Goal: Task Accomplishment & Management: Complete application form

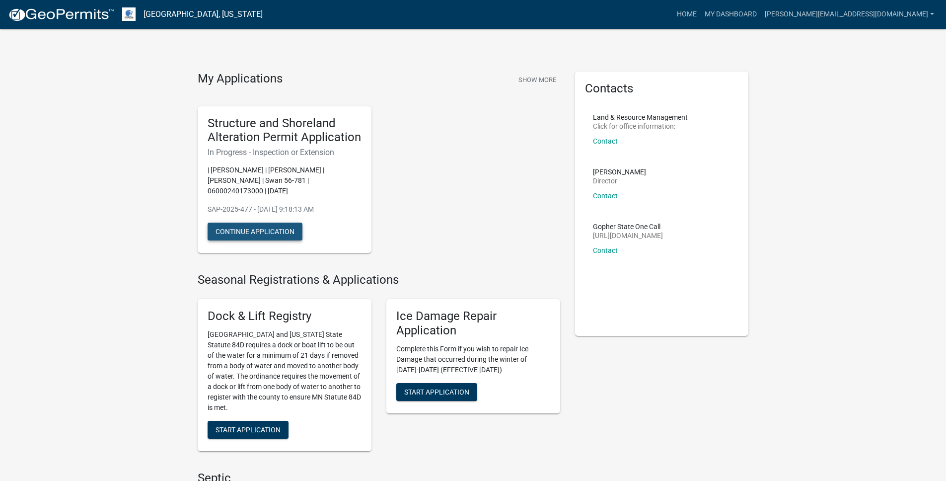
click at [282, 232] on button "Continue Application" at bounding box center [255, 232] width 95 height 18
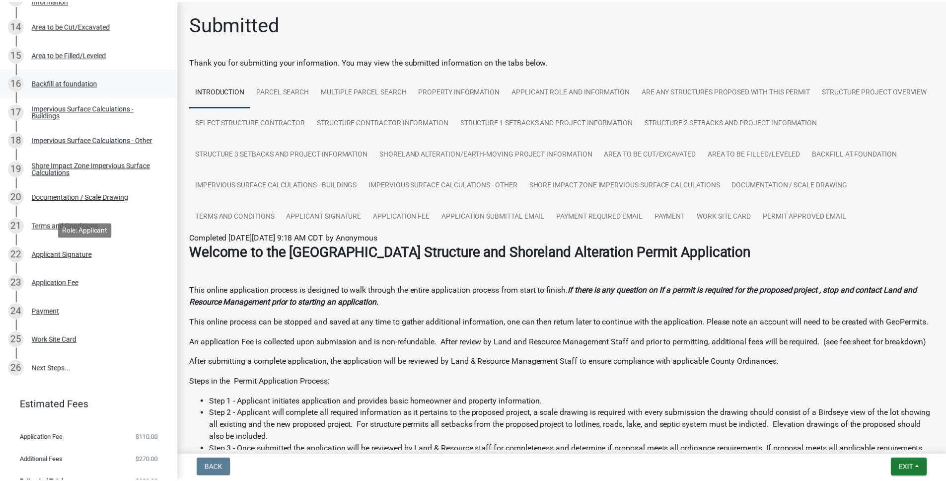
scroll to position [584, 0]
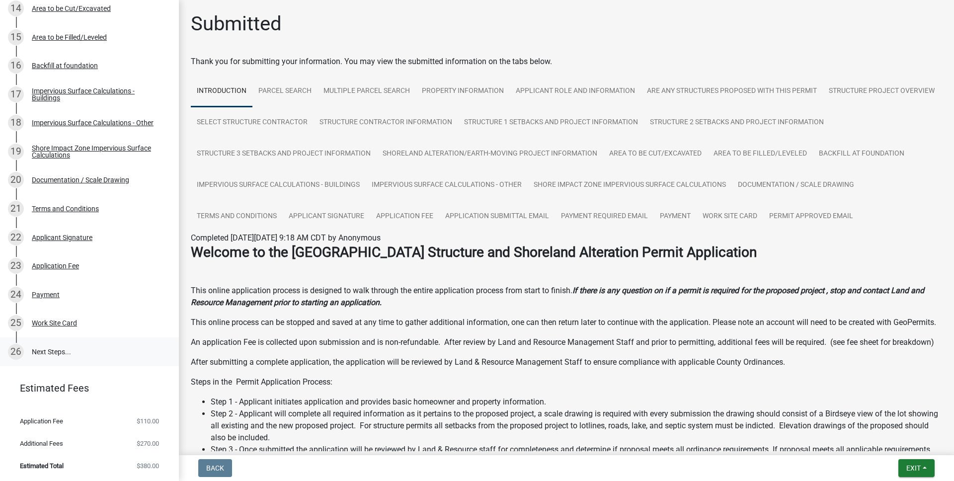
click at [49, 354] on link "26 Next Steps..." at bounding box center [89, 351] width 179 height 29
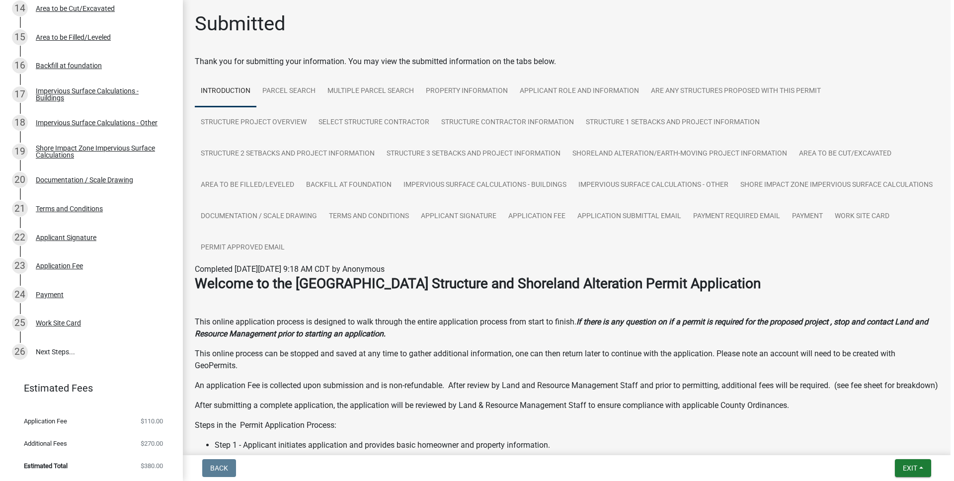
scroll to position [0, 0]
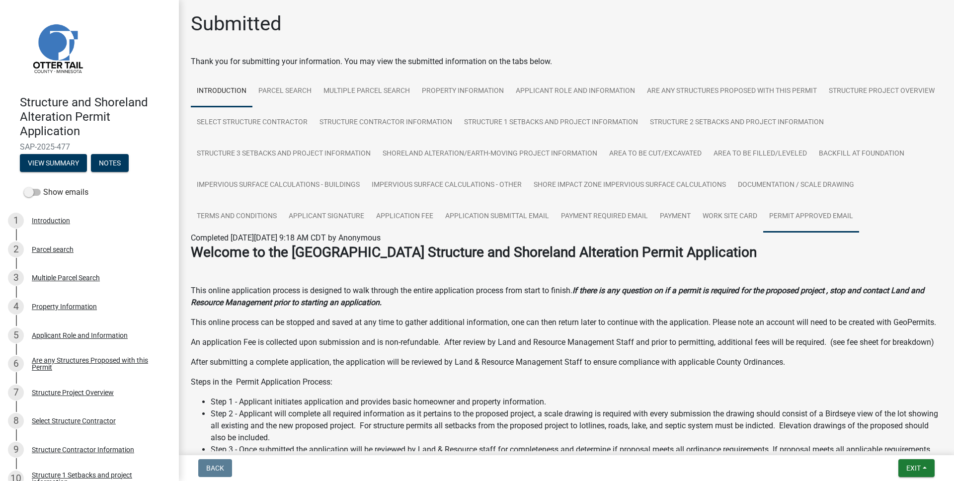
click at [763, 233] on link "Permit Approved Email" at bounding box center [811, 217] width 96 height 32
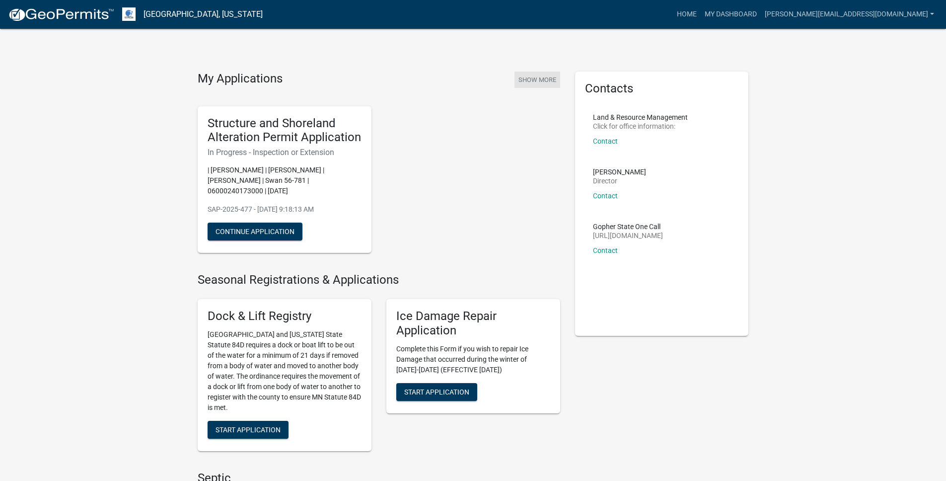
click at [536, 82] on button "Show More" at bounding box center [538, 80] width 46 height 16
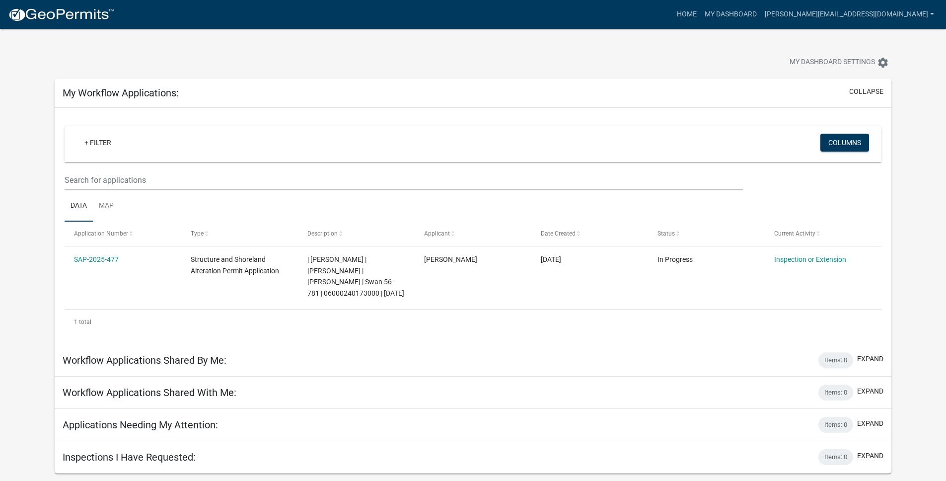
click at [81, 208] on link "Data" at bounding box center [79, 206] width 28 height 32
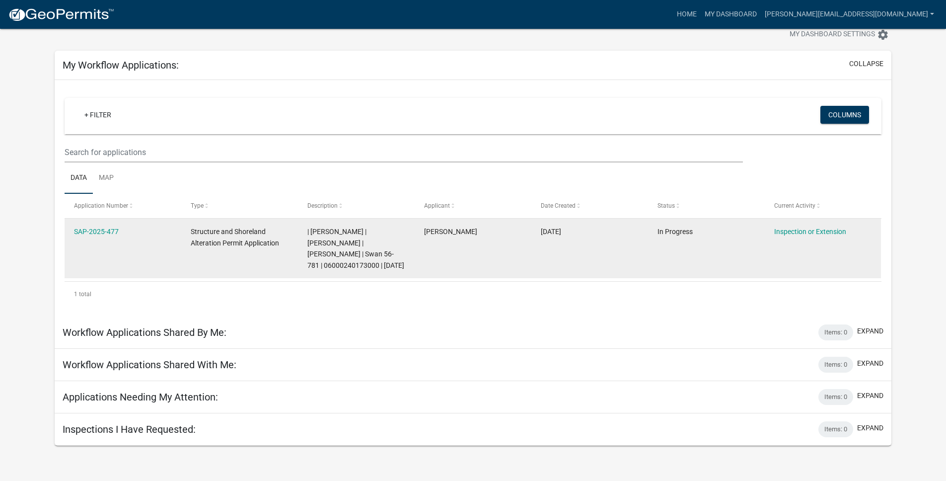
scroll to position [29, 0]
click at [791, 228] on link "Inspection or Extension" at bounding box center [811, 231] width 72 height 8
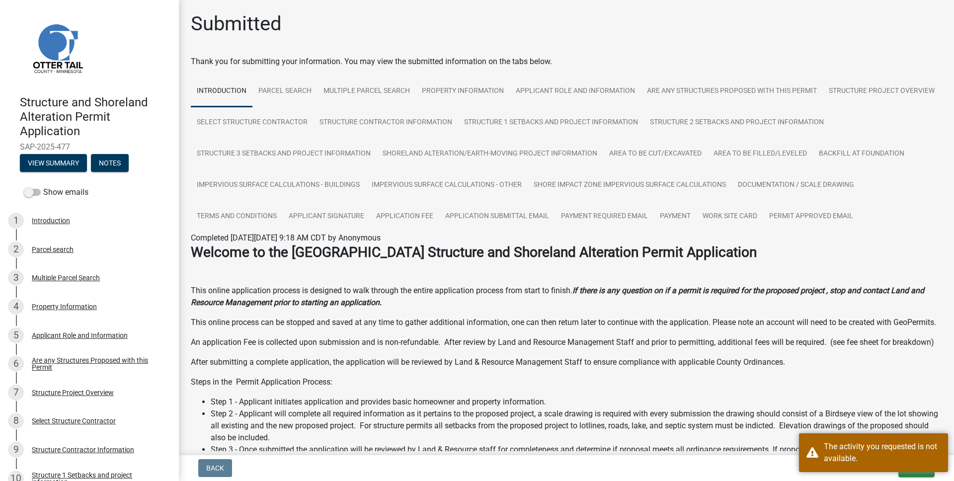
scroll to position [346, 0]
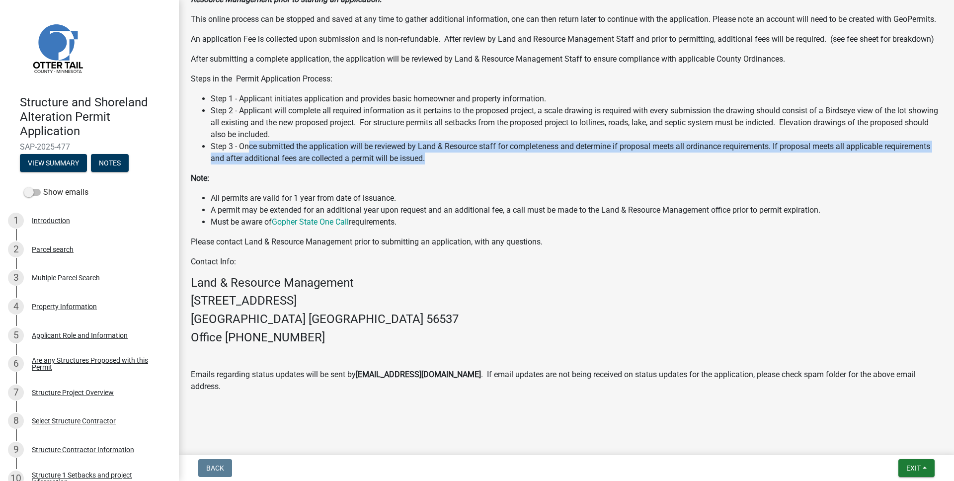
drag, startPoint x: 248, startPoint y: 154, endPoint x: 257, endPoint y: 182, distance: 29.4
click at [257, 182] on div "Welcome to the [GEOGRAPHIC_DATA] Structure and Shoreland Alteration Permit Appl…" at bounding box center [566, 167] width 751 height 452
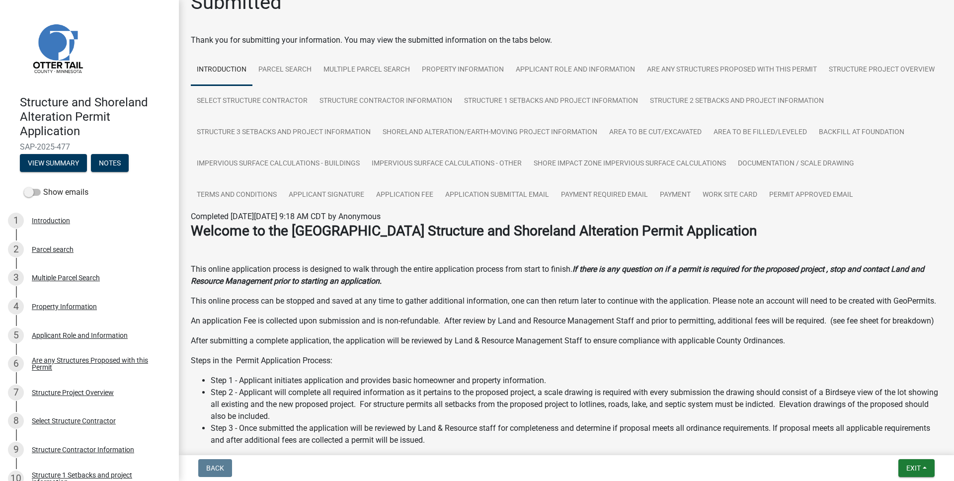
scroll to position [0, 0]
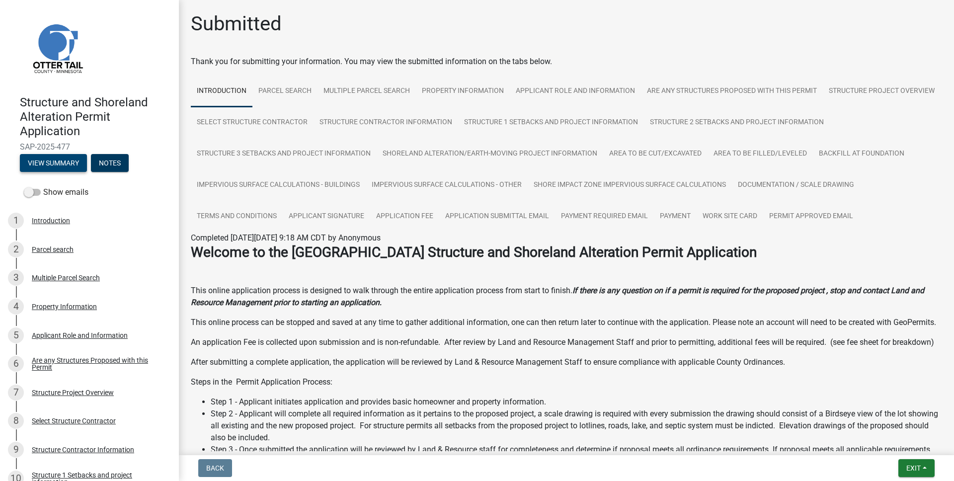
click at [55, 163] on button "View Summary" at bounding box center [53, 163] width 67 height 18
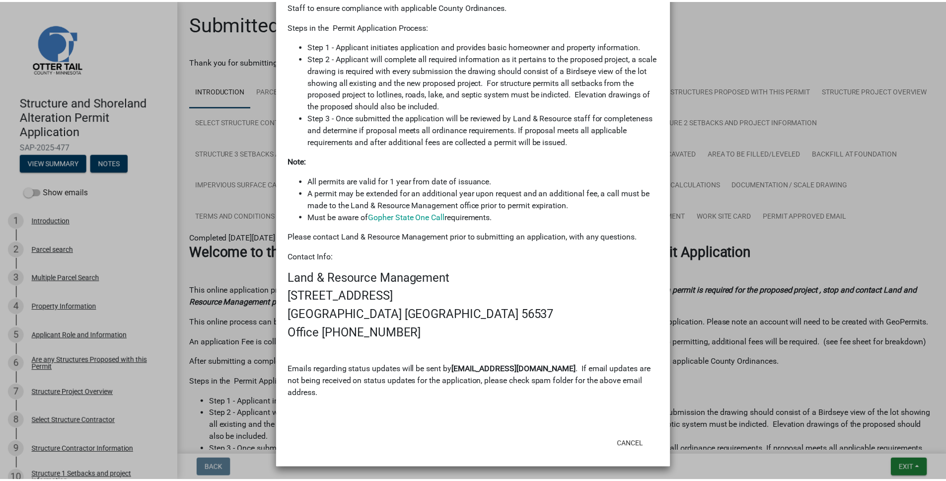
scroll to position [623, 0]
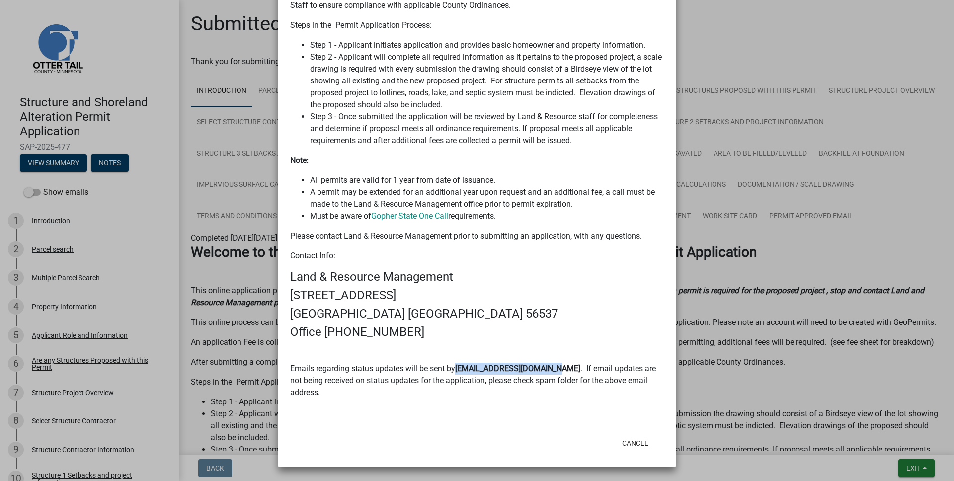
drag, startPoint x: 550, startPoint y: 369, endPoint x: 456, endPoint y: 374, distance: 94.5
click at [456, 374] on p "Emails regarding status updates will be sent by [EMAIL_ADDRESS][DOMAIN_NAME] . …" at bounding box center [477, 381] width 374 height 36
copy strong "[EMAIL_ADDRESS][DOMAIN_NAME]"
click at [224, 210] on ngb-modal-window "Summary × Printer Friendly Introduction Parcel search Multiple Parcel Search Pr…" at bounding box center [477, 240] width 954 height 481
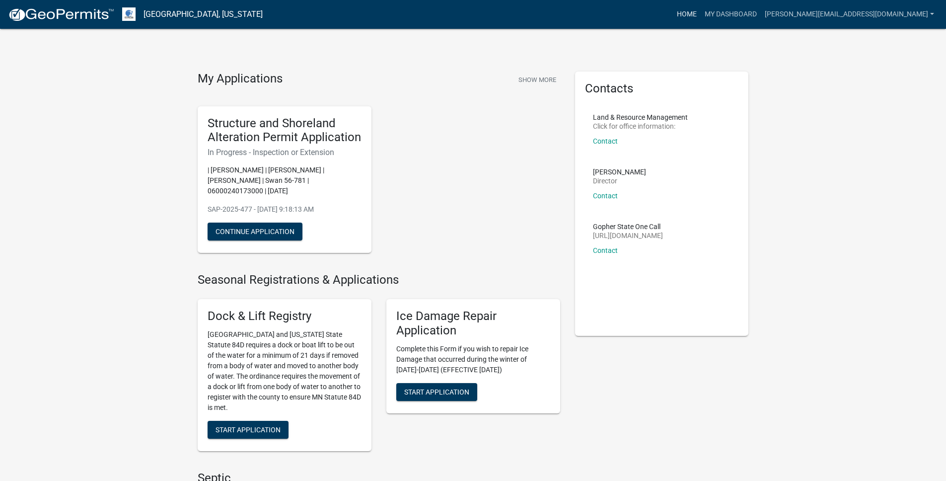
click at [701, 15] on link "Home" at bounding box center [687, 14] width 28 height 19
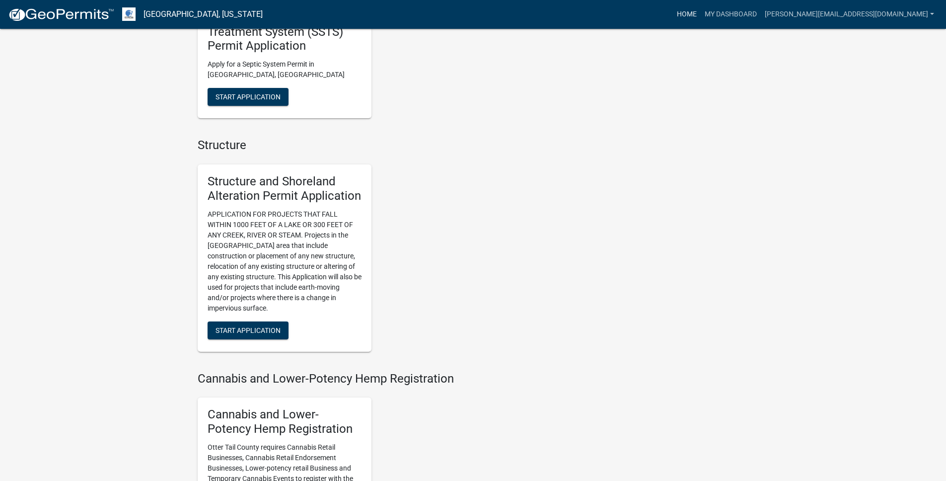
scroll to position [832, 0]
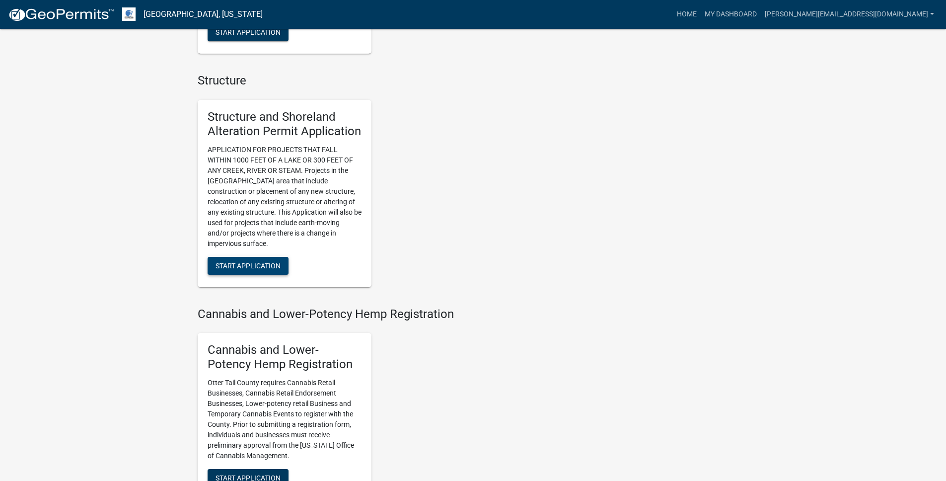
click at [250, 266] on span "Start Application" at bounding box center [248, 265] width 65 height 8
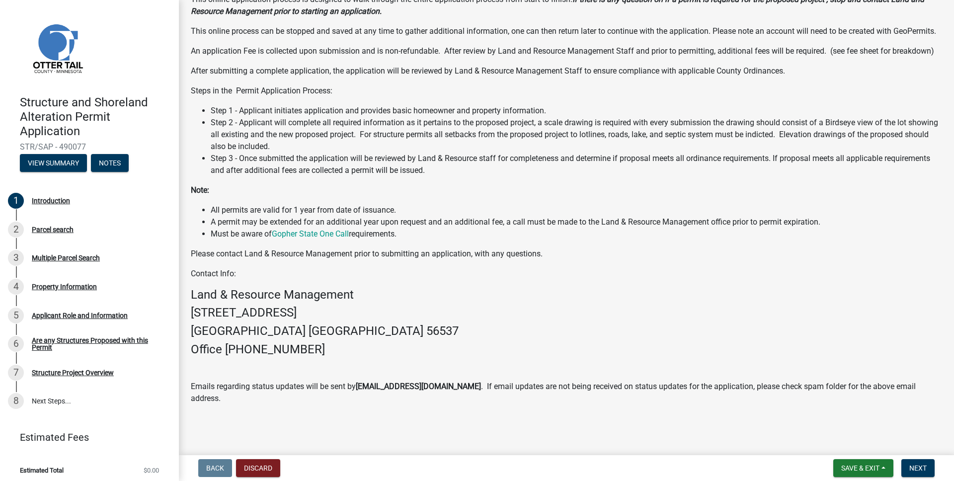
scroll to position [115, 0]
click at [920, 472] on span "Next" at bounding box center [917, 468] width 17 height 8
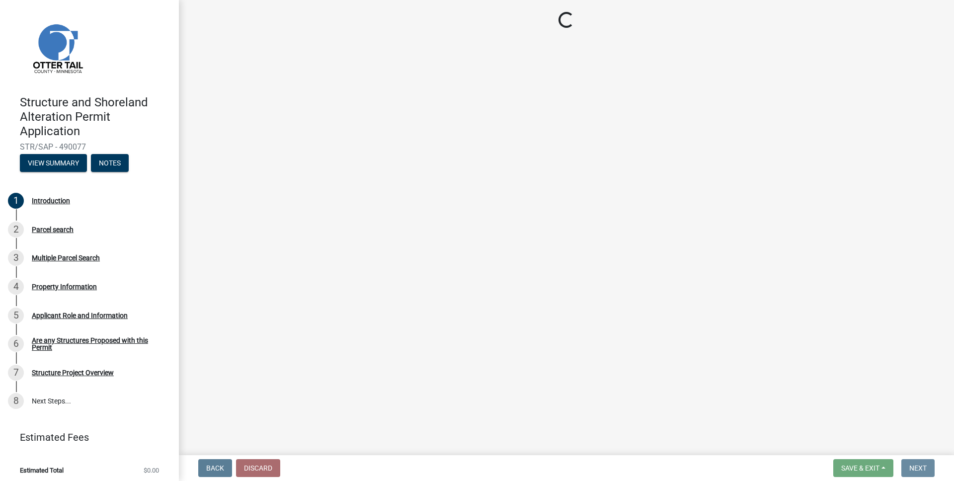
scroll to position [0, 0]
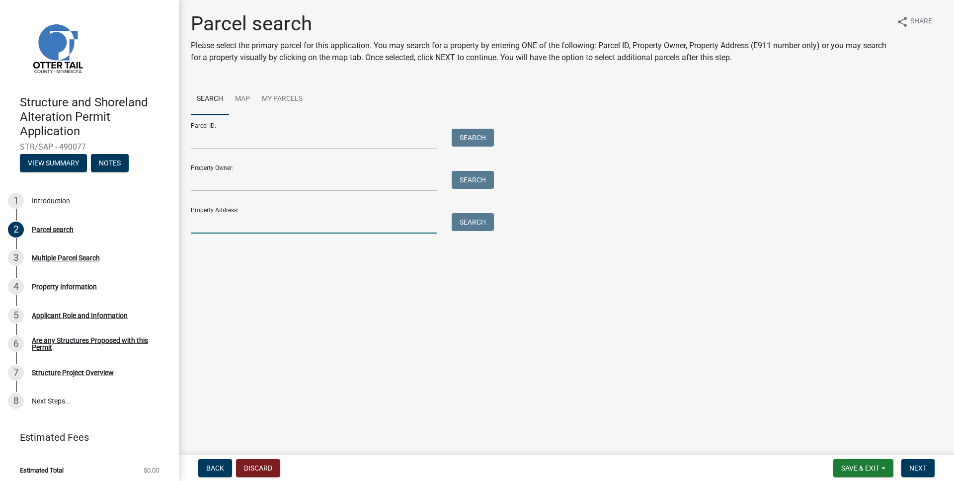
click at [376, 219] on input "Property Address:" at bounding box center [314, 223] width 246 height 20
paste input "22080 Nirvana Trail"
type input "22080 Nirvana Trail"
click at [477, 223] on button "Search" at bounding box center [473, 222] width 42 height 18
click at [353, 221] on input "22080 Nirvana Trail" at bounding box center [314, 223] width 246 height 20
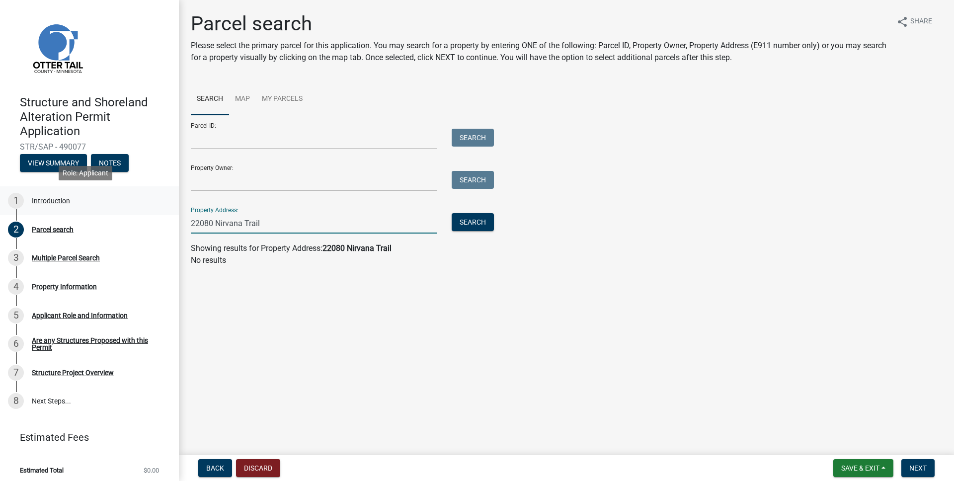
drag, startPoint x: 349, startPoint y: 222, endPoint x: 103, endPoint y: 214, distance: 246.6
click at [103, 214] on div "Structure and Shoreland Alteration Permit Application STR/SAP - 490077 View Sum…" at bounding box center [477, 240] width 954 height 481
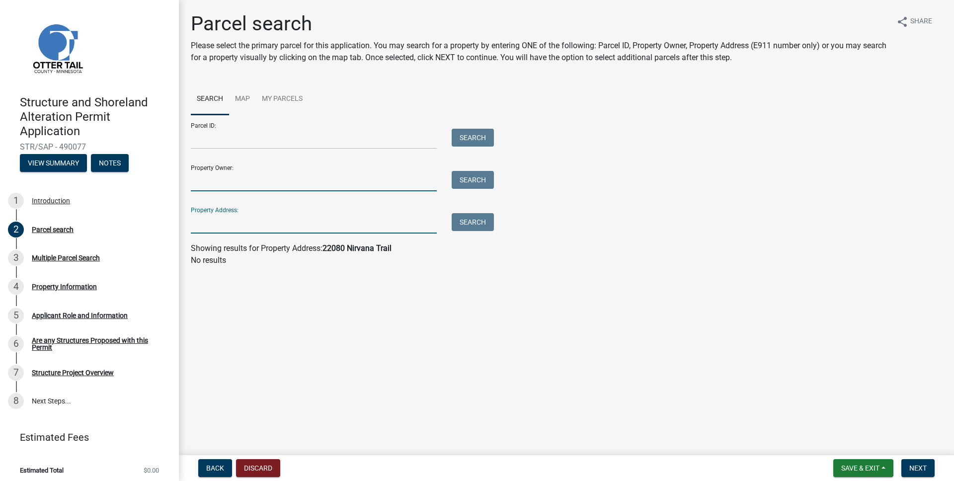
click at [309, 177] on input "Property Owner:" at bounding box center [314, 181] width 246 height 20
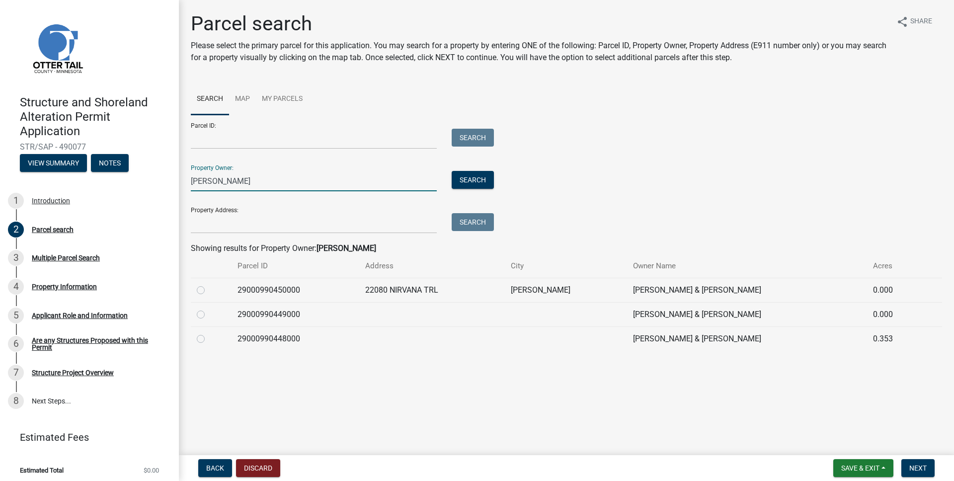
type input "[PERSON_NAME]"
click at [209, 284] on label at bounding box center [209, 284] width 0 height 0
click at [209, 289] on input "radio" at bounding box center [212, 287] width 6 height 6
radio input "true"
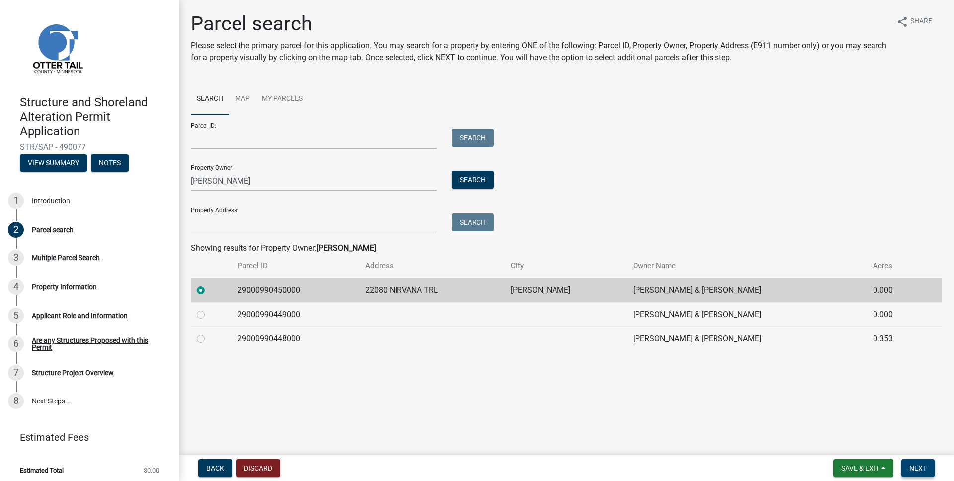
click at [907, 469] on button "Next" at bounding box center [917, 468] width 33 height 18
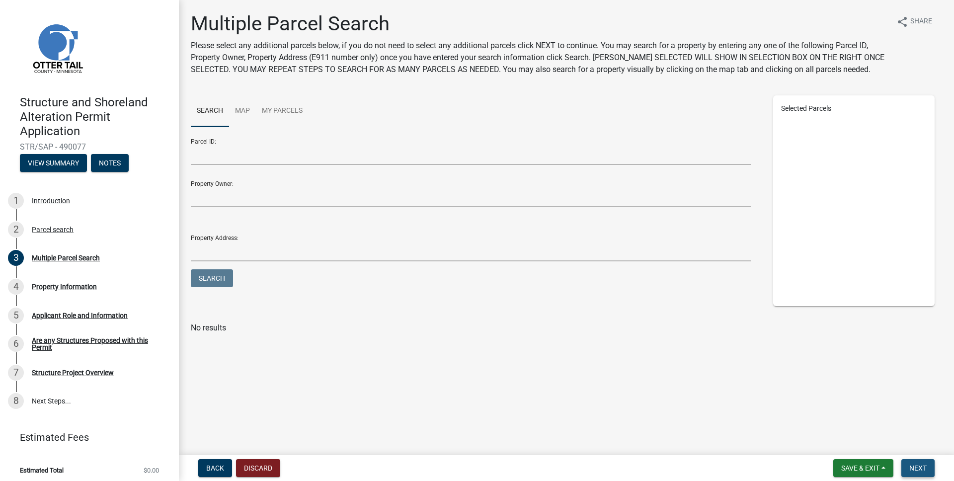
click at [917, 469] on span "Next" at bounding box center [917, 468] width 17 height 8
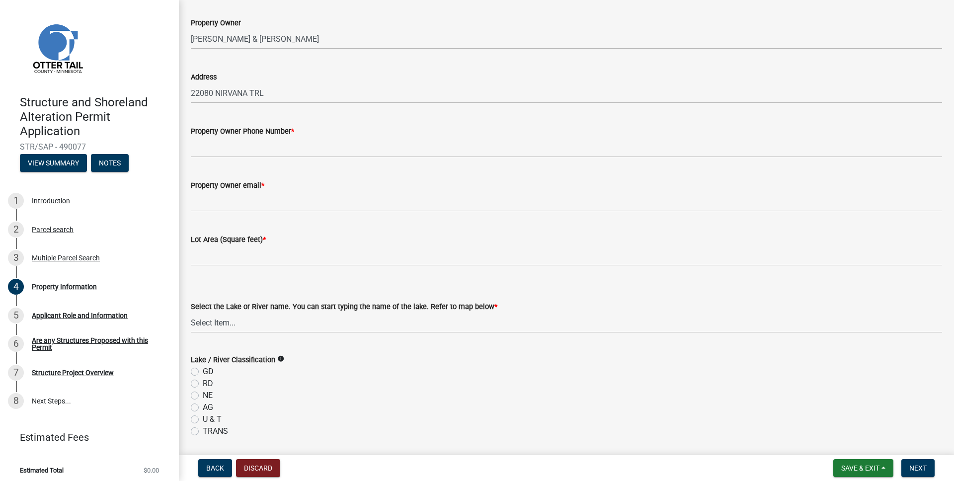
scroll to position [60, 0]
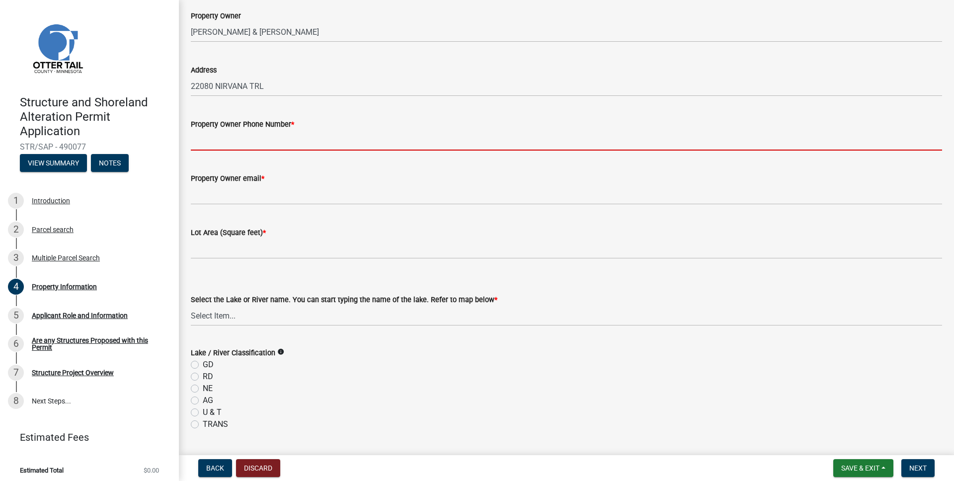
click at [430, 142] on input "Property Owner Phone Number *" at bounding box center [566, 140] width 751 height 20
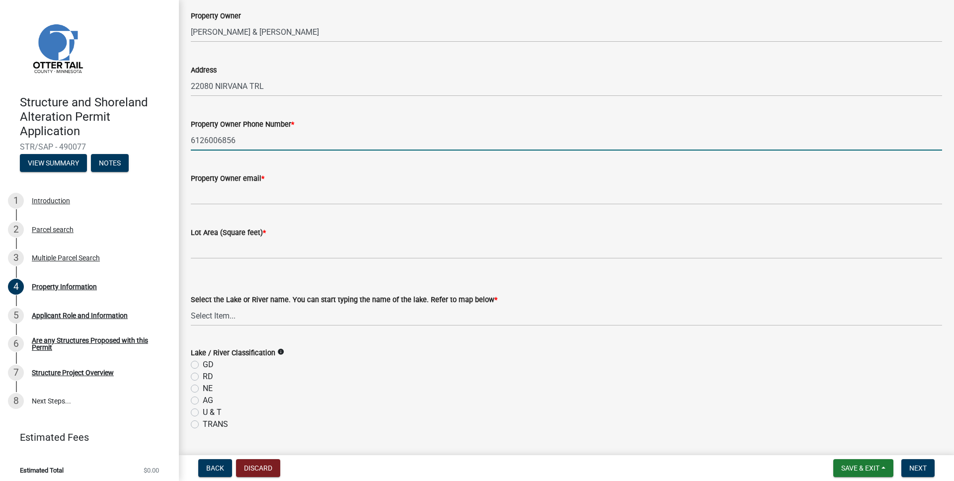
type input "6126006856"
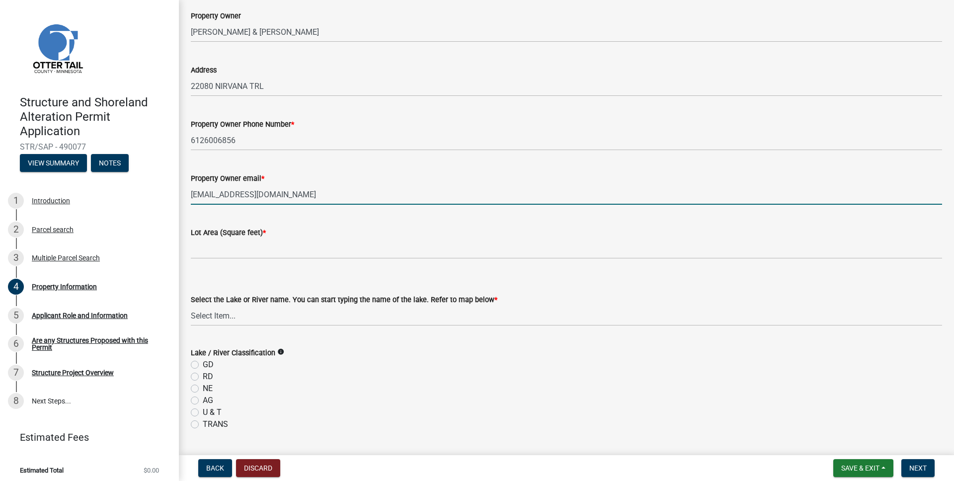
type input "[EMAIL_ADDRESS][DOMAIN_NAME]"
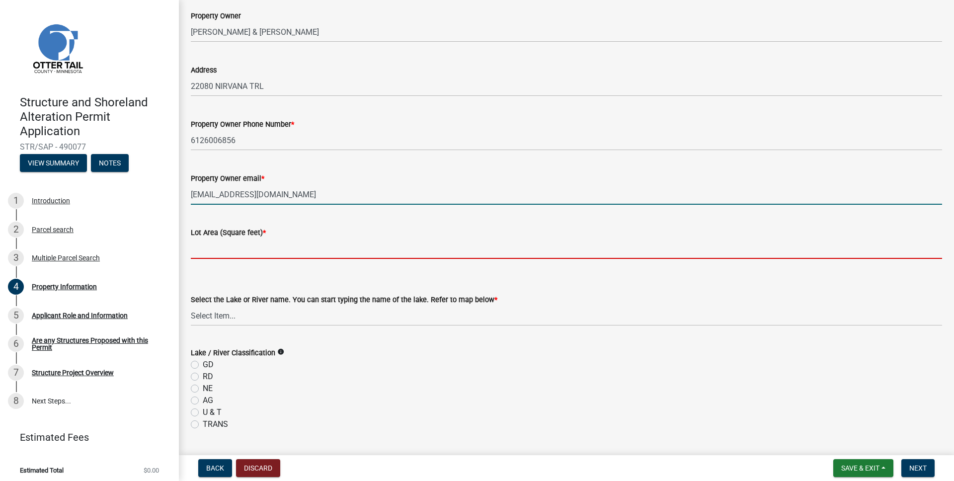
click at [352, 242] on input "text" at bounding box center [566, 248] width 751 height 20
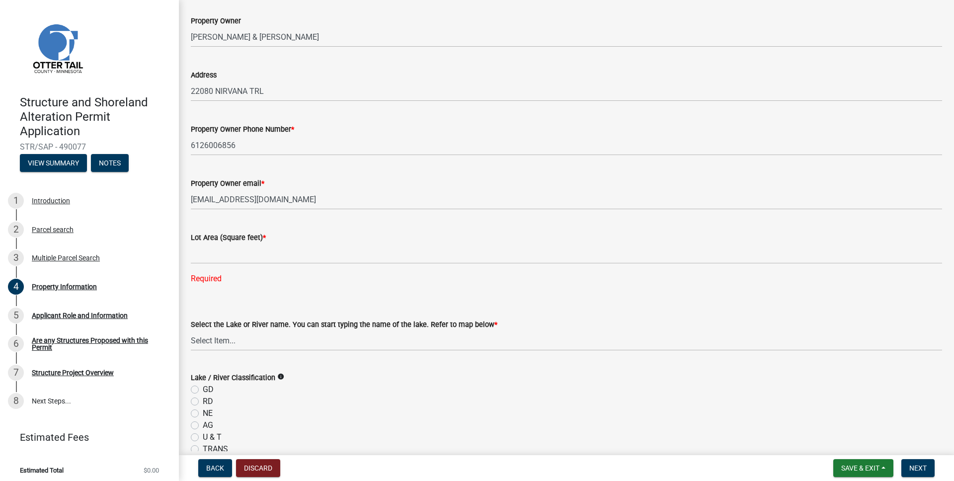
scroll to position [56, 0]
drag, startPoint x: 843, startPoint y: 460, endPoint x: 841, endPoint y: 469, distance: 9.2
click at [841, 464] on button "Save & Exit" at bounding box center [863, 468] width 60 height 18
click at [845, 439] on button "Save & Exit" at bounding box center [853, 442] width 79 height 24
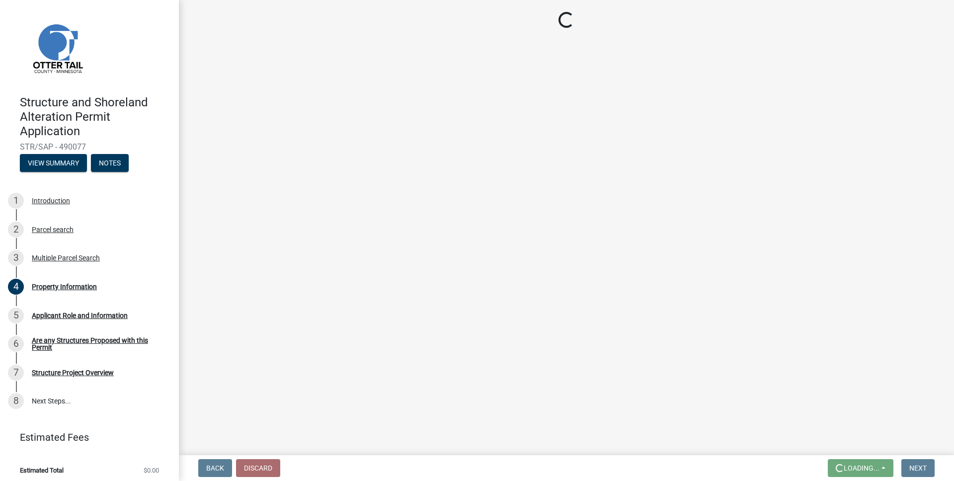
scroll to position [0, 0]
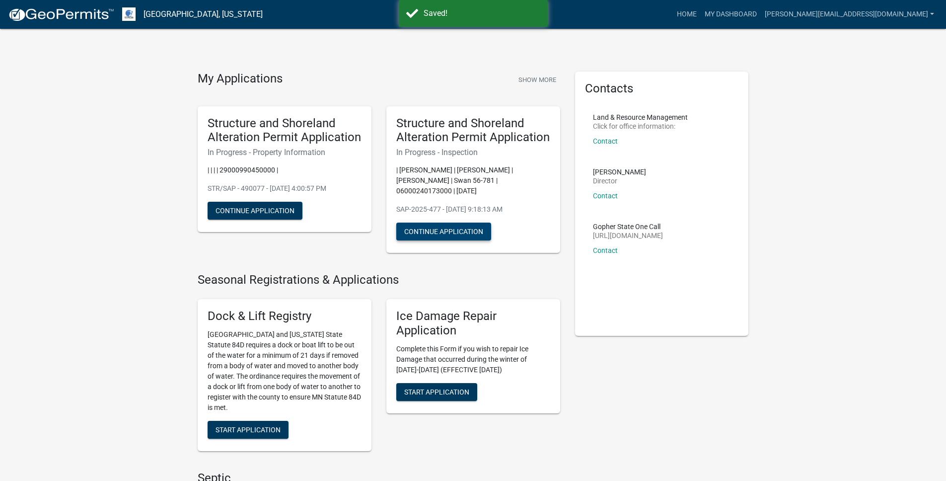
click at [431, 235] on button "Continue Application" at bounding box center [443, 232] width 95 height 18
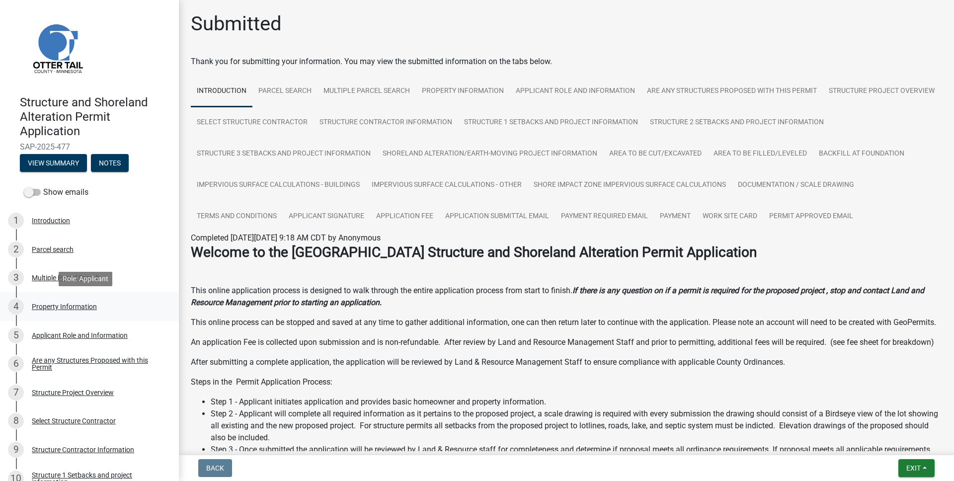
click at [70, 307] on div "Property Information" at bounding box center [64, 306] width 65 height 7
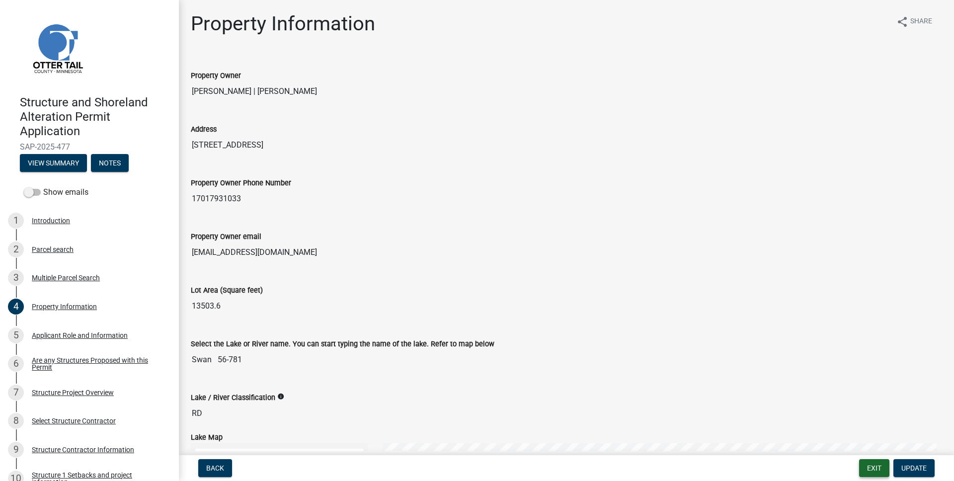
click at [879, 464] on button "Exit" at bounding box center [874, 468] width 30 height 18
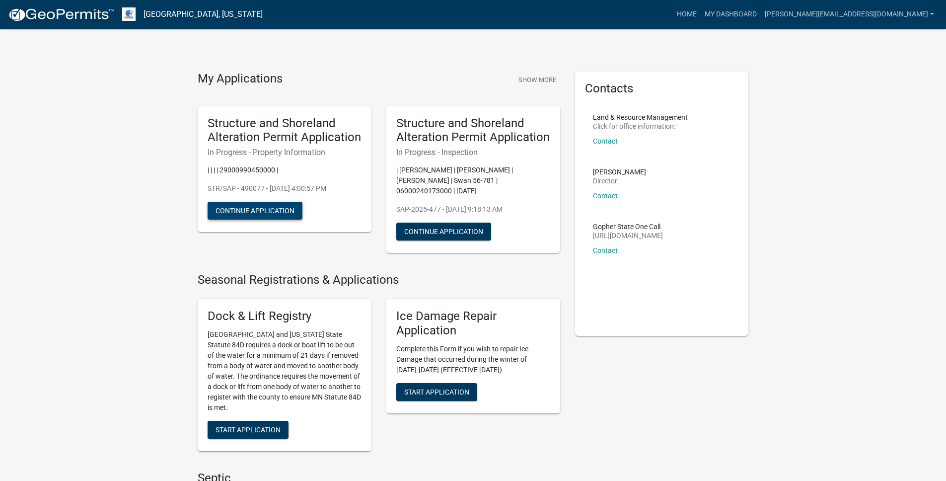
click at [264, 213] on button "Continue Application" at bounding box center [255, 211] width 95 height 18
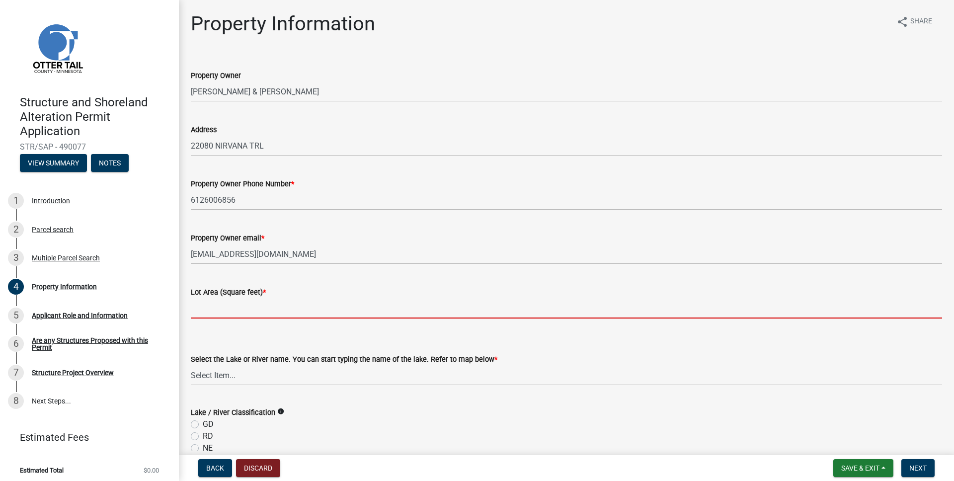
click at [287, 307] on input "text" at bounding box center [566, 308] width 751 height 20
paste input "14,985"
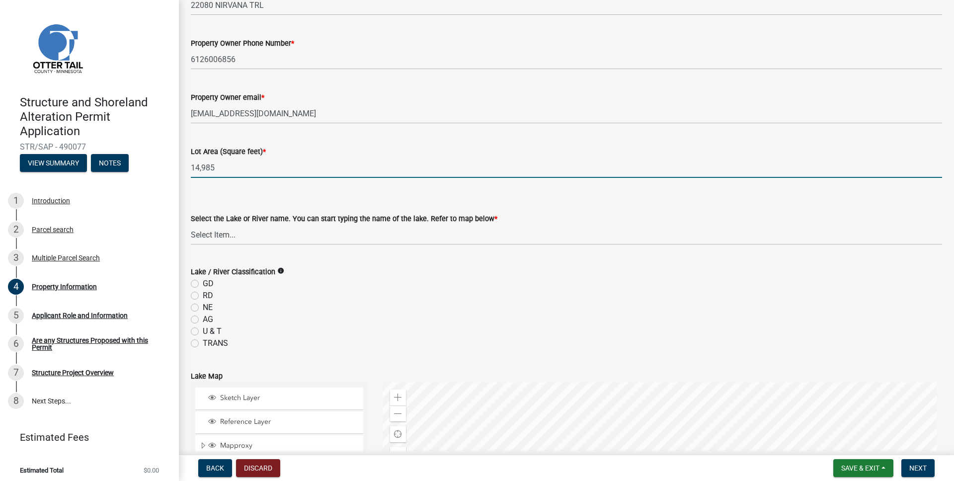
scroll to position [168, 0]
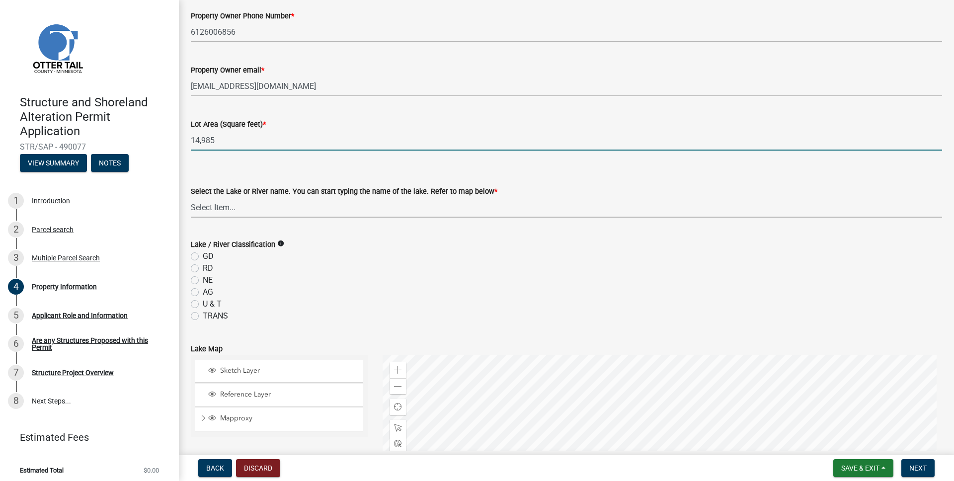
type input "14985"
click at [305, 211] on select "Select Item... None [PERSON_NAME] 56-031 [PERSON_NAME] 56-118 [PERSON_NAME] 56-…" at bounding box center [566, 207] width 751 height 20
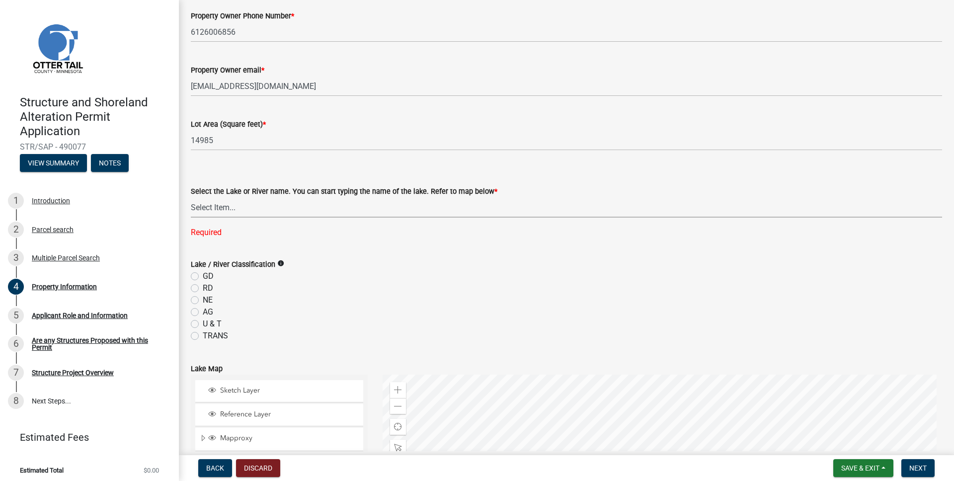
click at [238, 207] on select "Select Item... None [PERSON_NAME] 56-031 [PERSON_NAME] 56-118 [PERSON_NAME] 56-…" at bounding box center [566, 207] width 751 height 20
select select "95436ceb-07a9-4f5f-8010-8f3985597fe7"
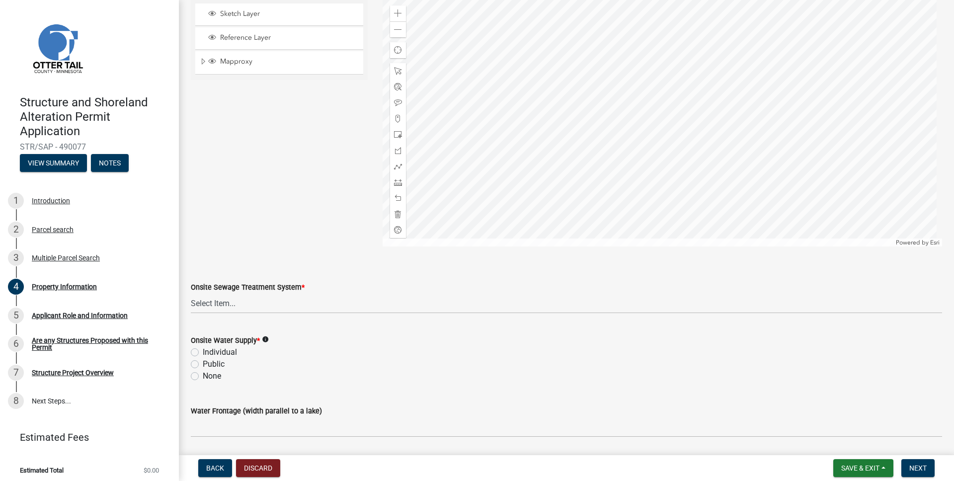
scroll to position [557, 0]
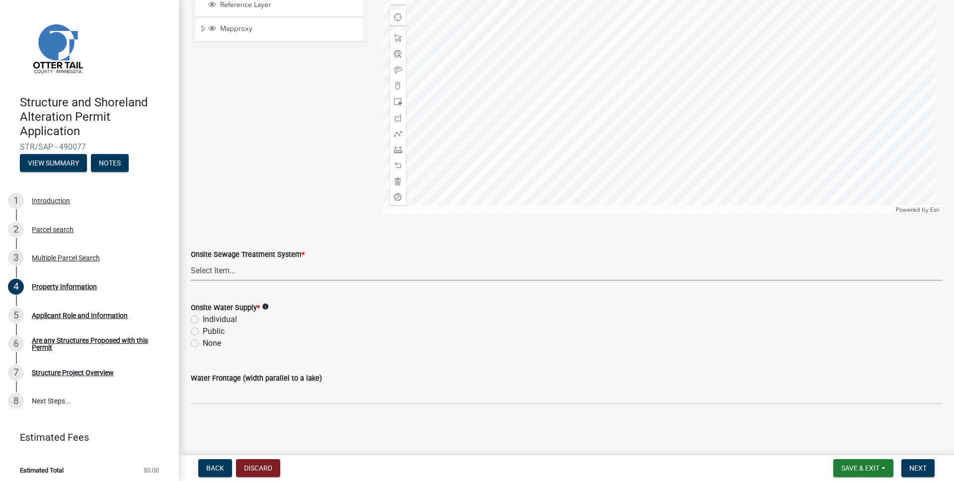
click at [284, 278] on select "Select Item... L&R Certificate of Compliance within 5yrs Compliance Inspection …" at bounding box center [566, 270] width 751 height 20
click at [240, 277] on select "Select Item... L&R Certificate of Compliance within 5yrs Compliance Inspection …" at bounding box center [566, 270] width 751 height 20
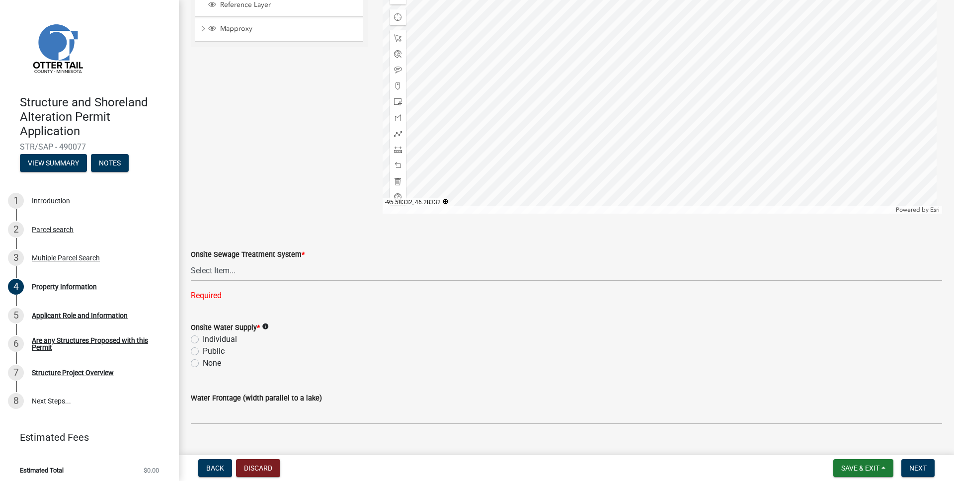
click at [240, 268] on select "Select Item... L&R Certificate of Compliance within 5yrs Compliance Inspection …" at bounding box center [566, 270] width 751 height 20
click at [855, 470] on span "Save & Exit" at bounding box center [860, 468] width 38 height 8
click at [843, 442] on button "Save & Exit" at bounding box center [853, 442] width 79 height 24
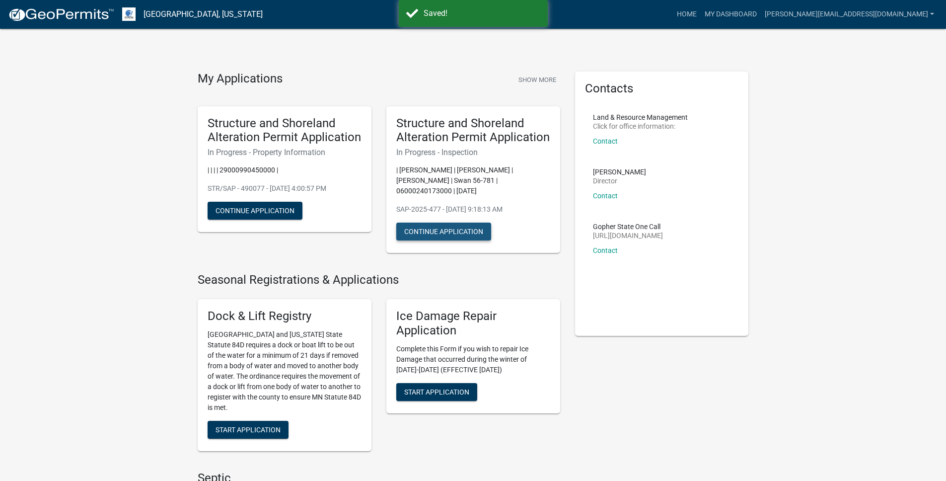
click at [443, 231] on button "Continue Application" at bounding box center [443, 232] width 95 height 18
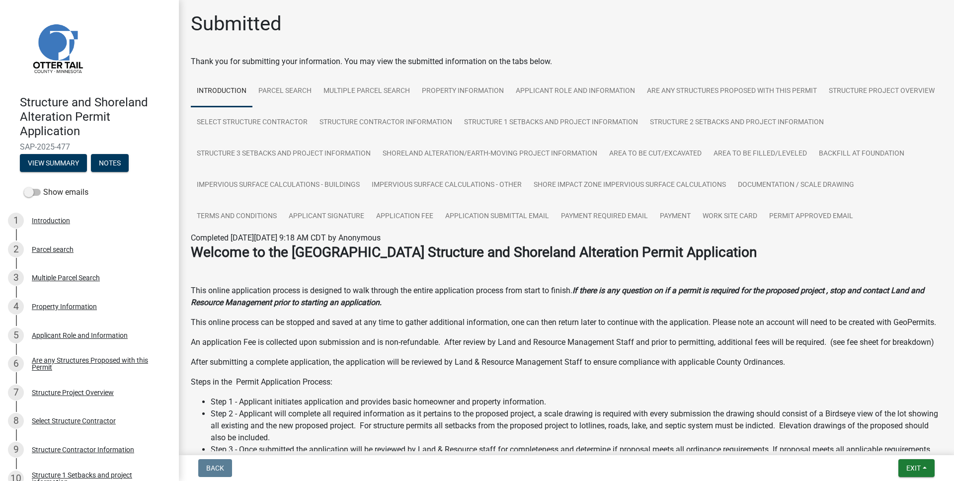
click at [328, 260] on strong "Welcome to the [GEOGRAPHIC_DATA] Structure and Shoreland Alteration Permit Appl…" at bounding box center [474, 252] width 566 height 16
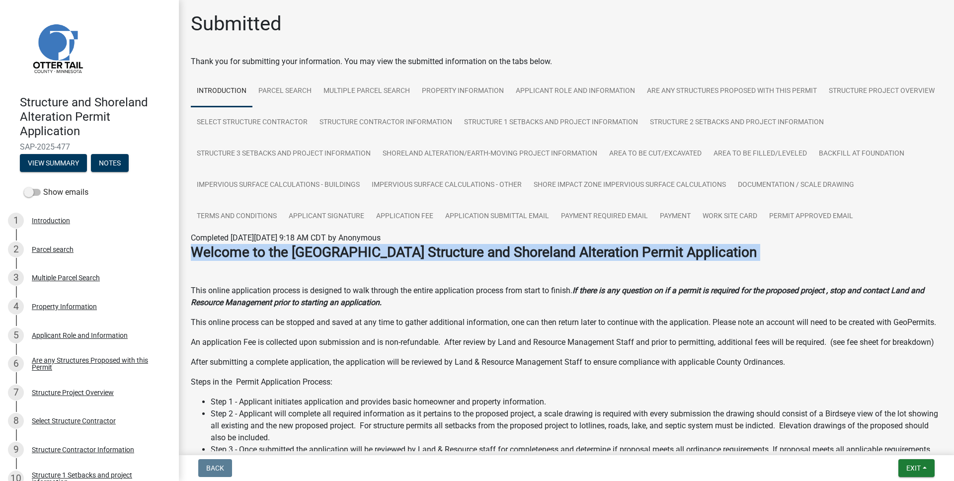
click at [328, 260] on strong "Welcome to the [GEOGRAPHIC_DATA] Structure and Shoreland Alteration Permit Appl…" at bounding box center [474, 252] width 566 height 16
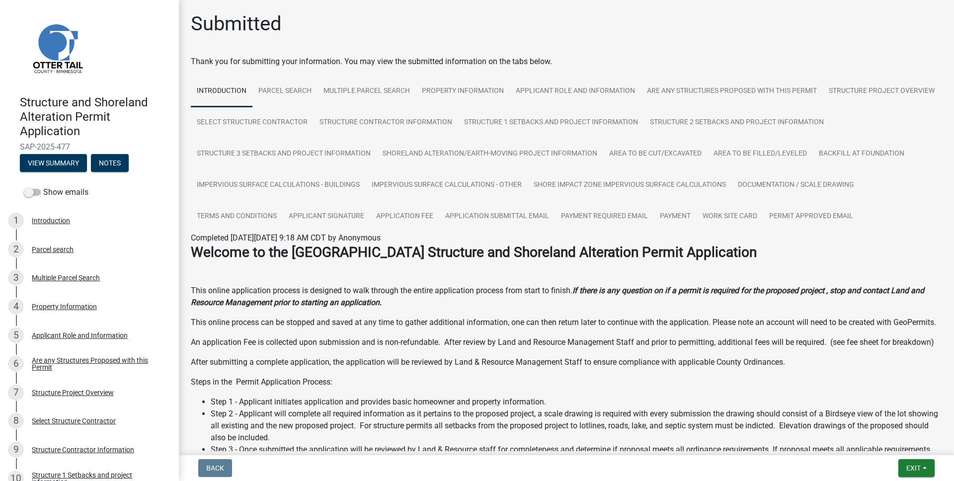
click at [331, 309] on div "Welcome to the [GEOGRAPHIC_DATA] Structure and Shoreland Alteration Permit Appl…" at bounding box center [566, 470] width 751 height 452
click at [324, 260] on strong "Welcome to the [GEOGRAPHIC_DATA] Structure and Shoreland Alteration Permit Appl…" at bounding box center [474, 252] width 566 height 16
click at [326, 277] on p at bounding box center [566, 271] width 751 height 12
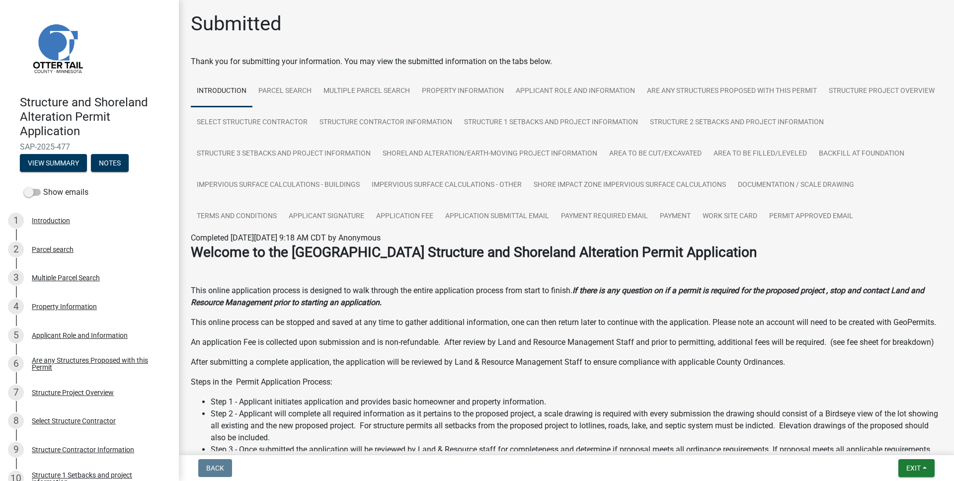
click at [325, 260] on strong "Welcome to the [GEOGRAPHIC_DATA] Structure and Shoreland Alteration Permit Appl…" at bounding box center [474, 252] width 566 height 16
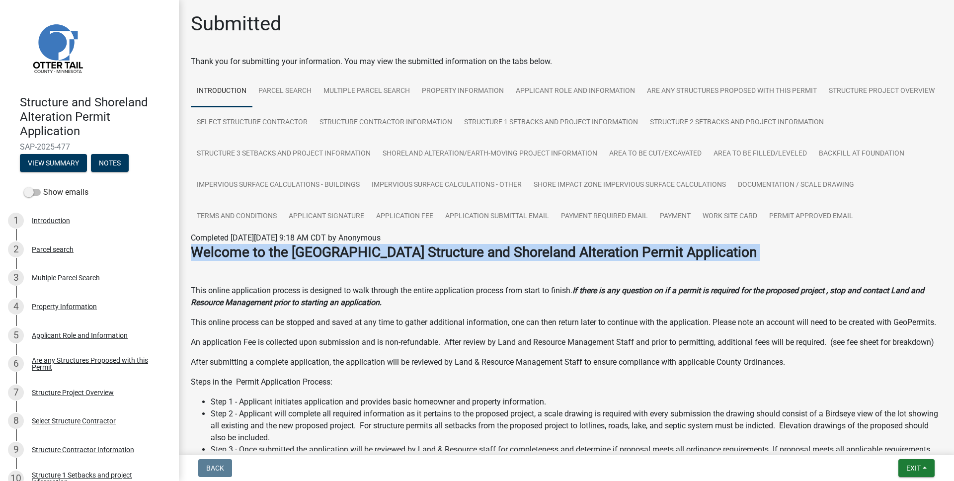
click at [325, 260] on strong "Welcome to the [GEOGRAPHIC_DATA] Structure and Shoreland Alteration Permit Appl…" at bounding box center [474, 252] width 566 height 16
click at [270, 260] on strong "Welcome to the [GEOGRAPHIC_DATA] Structure and Shoreland Alteration Permit Appl…" at bounding box center [474, 252] width 566 height 16
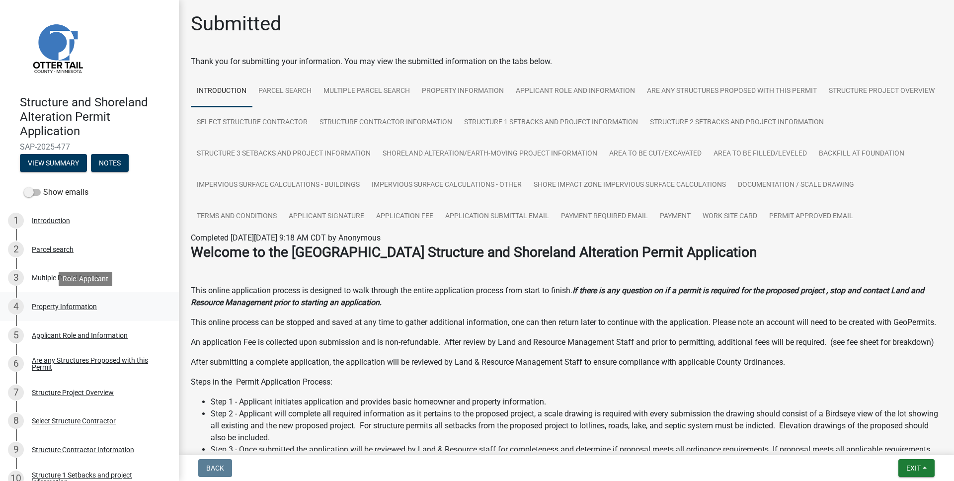
click at [78, 305] on div "Property Information" at bounding box center [64, 306] width 65 height 7
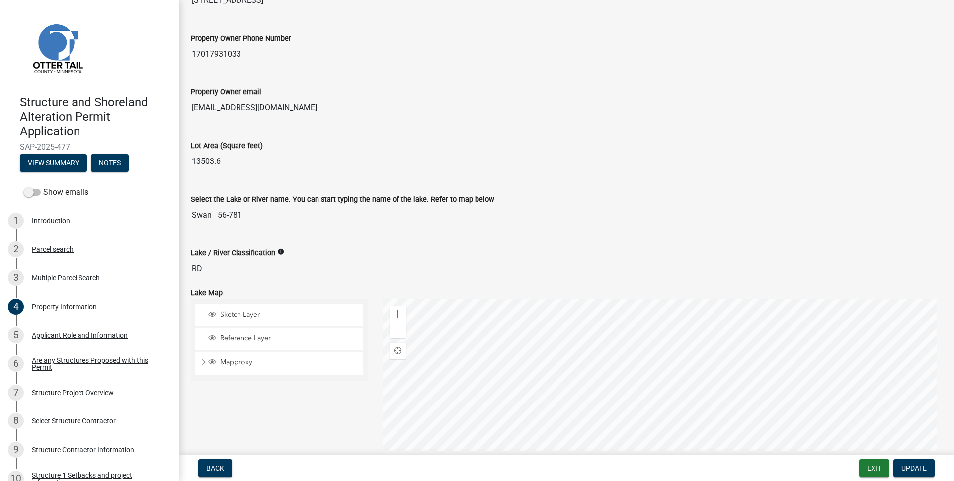
scroll to position [228, 0]
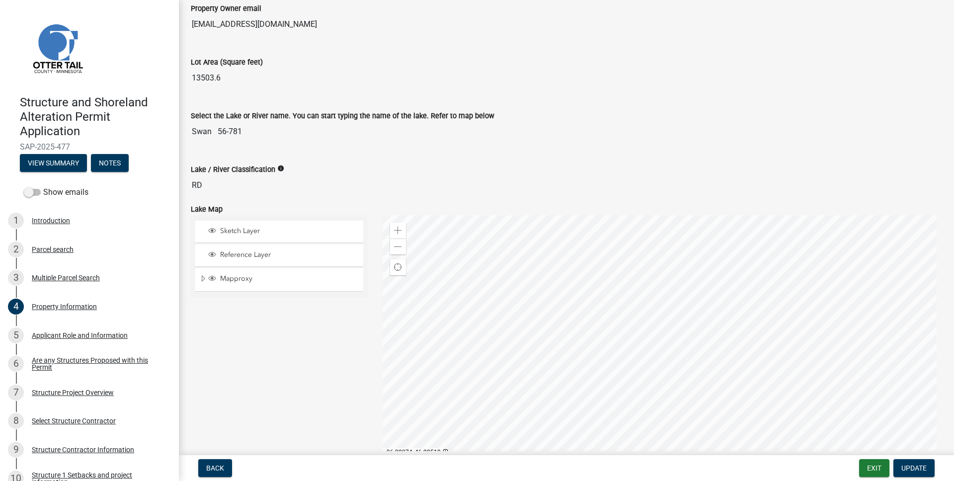
click at [301, 106] on div "Select the Lake or River name. You can start typing the name of the lake. Refer…" at bounding box center [566, 119] width 751 height 46
drag, startPoint x: 302, startPoint y: 128, endPoint x: 284, endPoint y: 107, distance: 27.4
click at [284, 107] on div "Select the Lake or River name. You can start typing the name of the lake. Refer…" at bounding box center [566, 119] width 751 height 46
click at [289, 94] on div "Lot Area (Square feet) 13503.6" at bounding box center [566, 69] width 766 height 54
drag, startPoint x: 298, startPoint y: 119, endPoint x: 304, endPoint y: 155, distance: 36.2
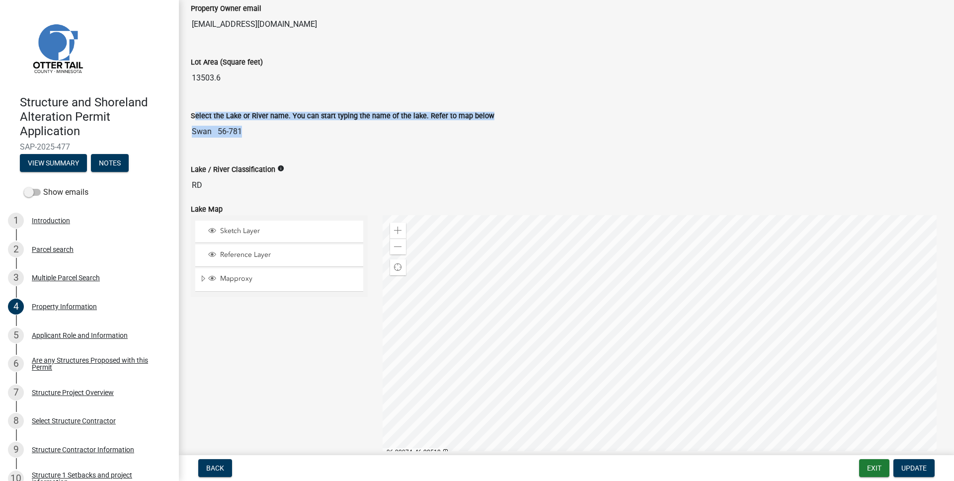
click at [304, 155] on wm-data-entity-view-list "Property Owner [PERSON_NAME] | [PERSON_NAME] Address [STREET_ADDRESS] Property …" at bounding box center [566, 230] width 751 height 805
click at [302, 153] on div "Lake / River Classification info RD" at bounding box center [566, 173] width 751 height 46
drag, startPoint x: 288, startPoint y: 135, endPoint x: 259, endPoint y: 76, distance: 66.0
click at [259, 76] on wm-data-entity-view-list "Property Owner [PERSON_NAME] | [PERSON_NAME] Address [STREET_ADDRESS] Property …" at bounding box center [566, 230] width 751 height 805
click at [263, 113] on label "Select the Lake or River name. You can start typing the name of the lake. Refer…" at bounding box center [343, 116] width 304 height 7
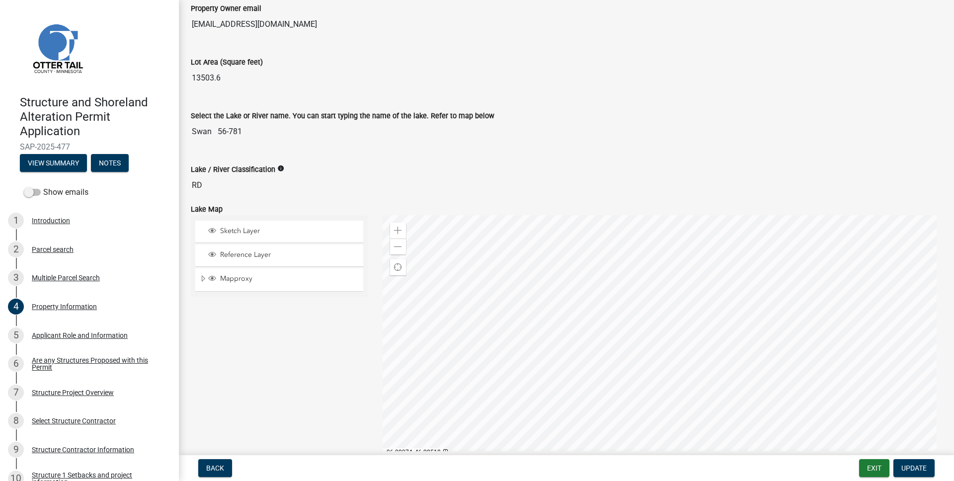
click at [263, 122] on input "Swan 56-781" at bounding box center [566, 132] width 751 height 20
drag, startPoint x: 263, startPoint y: 110, endPoint x: 277, endPoint y: 148, distance: 39.6
click at [277, 148] on div "Select the Lake or River name. You can start typing the name of the lake. Refer…" at bounding box center [566, 123] width 766 height 54
click at [276, 148] on div "Select the Lake or River name. You can start typing the name of the lake. Refer…" at bounding box center [566, 123] width 766 height 54
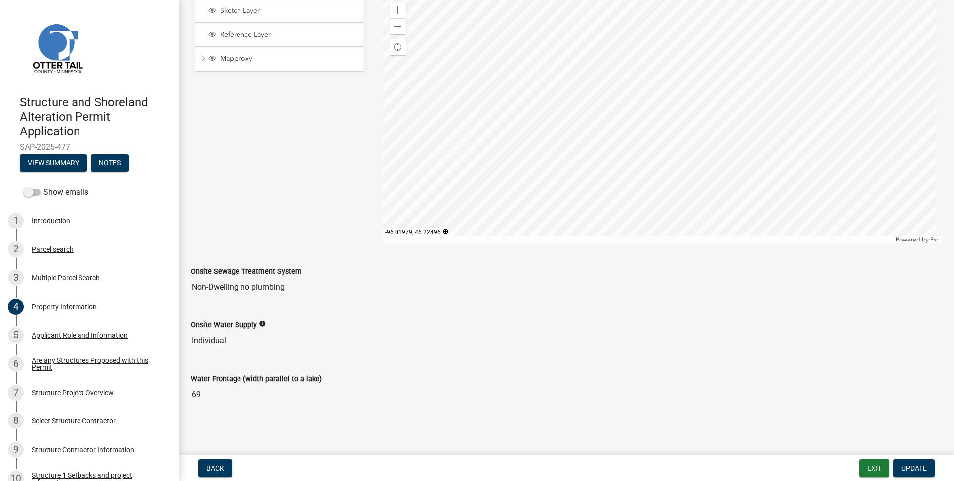
scroll to position [0, 0]
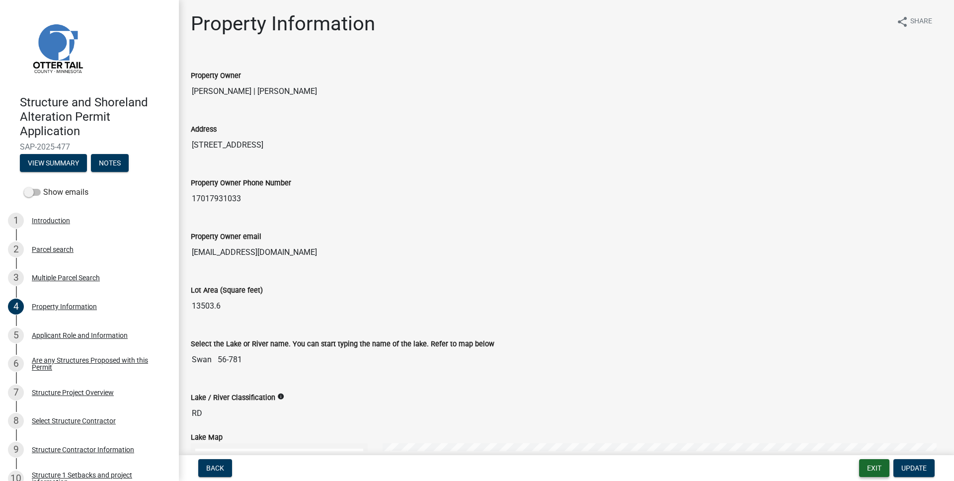
click at [872, 470] on button "Exit" at bounding box center [874, 468] width 30 height 18
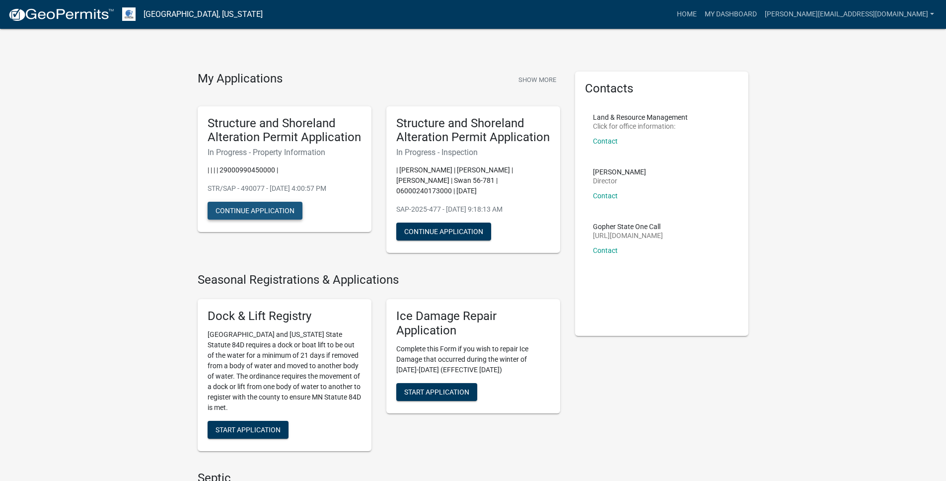
click at [279, 206] on button "Continue Application" at bounding box center [255, 211] width 95 height 18
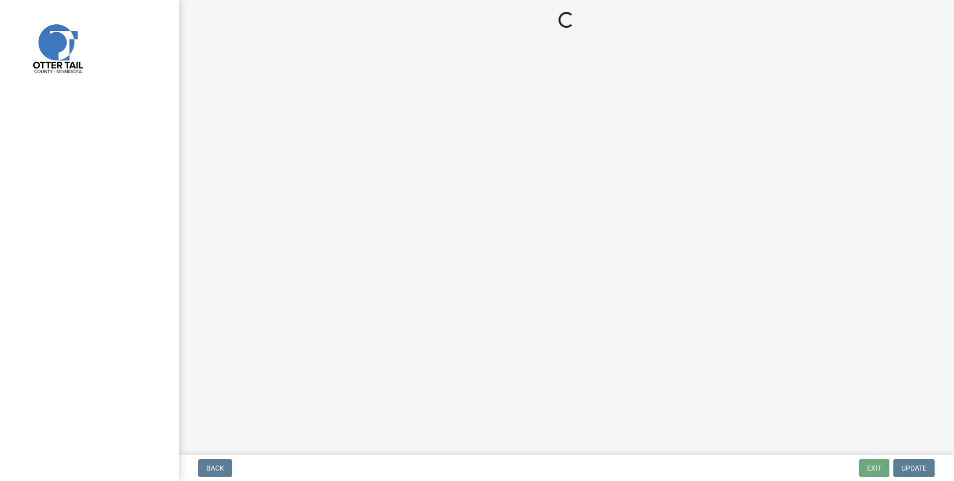
select select "95436ceb-07a9-4f5f-8010-8f3985597fe7"
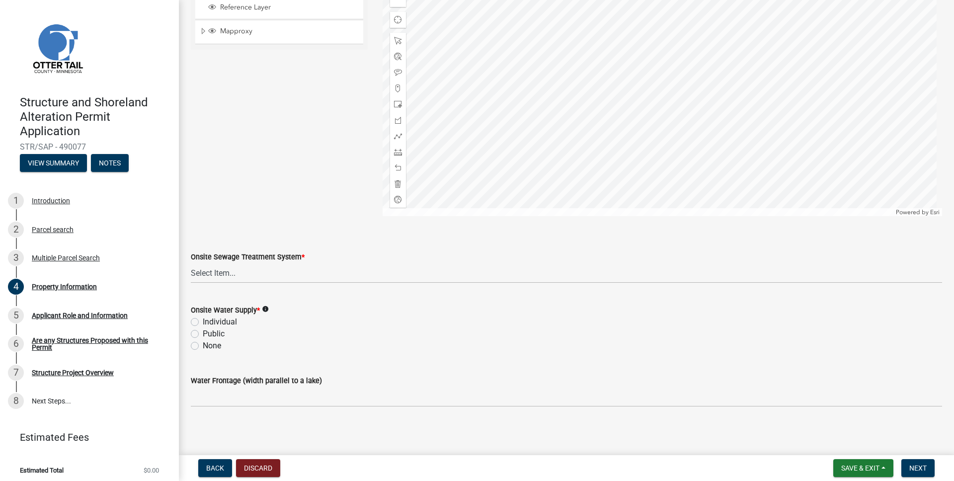
scroll to position [557, 0]
click at [256, 279] on select "Select Item... L&R Certificate of Compliance within 5yrs Compliance Inspection …" at bounding box center [566, 270] width 751 height 20
select select "536c2d30-81d9-41b4-a753-c6560d717c74"
click at [215, 331] on label "Public" at bounding box center [214, 331] width 22 height 12
click at [209, 331] on input "Public" at bounding box center [206, 328] width 6 height 6
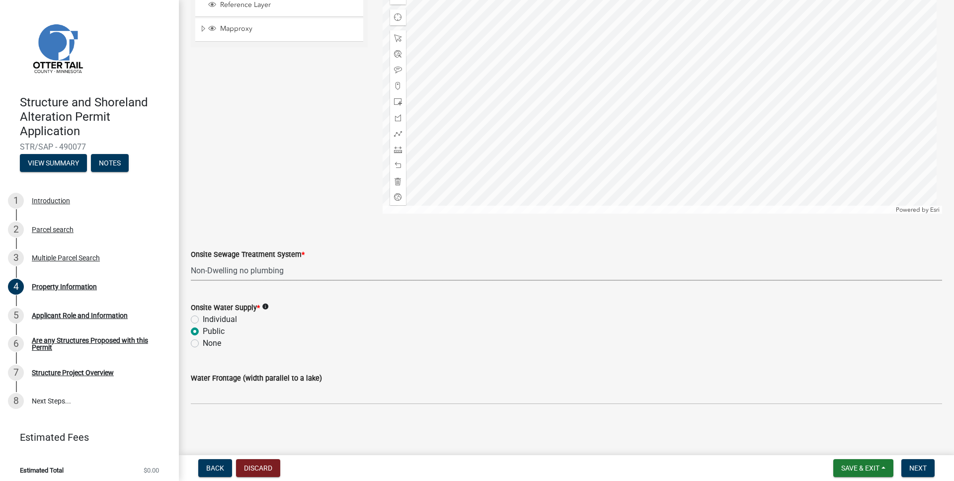
radio input "true"
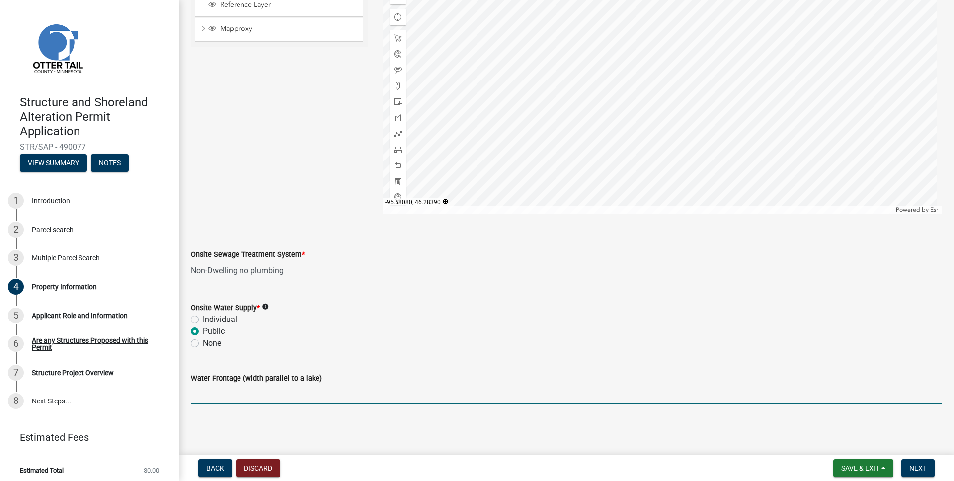
click at [265, 392] on input "Water Frontage (width parallel to a lake)" at bounding box center [566, 394] width 751 height 20
type input "100"
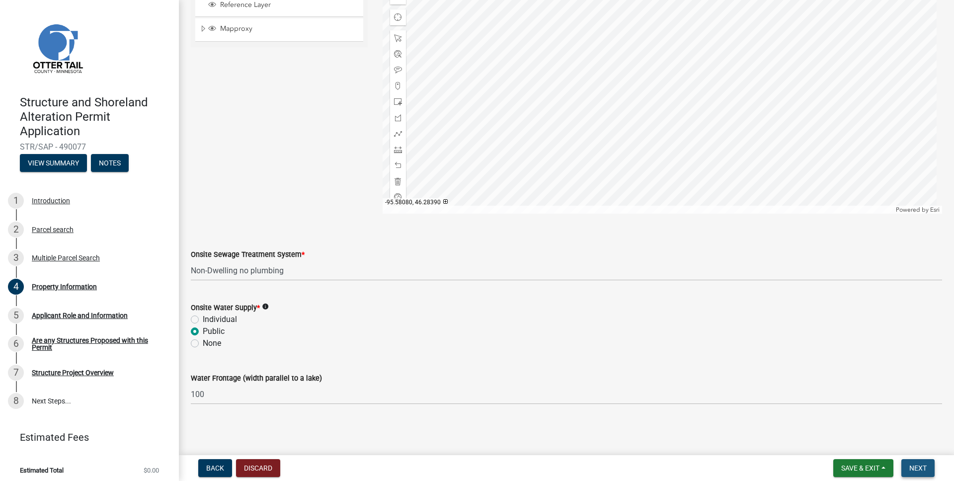
click at [920, 464] on span "Next" at bounding box center [917, 468] width 17 height 8
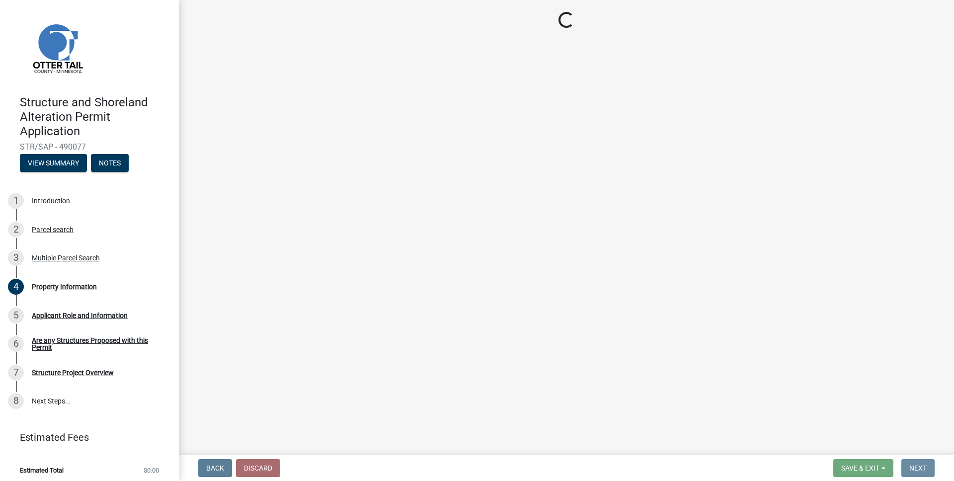
scroll to position [0, 0]
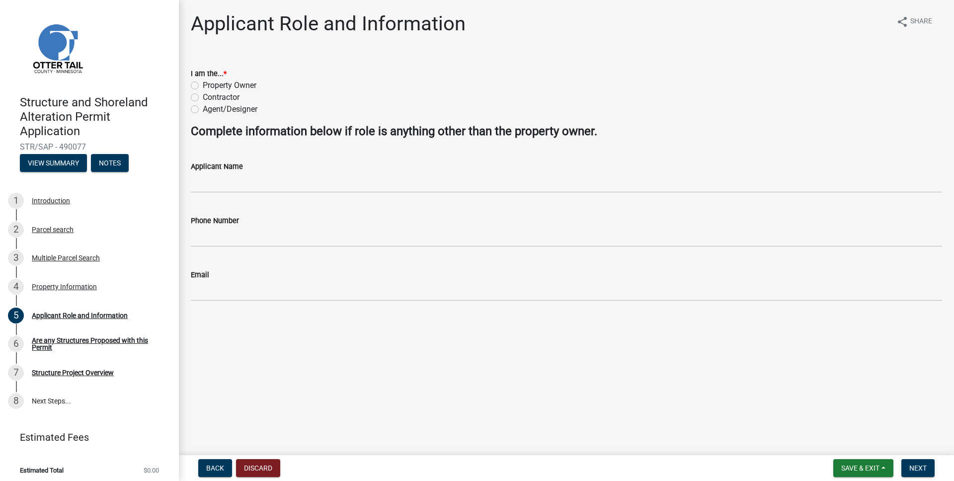
click at [223, 100] on label "Contractor" at bounding box center [221, 97] width 37 height 12
click at [209, 98] on input "Contractor" at bounding box center [206, 94] width 6 height 6
radio input "true"
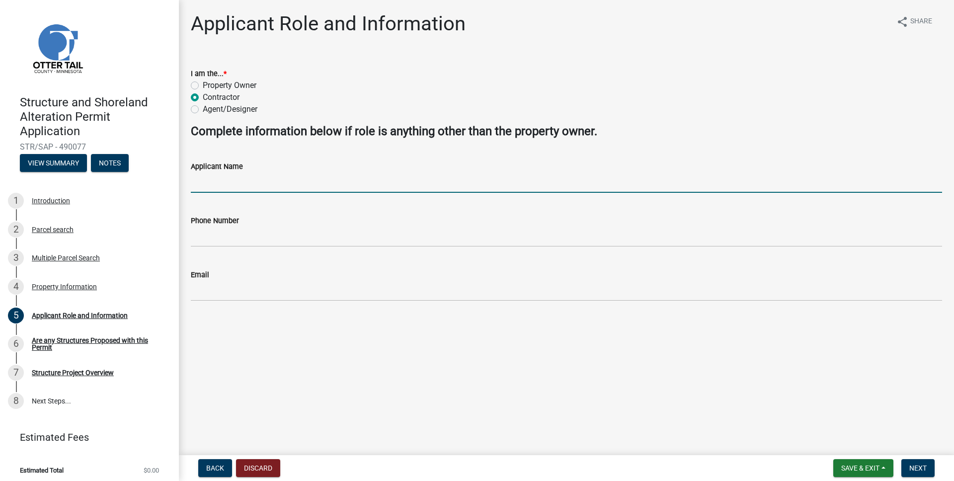
click at [287, 185] on input "Applicant Name" at bounding box center [566, 182] width 751 height 20
click at [308, 190] on input "[PERSON_NAME], [PERSON_NAME] Solar" at bounding box center [566, 182] width 751 height 20
drag, startPoint x: 311, startPoint y: 185, endPoint x: 130, endPoint y: 179, distance: 180.5
click at [130, 179] on div "Structure and Shoreland Alteration Permit Application STR/SAP - 490077 View Sum…" at bounding box center [477, 240] width 954 height 481
type input "[PERSON_NAME] Solar"
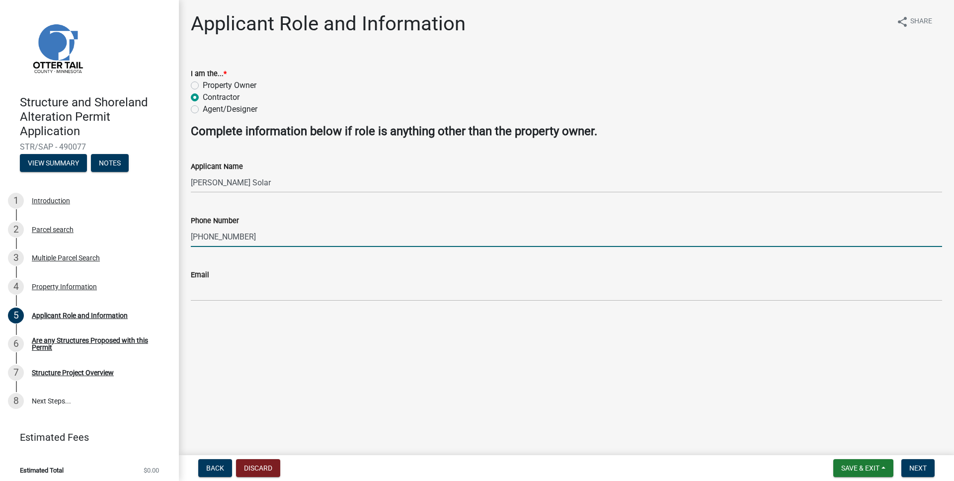
type input "[PHONE_NUMBER]"
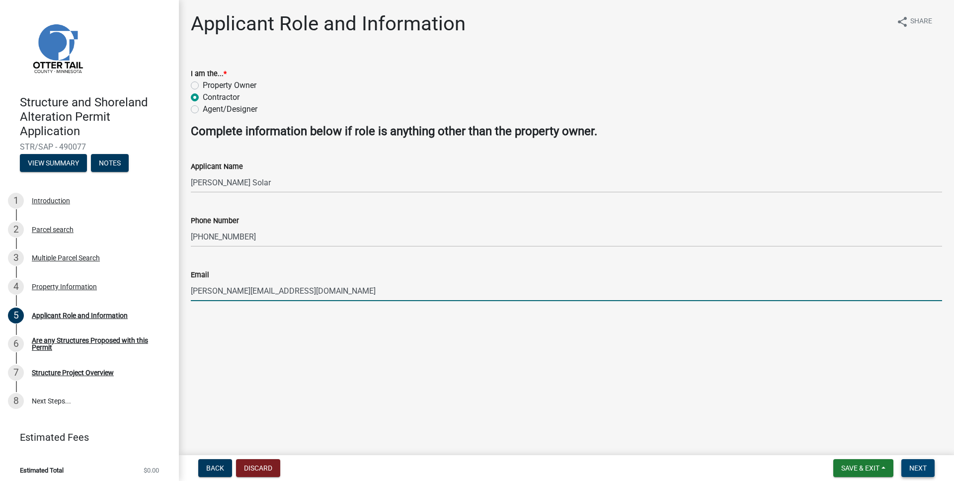
type input "[PERSON_NAME][EMAIL_ADDRESS][DOMAIN_NAME]"
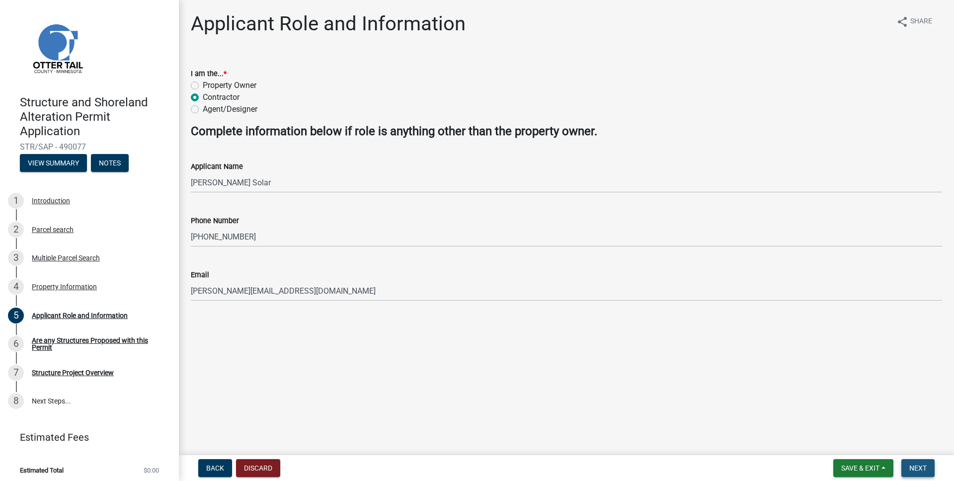
click at [918, 467] on span "Next" at bounding box center [917, 468] width 17 height 8
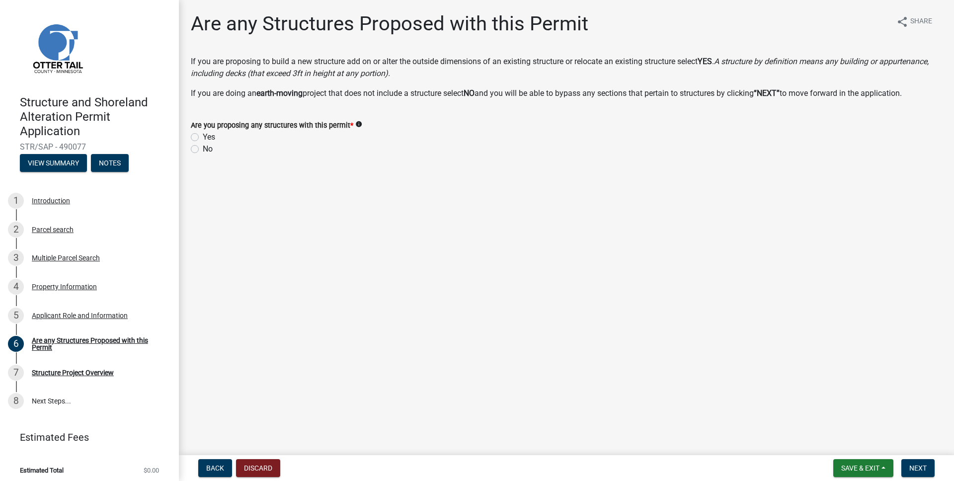
click at [203, 150] on label "No" at bounding box center [208, 149] width 10 height 12
click at [203, 150] on input "No" at bounding box center [206, 146] width 6 height 6
radio input "true"
click at [357, 124] on icon "info" at bounding box center [358, 124] width 7 height 7
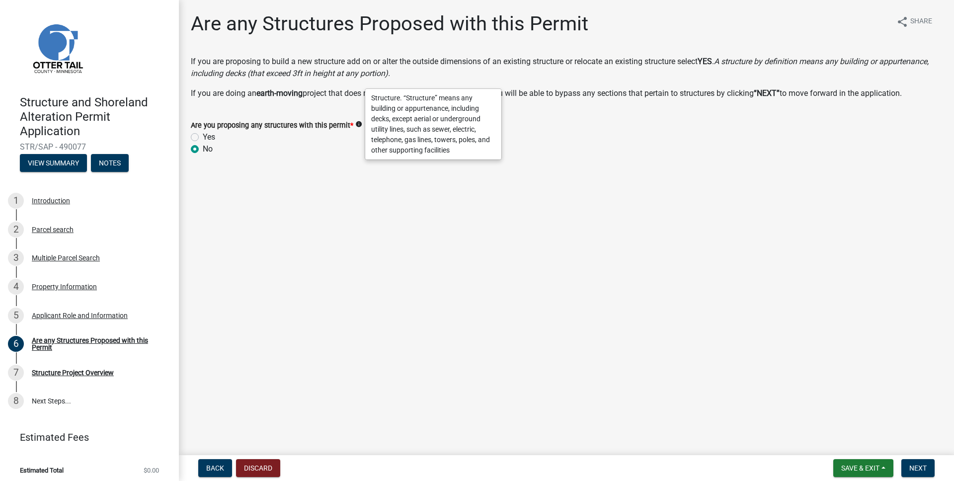
click at [356, 148] on div "No" at bounding box center [566, 149] width 751 height 12
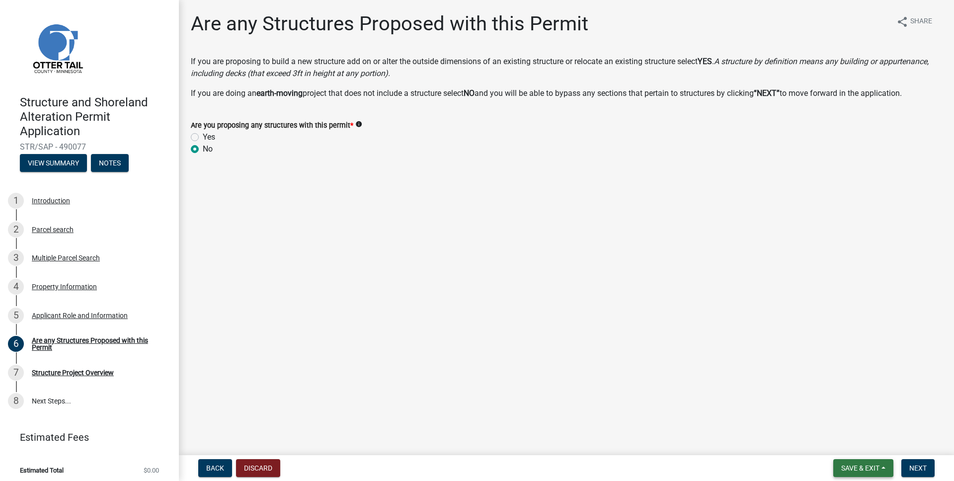
click at [853, 469] on span "Save & Exit" at bounding box center [860, 468] width 38 height 8
click at [843, 445] on button "Save & Exit" at bounding box center [853, 442] width 79 height 24
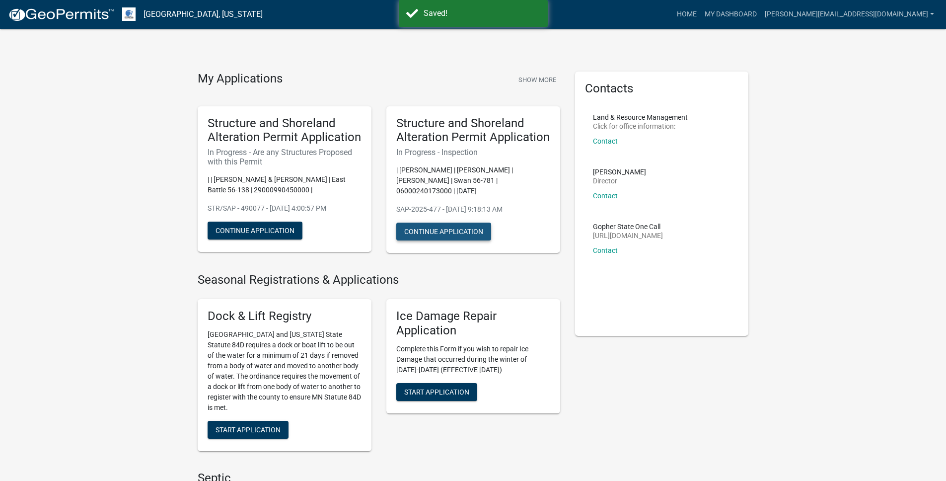
click at [434, 236] on button "Continue Application" at bounding box center [443, 232] width 95 height 18
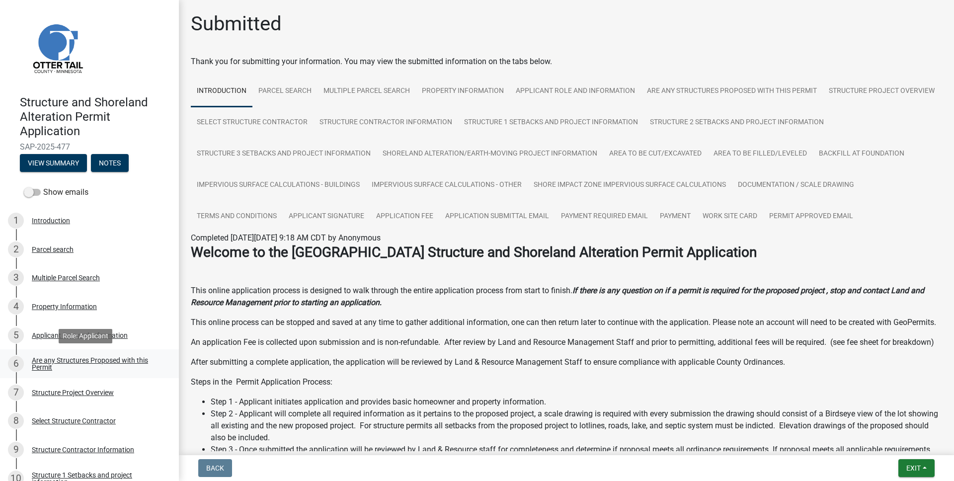
click at [97, 364] on div "Are any Structures Proposed with this Permit" at bounding box center [97, 364] width 131 height 14
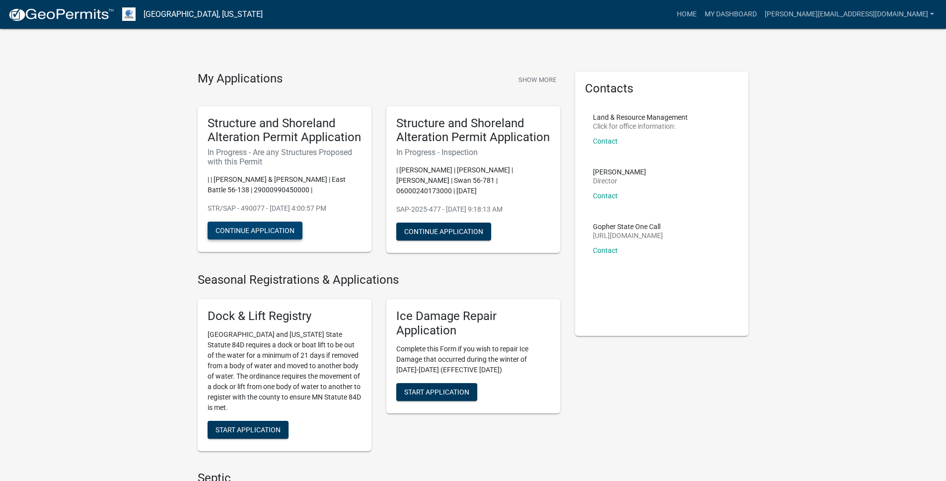
click at [271, 231] on button "Continue Application" at bounding box center [255, 231] width 95 height 18
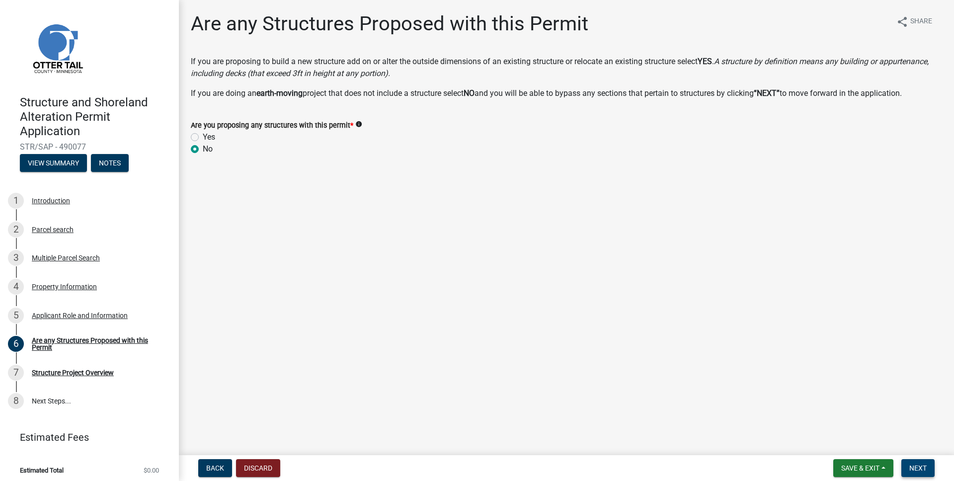
click at [921, 464] on span "Next" at bounding box center [917, 468] width 17 height 8
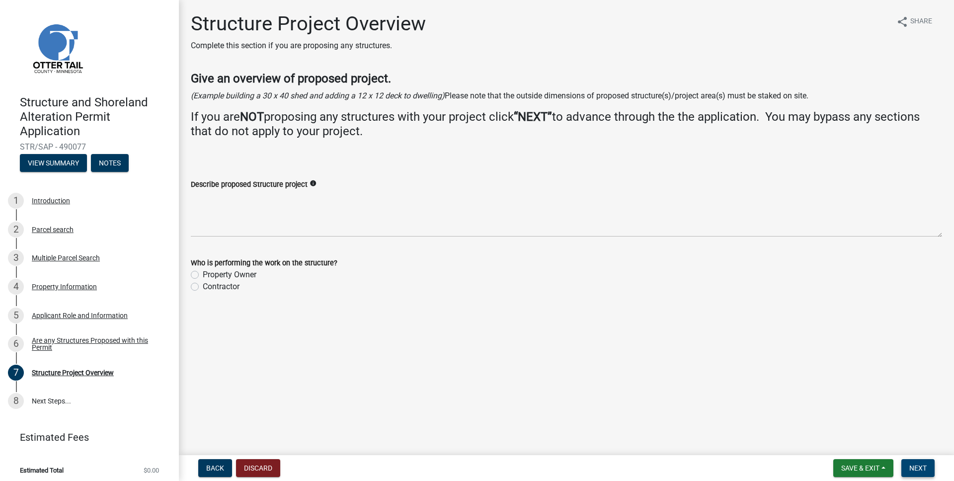
click at [920, 471] on span "Next" at bounding box center [917, 468] width 17 height 8
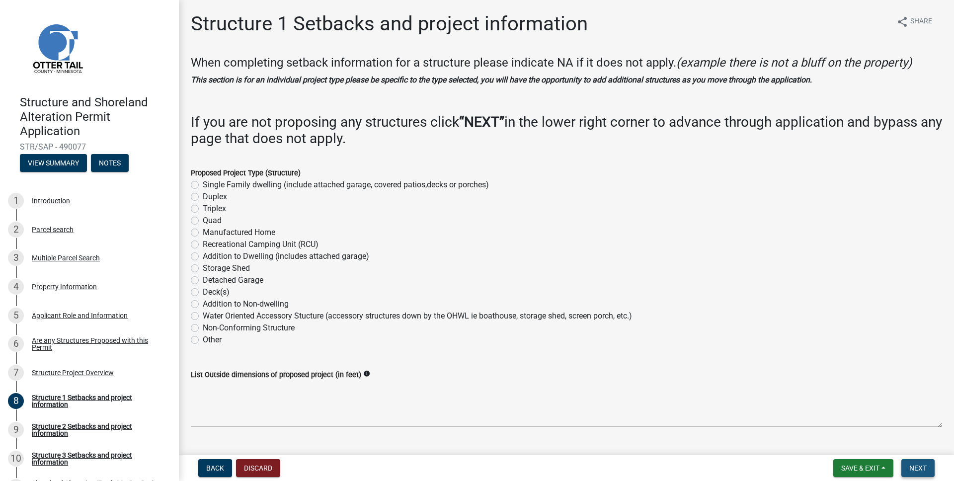
click at [914, 469] on span "Next" at bounding box center [917, 468] width 17 height 8
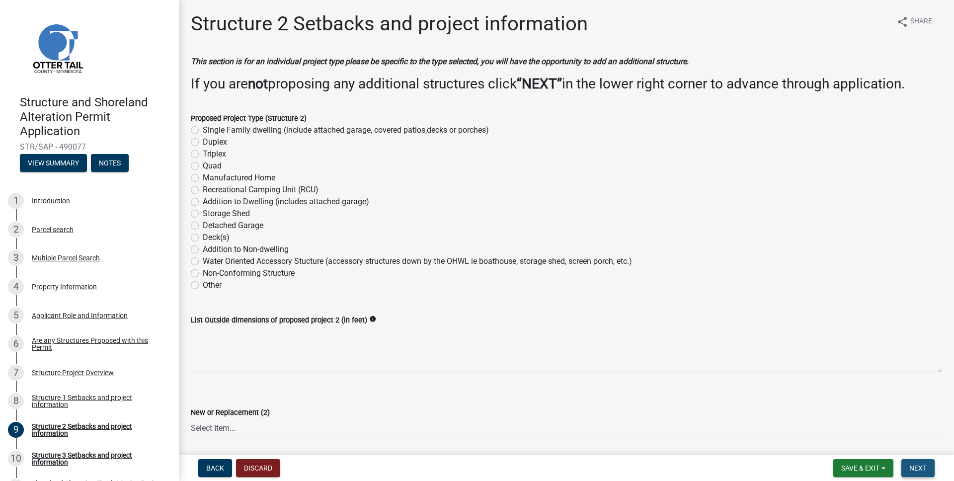
click at [913, 470] on span "Next" at bounding box center [917, 468] width 17 height 8
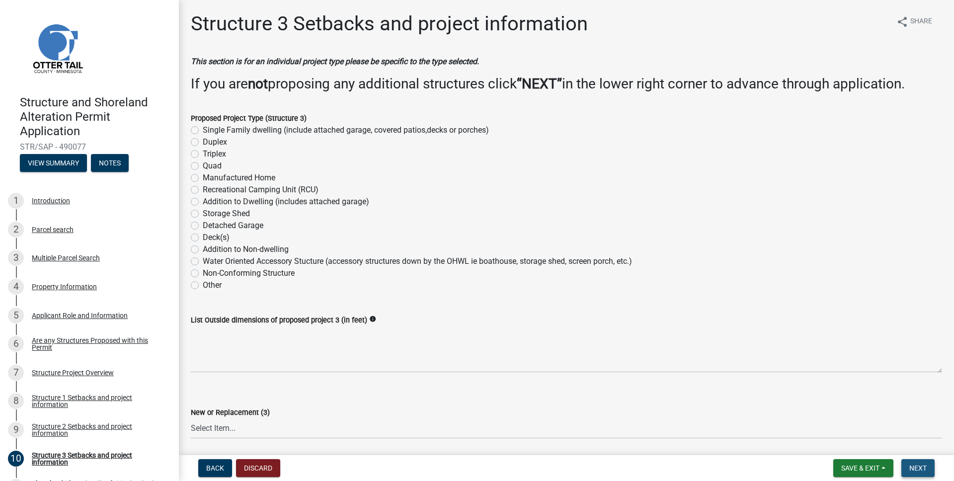
click at [913, 470] on span "Next" at bounding box center [917, 468] width 17 height 8
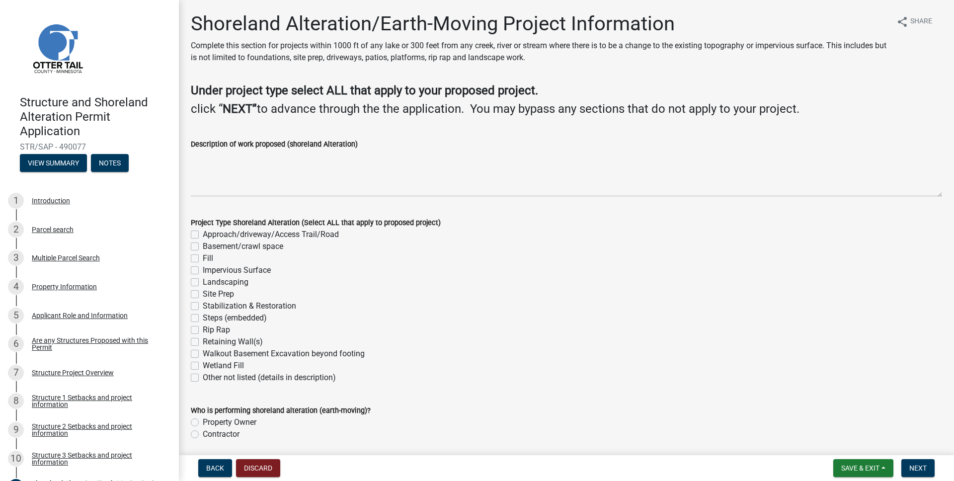
click at [222, 379] on label "Other not listed (details in description)" at bounding box center [269, 378] width 133 height 12
click at [209, 378] on input "Other not listed (details in description)" at bounding box center [206, 375] width 6 height 6
checkbox input "true"
checkbox input "false"
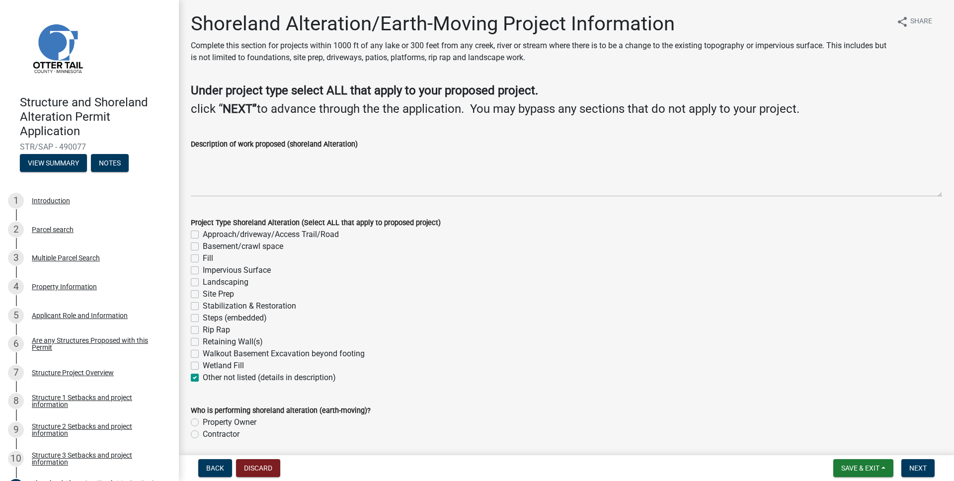
checkbox input "false"
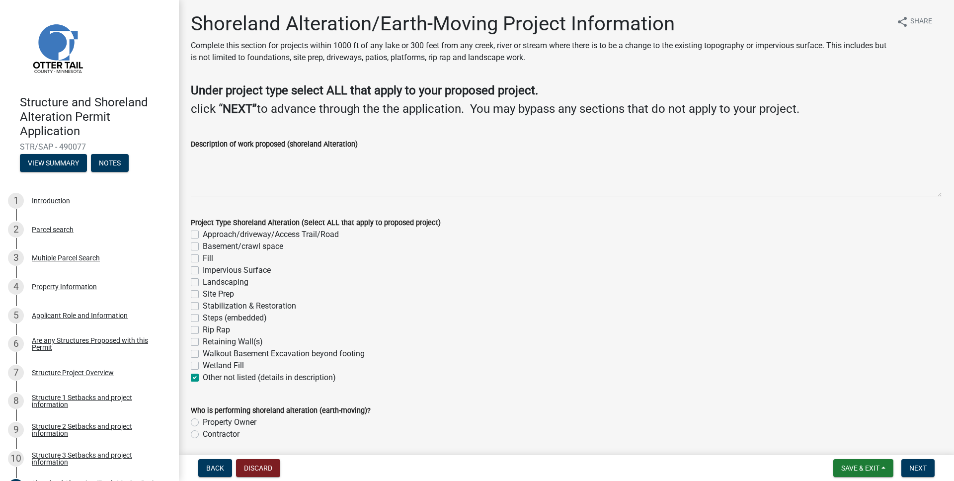
checkbox input "false"
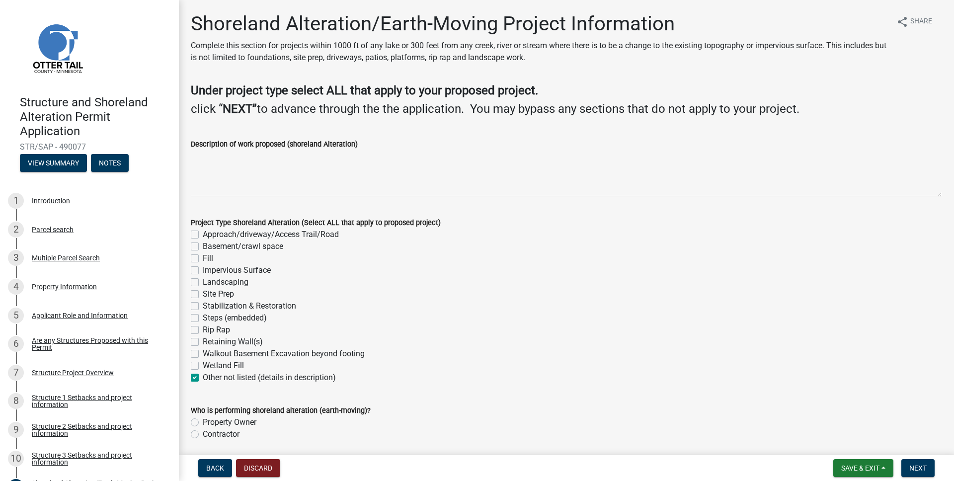
checkbox input "true"
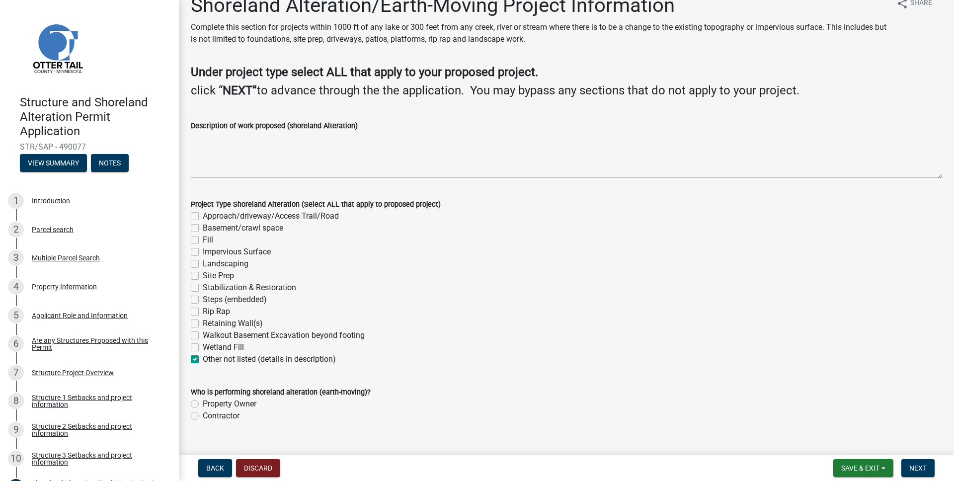
scroll to position [37, 0]
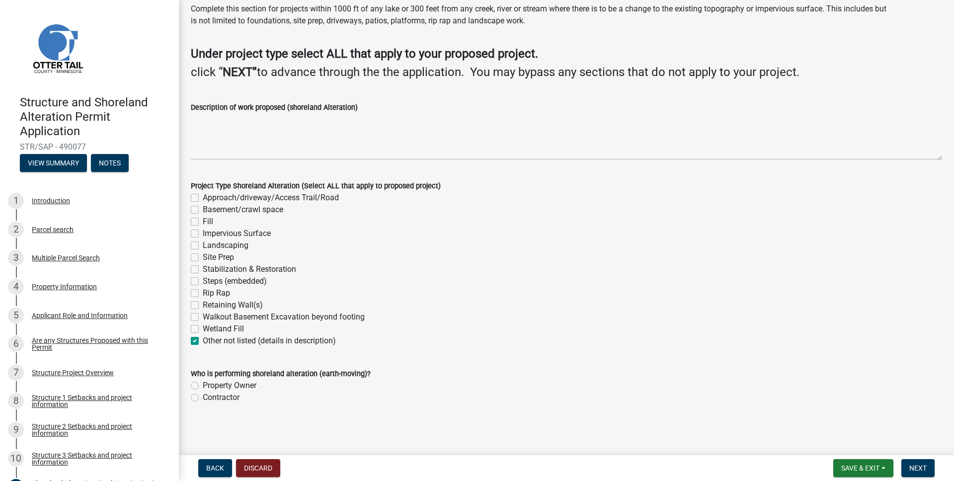
click at [229, 399] on label "Contractor" at bounding box center [221, 398] width 37 height 12
click at [209, 398] on input "Contractor" at bounding box center [206, 395] width 6 height 6
radio input "true"
click at [217, 343] on label "Other not listed (details in description)" at bounding box center [269, 341] width 133 height 12
click at [209, 341] on input "Other not listed (details in description)" at bounding box center [206, 338] width 6 height 6
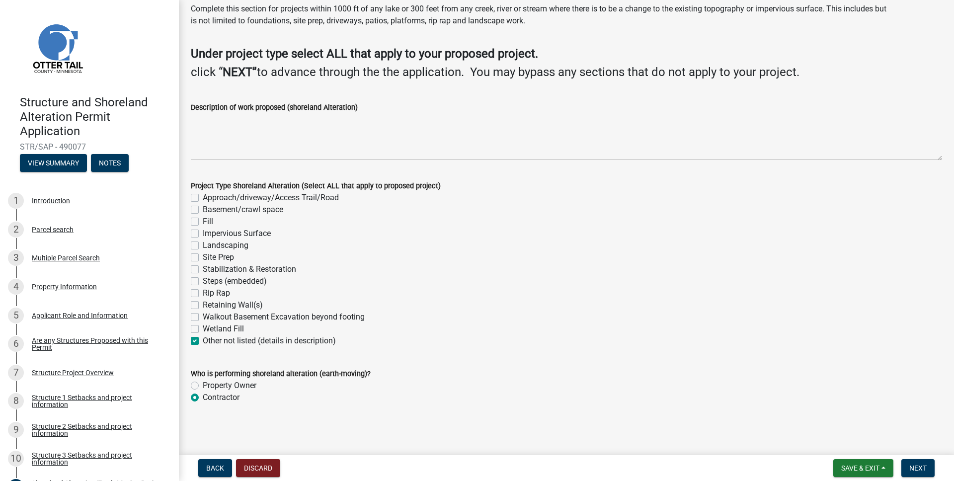
checkbox input "false"
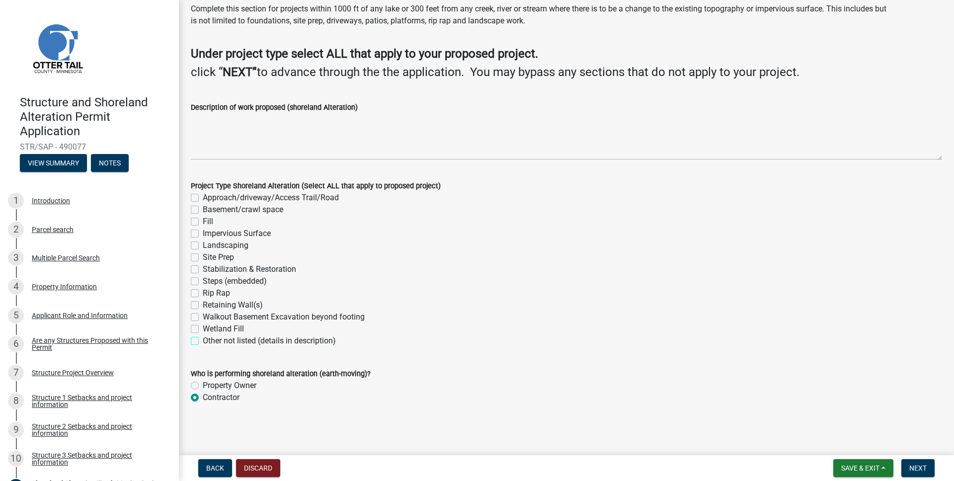
checkbox input "false"
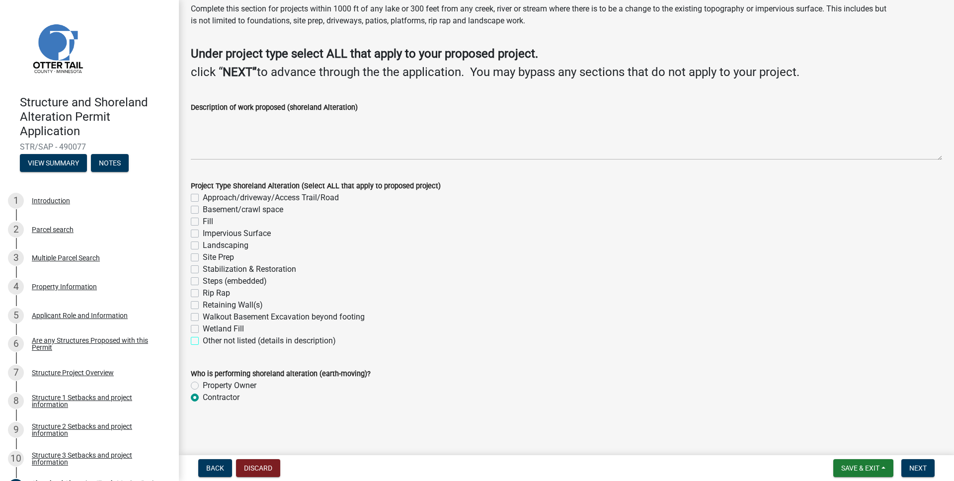
checkbox input "false"
click at [280, 401] on div "Contractor" at bounding box center [566, 398] width 751 height 12
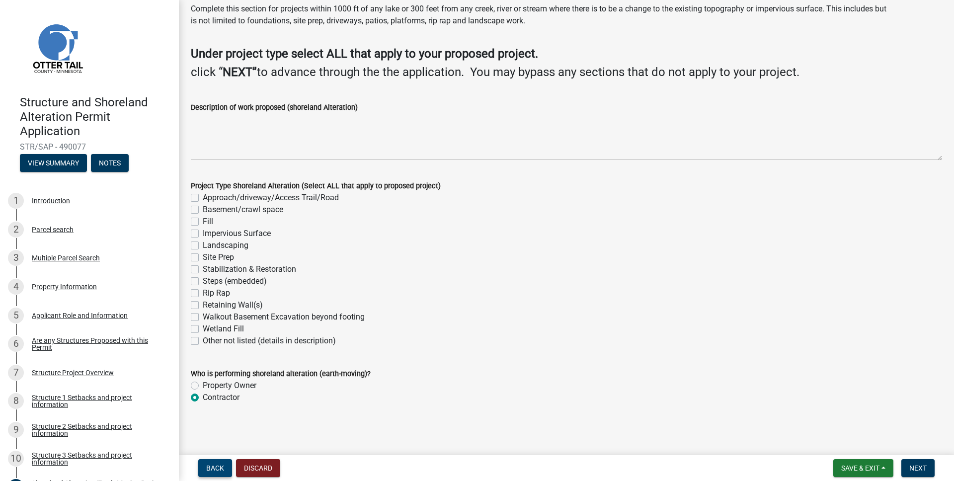
click at [213, 468] on span "Back" at bounding box center [215, 468] width 18 height 8
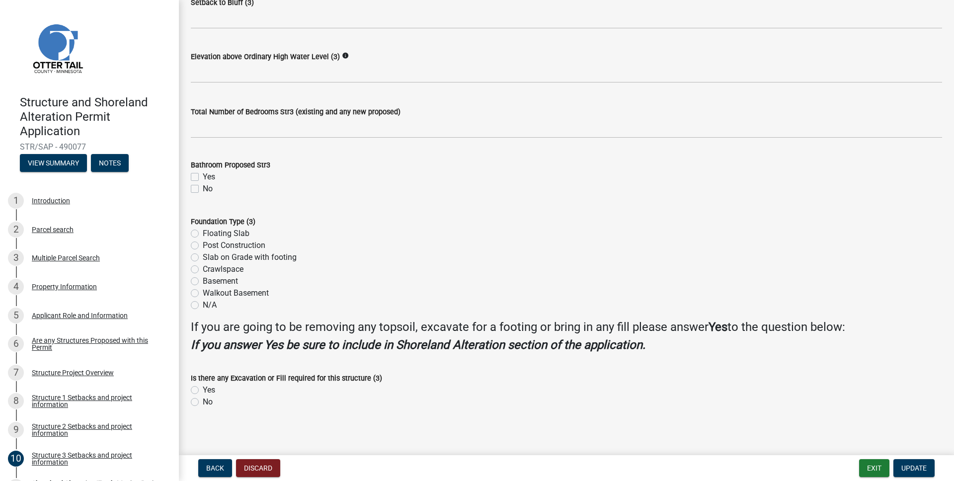
scroll to position [853, 0]
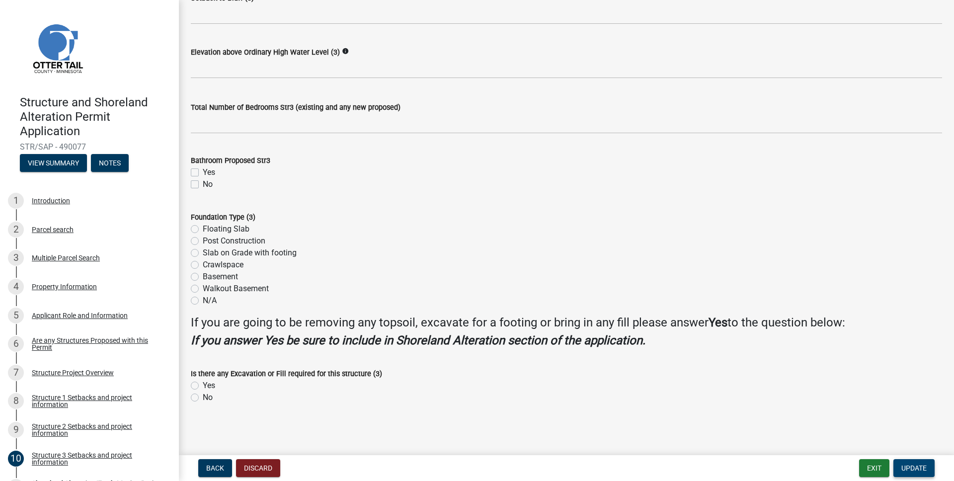
click at [917, 469] on span "Update" at bounding box center [913, 468] width 25 height 8
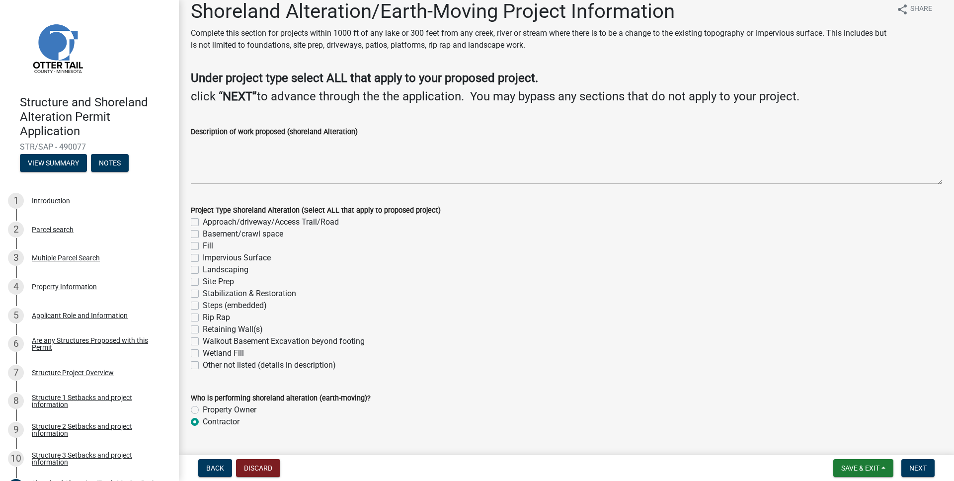
scroll to position [37, 0]
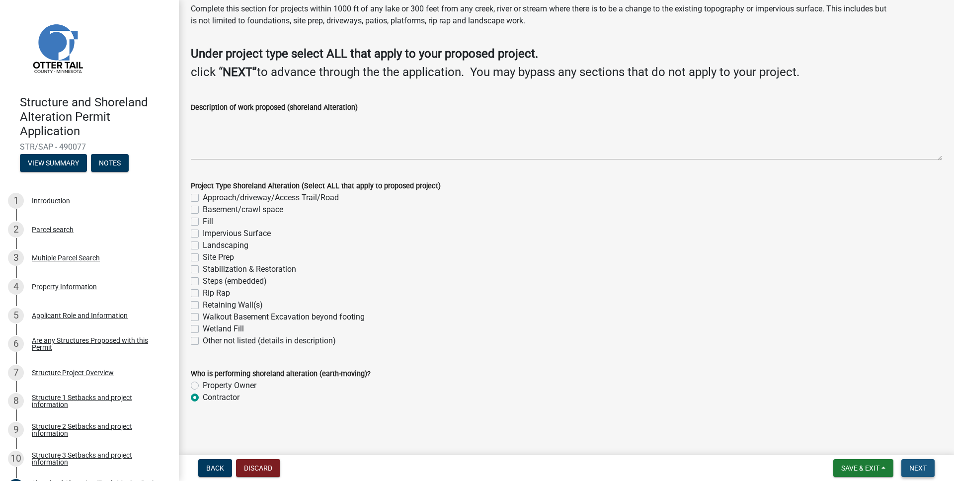
click at [919, 467] on span "Next" at bounding box center [917, 468] width 17 height 8
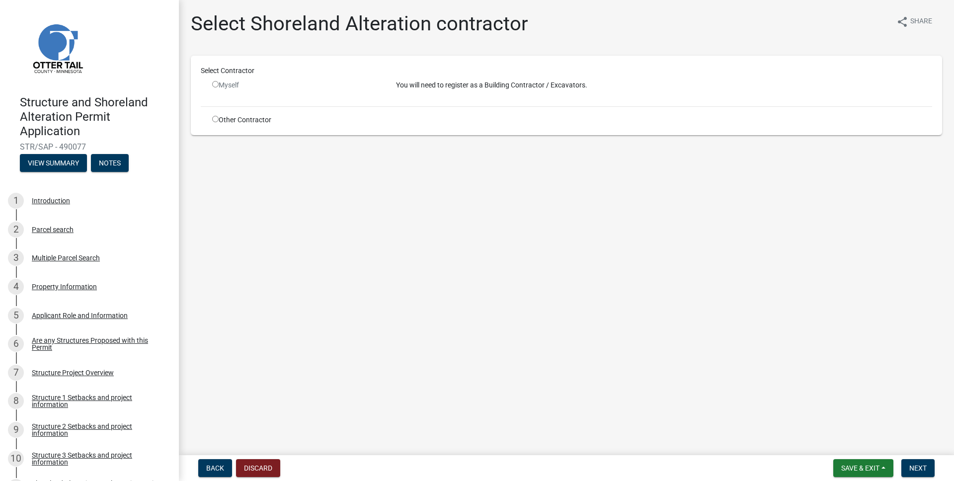
click at [232, 118] on div "Other Contractor" at bounding box center [297, 120] width 184 height 10
click at [216, 468] on span "Back" at bounding box center [215, 468] width 18 height 8
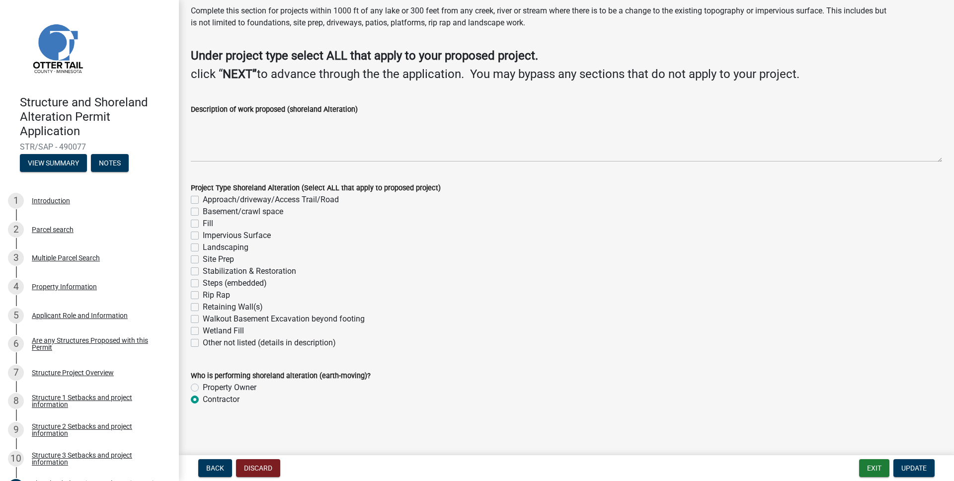
scroll to position [37, 0]
click at [391, 163] on wm-data-entity-input "Description of work proposed (shoreland Alteration)" at bounding box center [566, 127] width 751 height 80
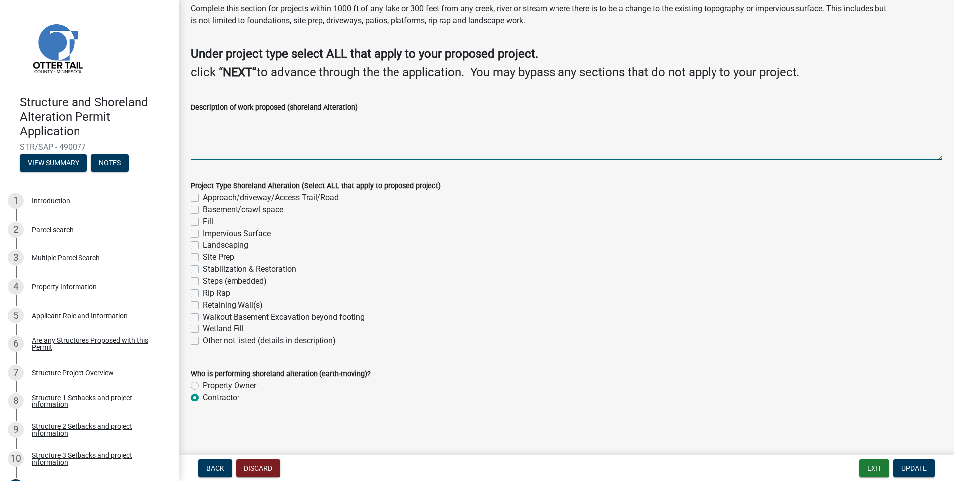
click at [389, 154] on textarea "Description of work proposed (shoreland Alteration)" at bounding box center [566, 136] width 751 height 47
click at [388, 143] on textarea "Description of work proposed (shoreland Alteration)" at bounding box center [566, 136] width 751 height 47
type textarea "Installation of a roof-mounted solar energy system."
click at [219, 341] on label "Other not listed (details in description)" at bounding box center [269, 341] width 133 height 12
click at [209, 341] on input "Other not listed (details in description)" at bounding box center [206, 338] width 6 height 6
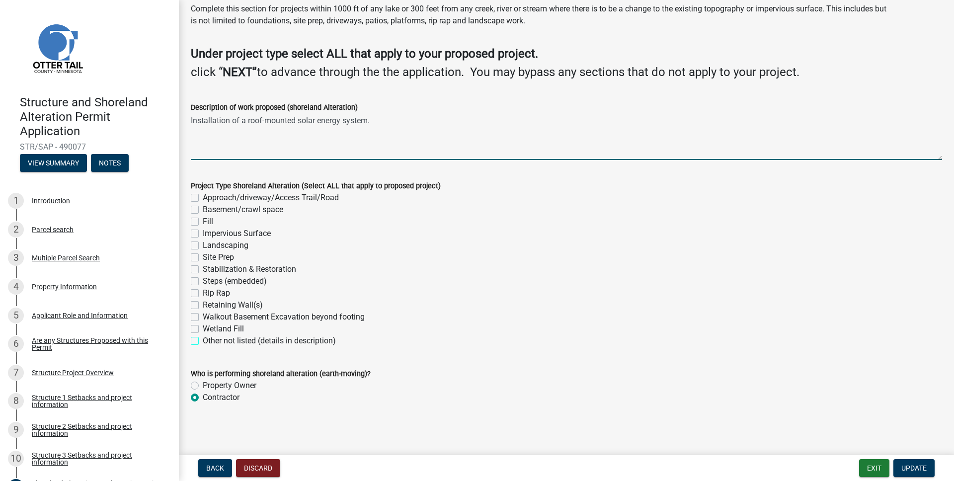
checkbox input "true"
checkbox input "false"
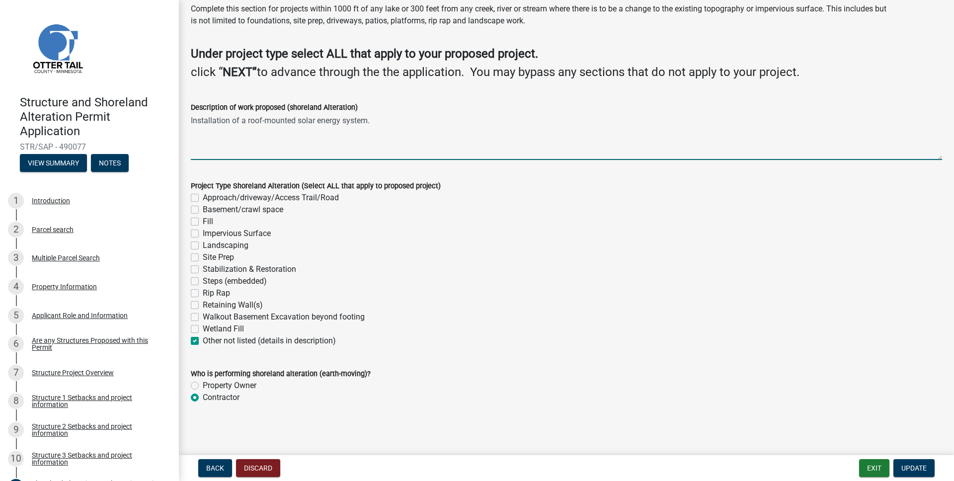
checkbox input "false"
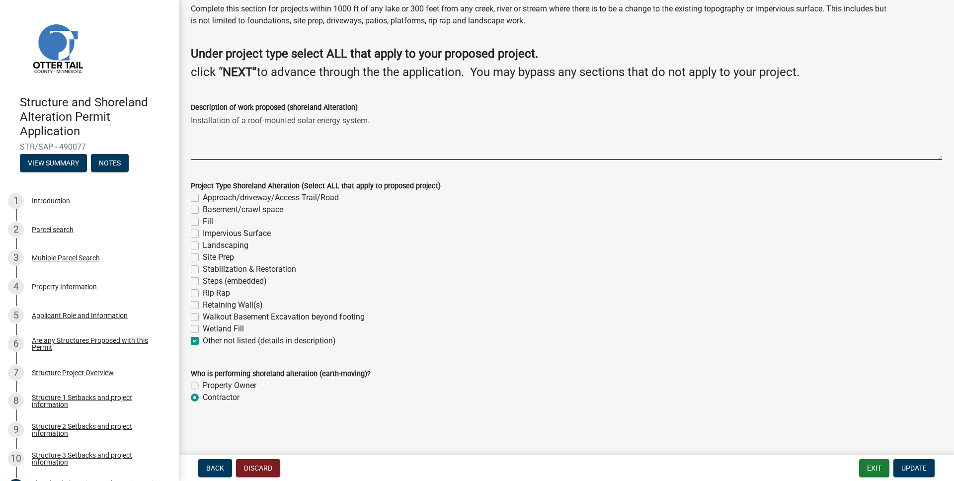
checkbox input "false"
checkbox input "true"
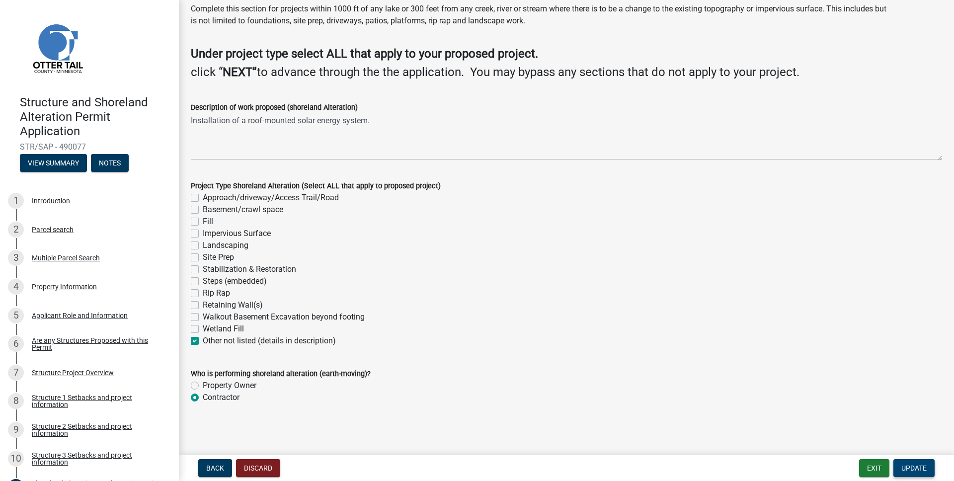
click at [919, 466] on span "Update" at bounding box center [913, 468] width 25 height 8
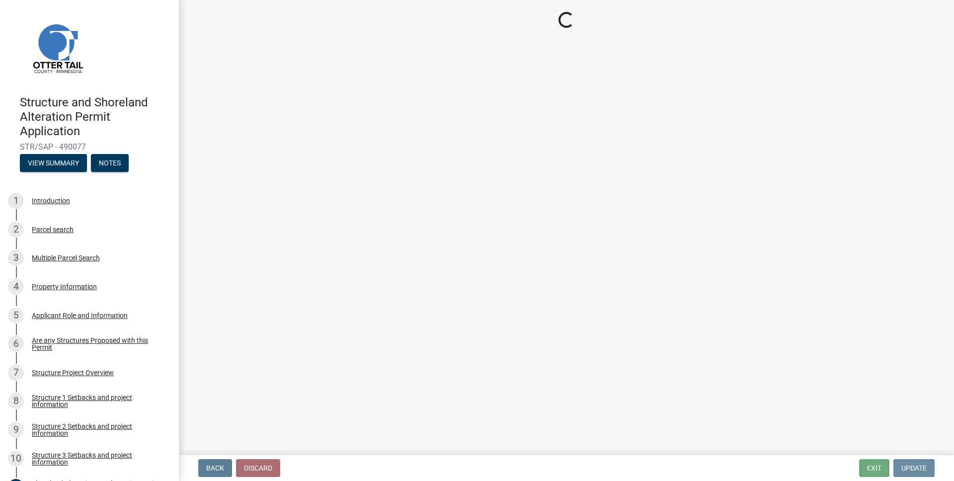
scroll to position [0, 0]
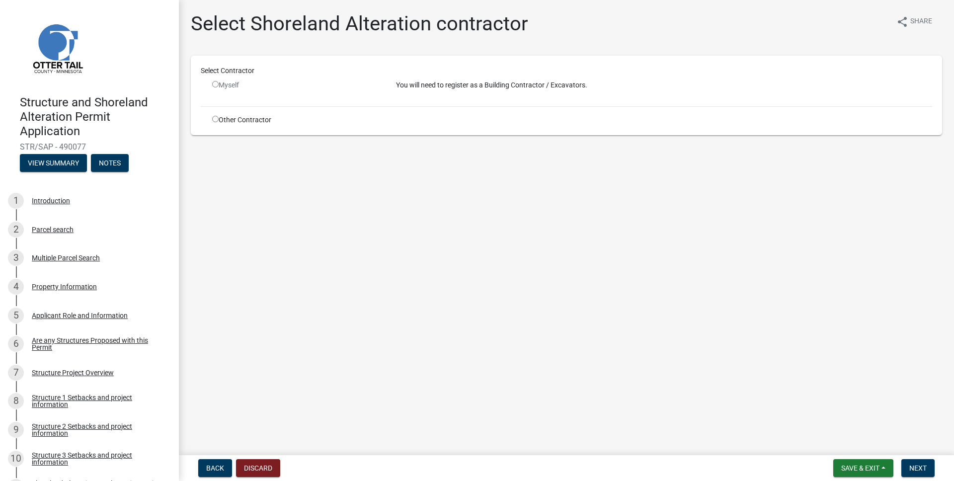
click at [213, 121] on input "radio" at bounding box center [215, 119] width 6 height 6
radio input "true"
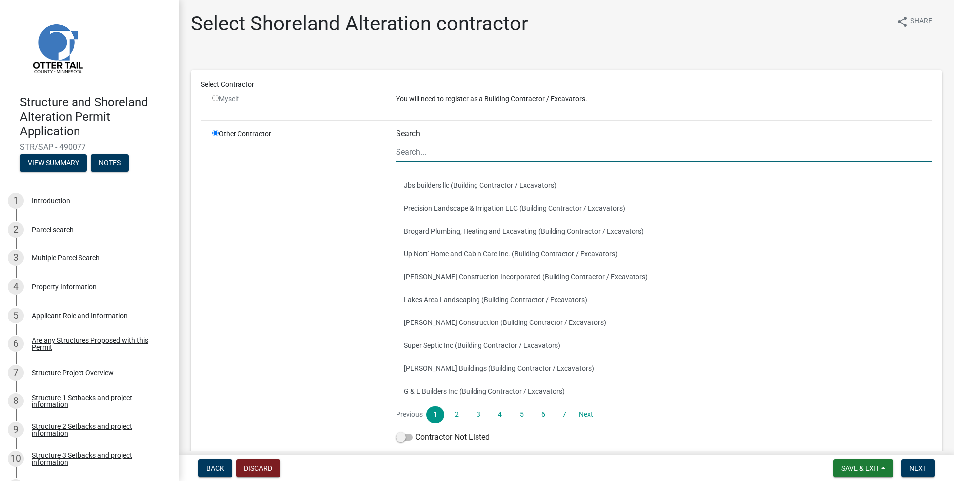
click at [431, 149] on input "Search" at bounding box center [664, 152] width 536 height 20
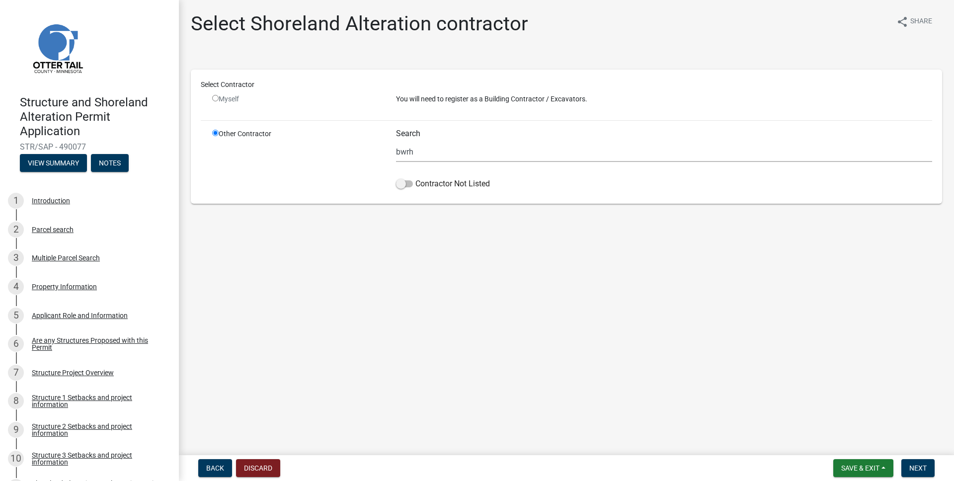
click at [444, 224] on main "Select Shoreland Alteration contractor share Share Select Contractor Myself You…" at bounding box center [566, 225] width 775 height 451
drag, startPoint x: 425, startPoint y: 154, endPoint x: 355, endPoint y: 142, distance: 71.1
click at [355, 142] on div "Other Contractor Search bwrh Contractor Not Listed" at bounding box center [572, 161] width 735 height 65
click at [408, 184] on span at bounding box center [404, 183] width 17 height 7
click at [415, 178] on input "Contractor Not Listed" at bounding box center [415, 178] width 0 height 0
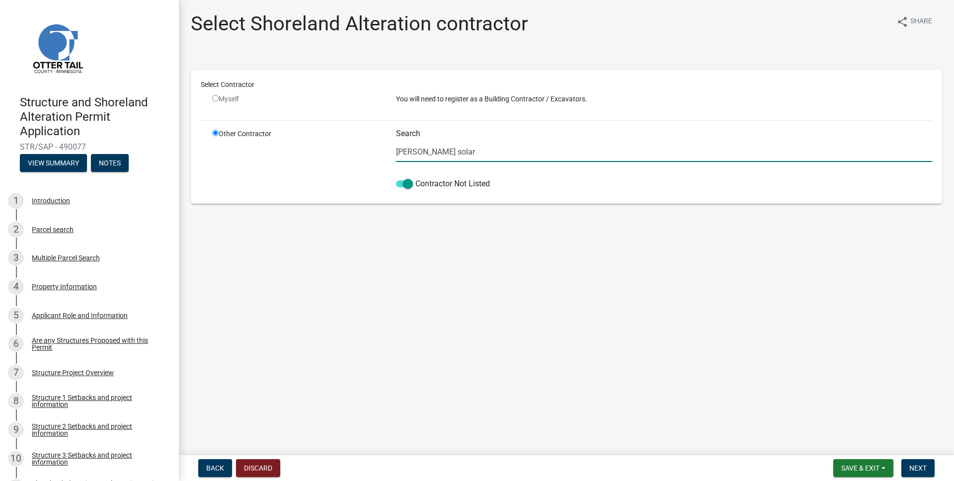
click at [430, 152] on input "[PERSON_NAME] solar" at bounding box center [664, 152] width 536 height 20
type input "BWRH L"
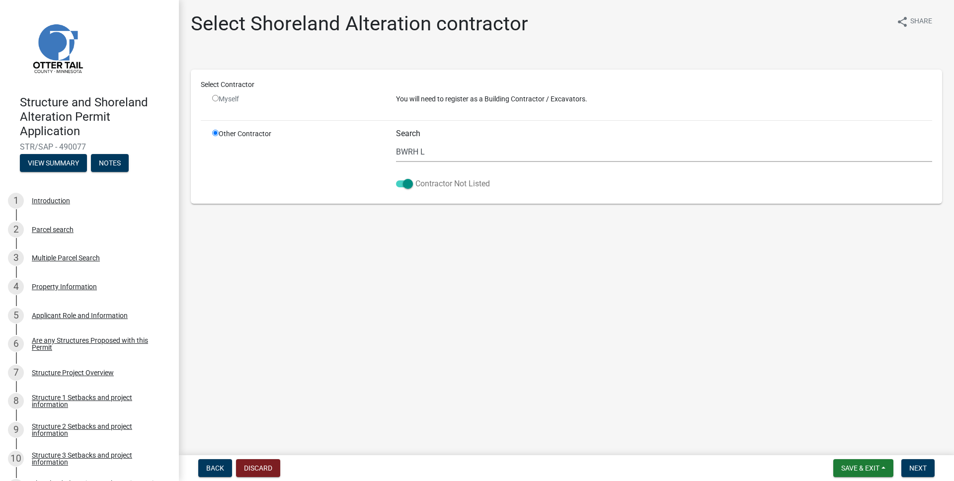
click at [403, 183] on span at bounding box center [404, 183] width 17 height 7
click at [415, 178] on input "Contractor Not Listed" at bounding box center [415, 178] width 0 height 0
click at [444, 150] on input "BWRH L" at bounding box center [664, 152] width 536 height 20
drag, startPoint x: 444, startPoint y: 151, endPoint x: 333, endPoint y: 141, distance: 111.7
click at [333, 141] on div "Other Contractor Search BWRH L Contractor Not Listed" at bounding box center [572, 161] width 735 height 65
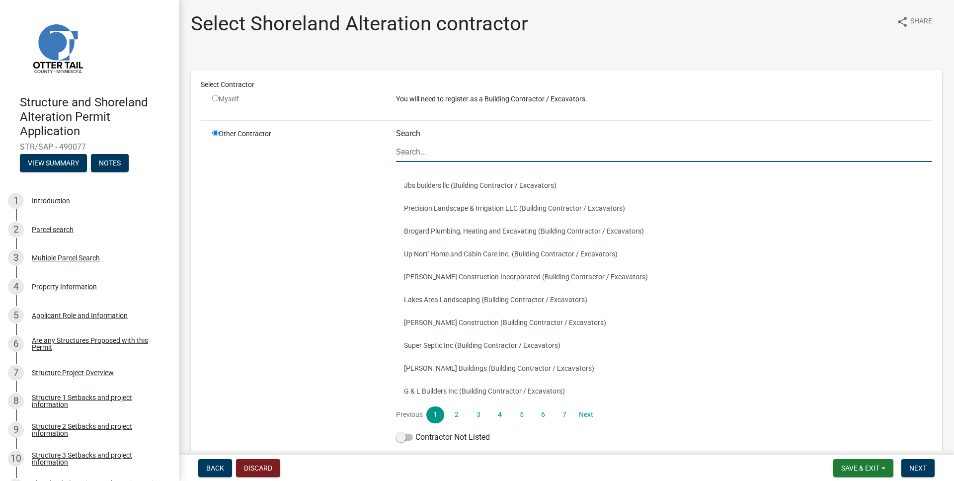
click at [215, 98] on input "radio" at bounding box center [215, 98] width 6 height 6
radio input "false"
radio input "true"
click at [474, 151] on input "Search" at bounding box center [664, 152] width 536 height 20
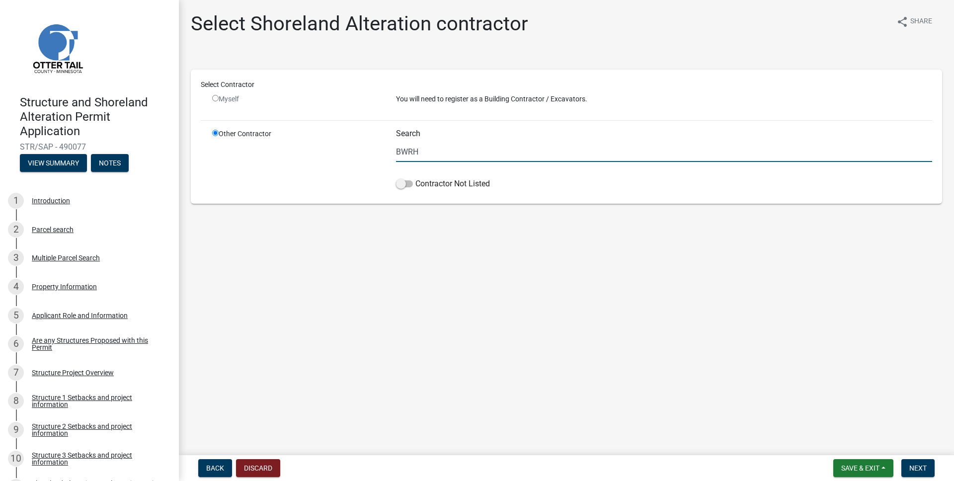
drag, startPoint x: 454, startPoint y: 157, endPoint x: 336, endPoint y: 148, distance: 118.5
click at [336, 148] on div "Other Contractor Search BWRH Contractor Not Listed" at bounding box center [572, 161] width 735 height 65
click at [411, 188] on label "Contractor Not Listed" at bounding box center [443, 184] width 94 height 12
click at [415, 178] on input "Contractor Not Listed" at bounding box center [415, 178] width 0 height 0
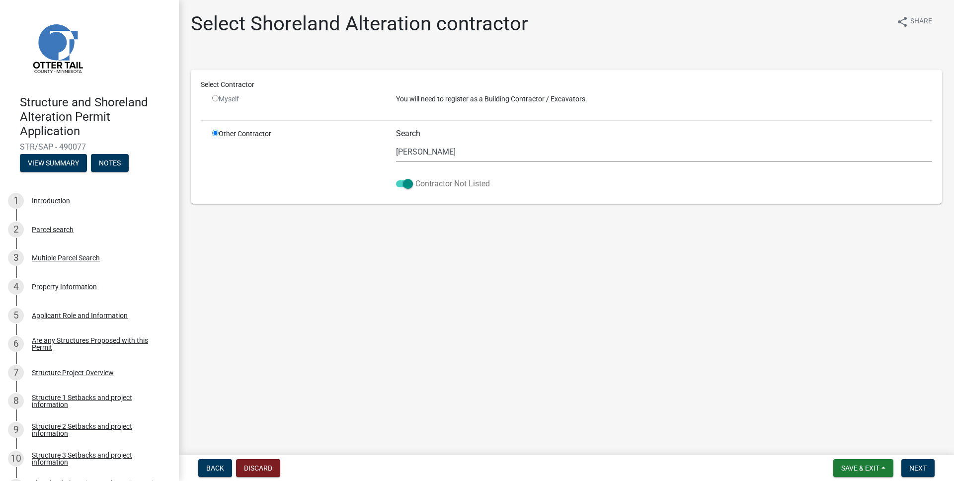
click at [407, 184] on span at bounding box center [404, 183] width 17 height 7
click at [415, 178] on input "Contractor Not Listed" at bounding box center [415, 178] width 0 height 0
click at [411, 186] on span at bounding box center [404, 183] width 17 height 7
click at [415, 178] on input "Contractor Not Listed" at bounding box center [415, 178] width 0 height 0
click at [448, 151] on input "[PERSON_NAME]" at bounding box center [664, 152] width 536 height 20
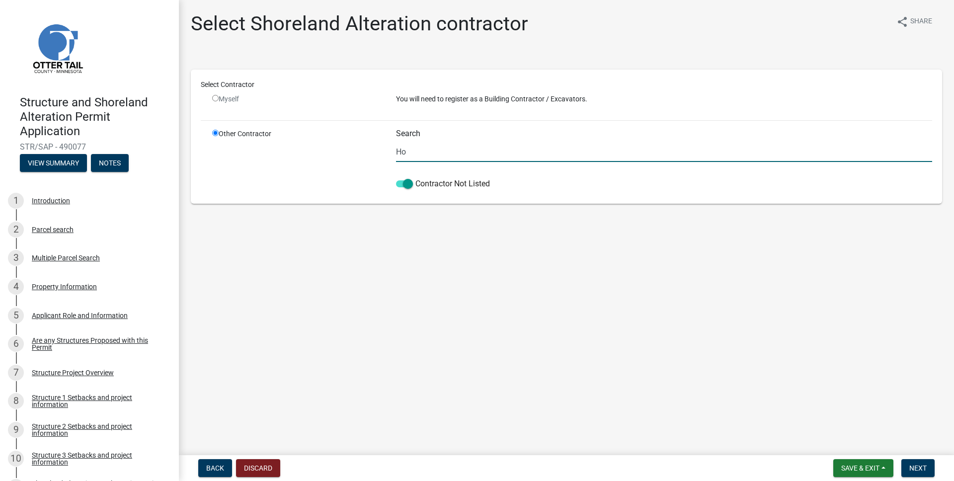
type input "H"
type input "BWRH, DBA [PERSON_NAME] Solar"
click at [928, 469] on button "Next" at bounding box center [917, 468] width 33 height 18
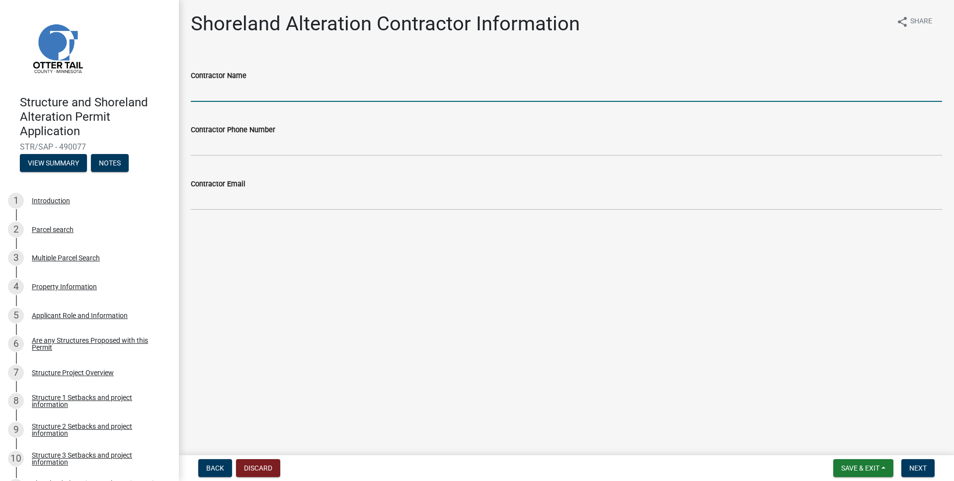
click at [297, 86] on input "Contractor Name" at bounding box center [566, 91] width 751 height 20
type input "B"
type input "[PERSON_NAME] Solar"
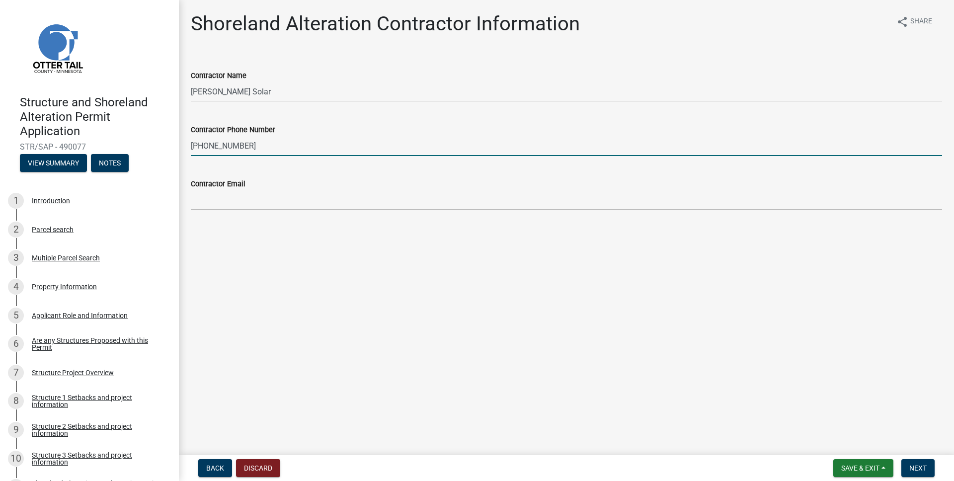
type input "[PHONE_NUMBER]"
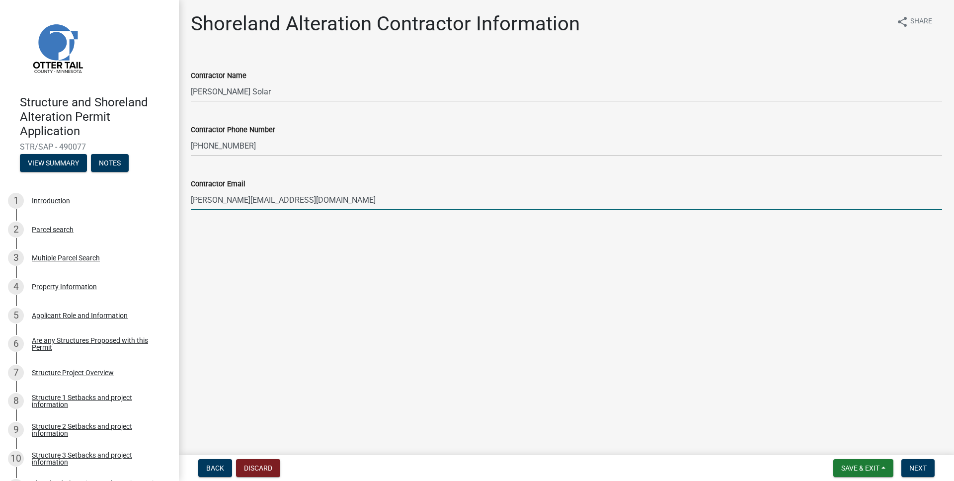
type input "[PERSON_NAME][EMAIL_ADDRESS][DOMAIN_NAME]"
click at [543, 408] on main "Shoreland Alteration Contractor Information share Share Contractor Name [PERSON…" at bounding box center [566, 225] width 775 height 451
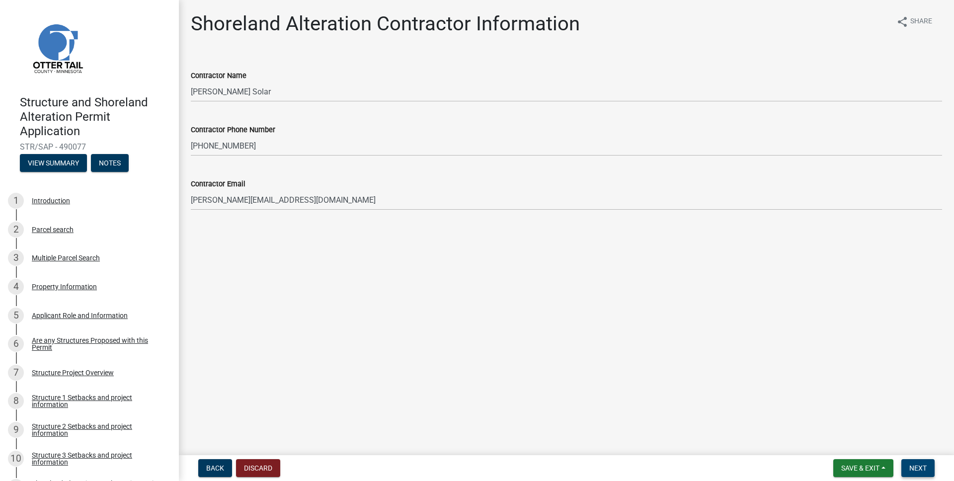
click at [919, 467] on span "Next" at bounding box center [917, 468] width 17 height 8
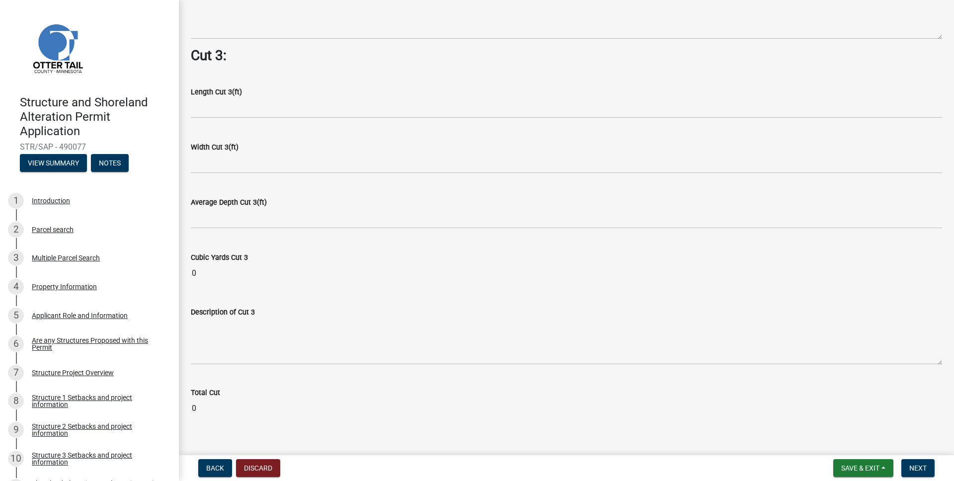
scroll to position [1252, 0]
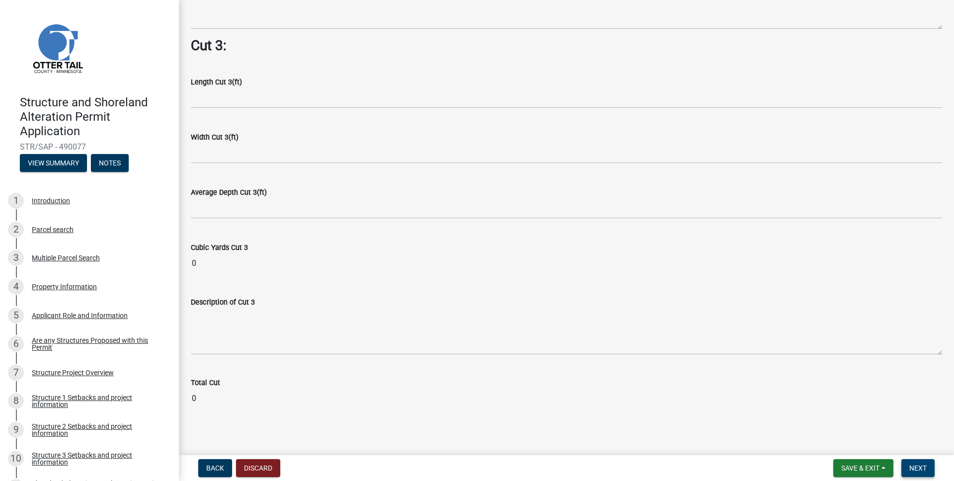
click at [910, 468] on span "Next" at bounding box center [917, 468] width 17 height 8
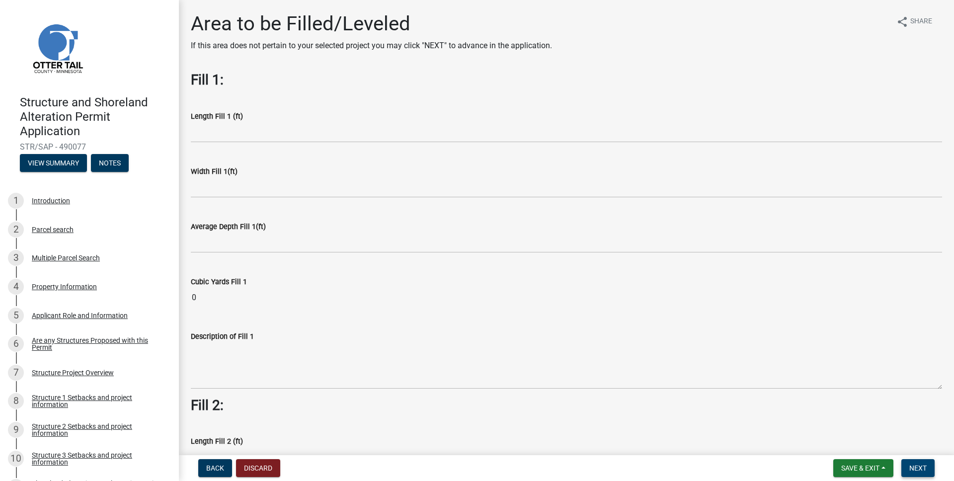
click at [910, 468] on span "Next" at bounding box center [917, 468] width 17 height 8
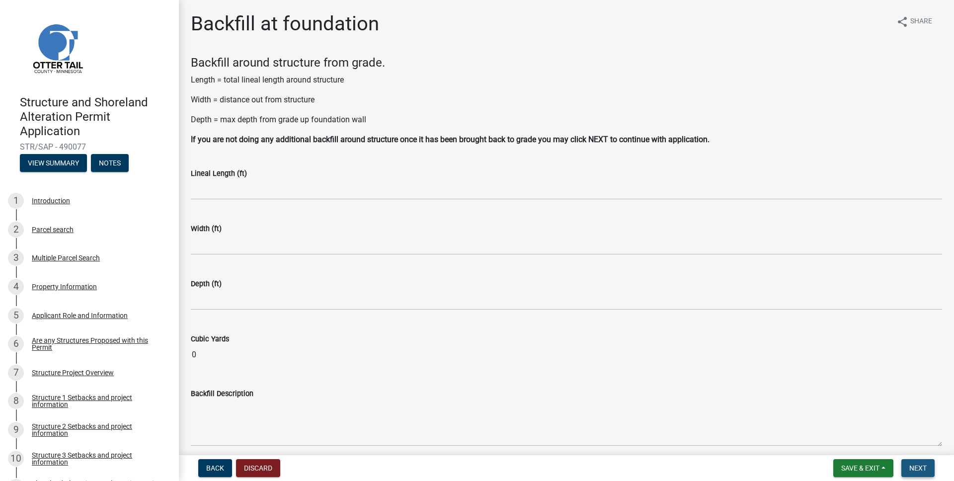
click at [910, 468] on span "Next" at bounding box center [917, 468] width 17 height 8
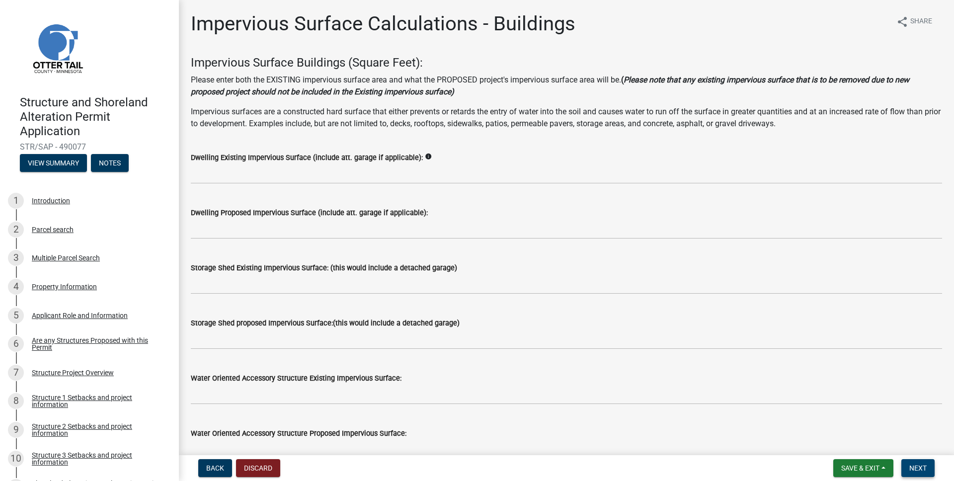
click at [910, 468] on span "Next" at bounding box center [917, 468] width 17 height 8
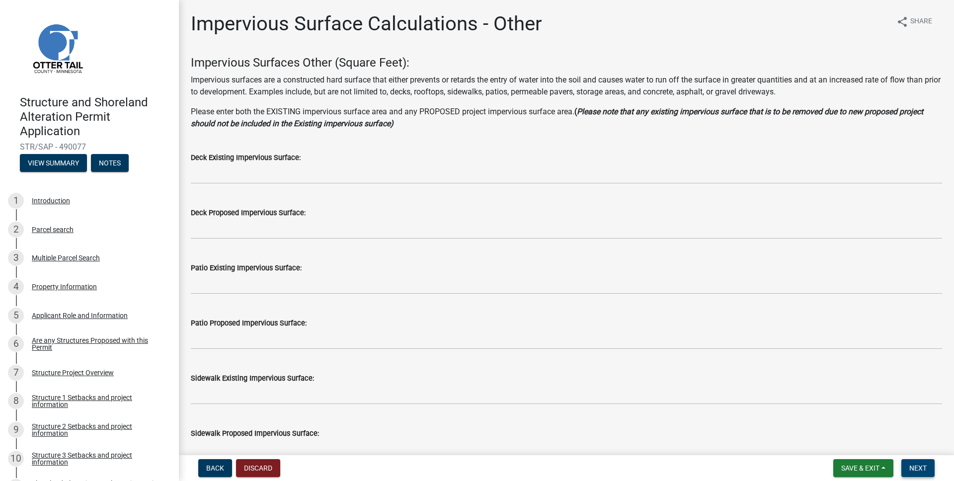
click at [910, 468] on span "Next" at bounding box center [917, 468] width 17 height 8
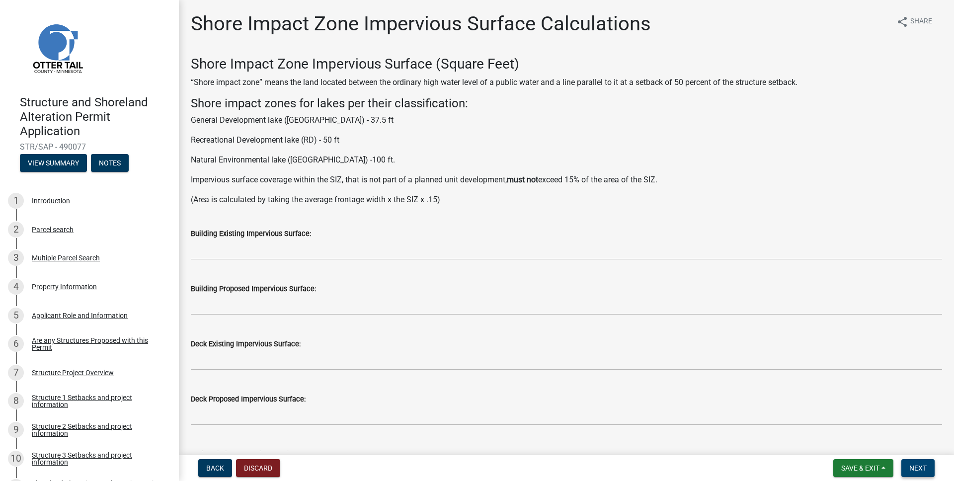
click at [910, 468] on span "Next" at bounding box center [917, 468] width 17 height 8
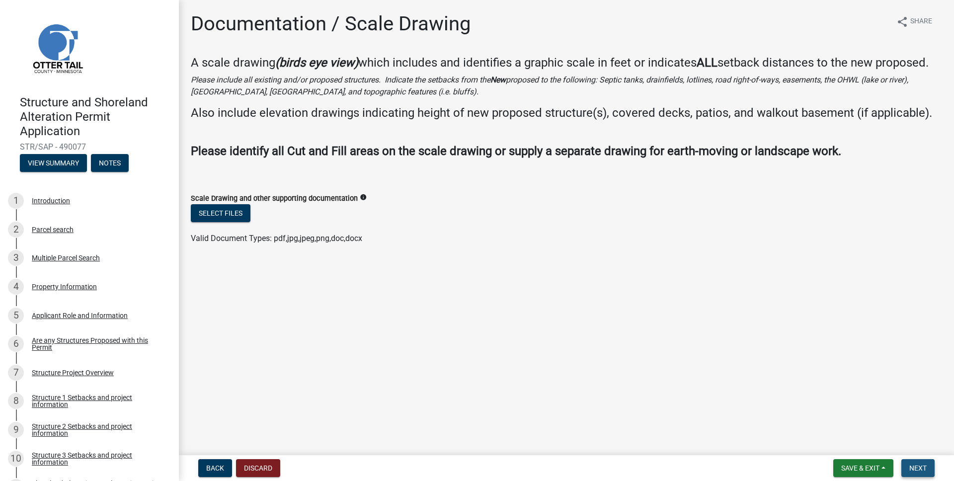
click at [920, 467] on span "Next" at bounding box center [917, 468] width 17 height 8
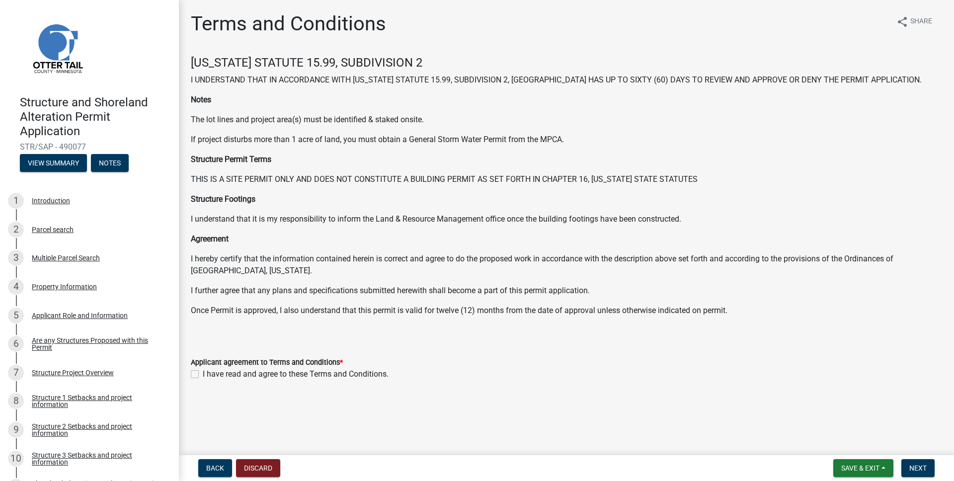
click at [310, 374] on label "I have read and agree to these Terms and Conditions." at bounding box center [296, 374] width 186 height 12
click at [209, 374] on input "I have read and agree to these Terms and Conditions." at bounding box center [206, 371] width 6 height 6
checkbox input "true"
click at [915, 465] on span "Next" at bounding box center [917, 468] width 17 height 8
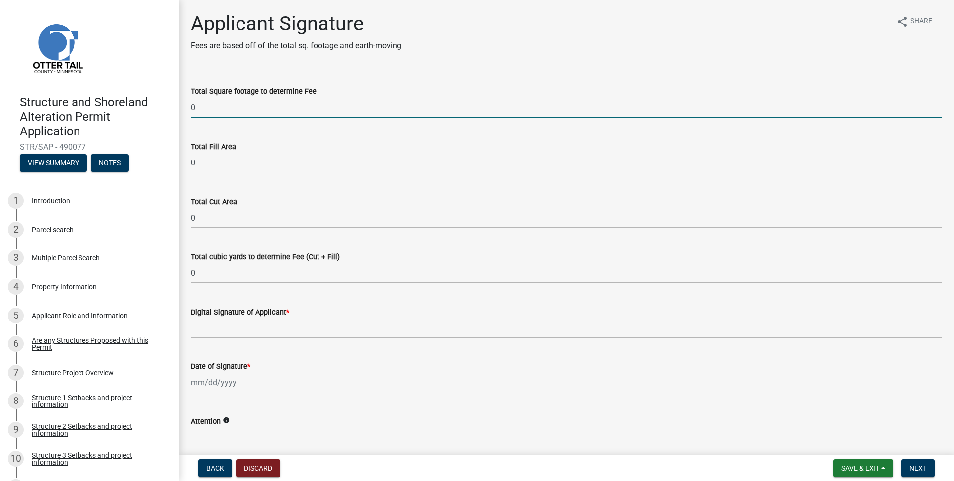
click at [373, 107] on input "0" at bounding box center [566, 107] width 751 height 20
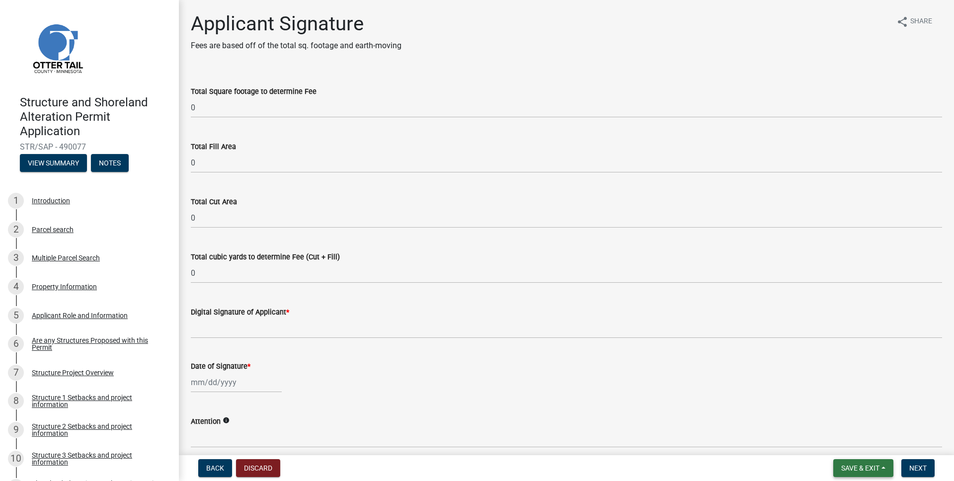
click at [861, 467] on span "Save & Exit" at bounding box center [860, 468] width 38 height 8
click at [835, 445] on button "Save & Exit" at bounding box center [853, 442] width 79 height 24
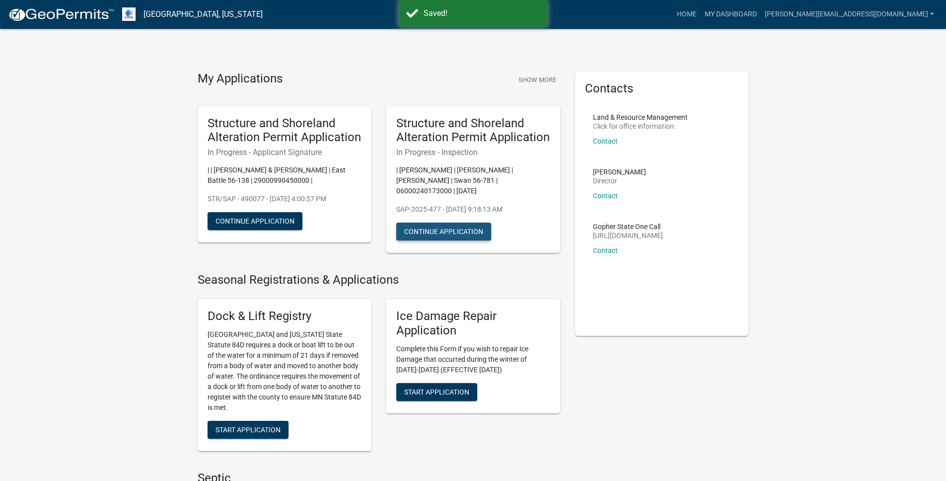
click at [415, 235] on button "Continue Application" at bounding box center [443, 232] width 95 height 18
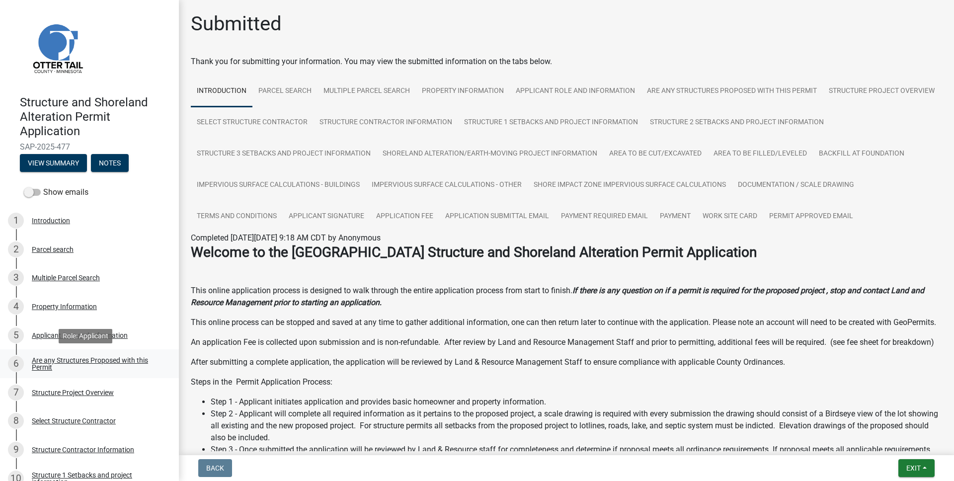
click at [110, 368] on div "Are any Structures Proposed with this Permit" at bounding box center [97, 364] width 131 height 14
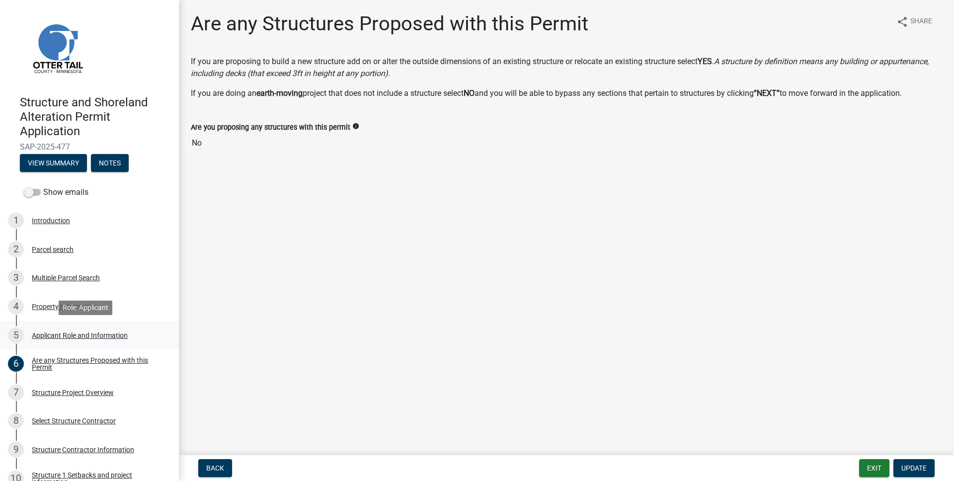
click at [133, 334] on div "5 Applicant Role and Information" at bounding box center [85, 335] width 155 height 16
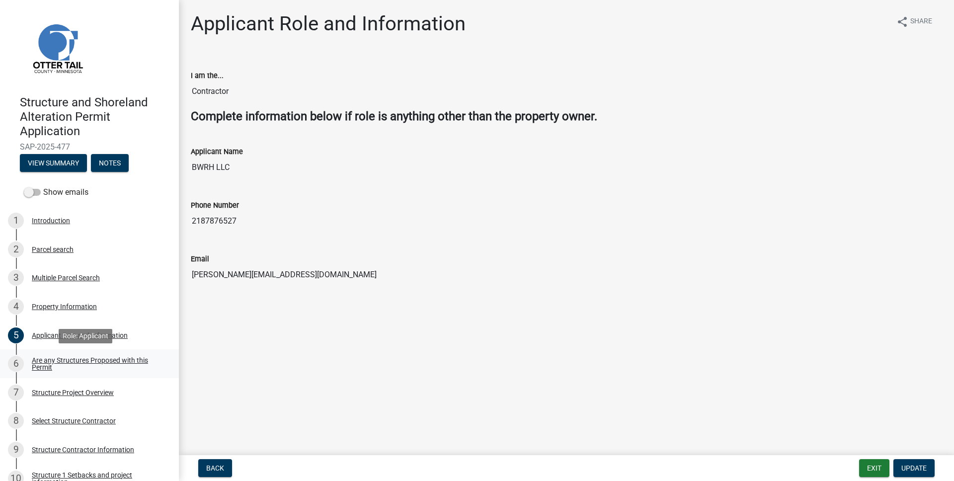
click at [159, 362] on link "6 Are any Structures Proposed with this Permit" at bounding box center [89, 363] width 179 height 29
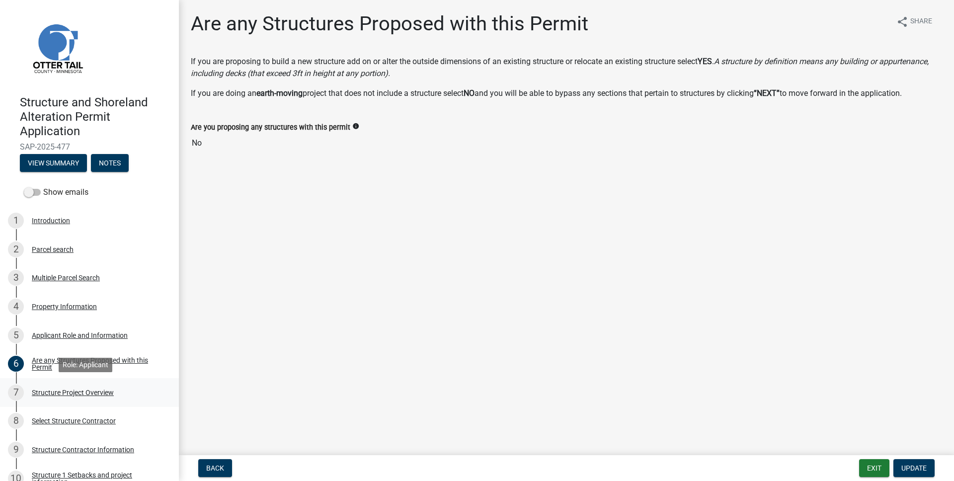
click at [135, 396] on div "7 Structure Project Overview" at bounding box center [85, 393] width 155 height 16
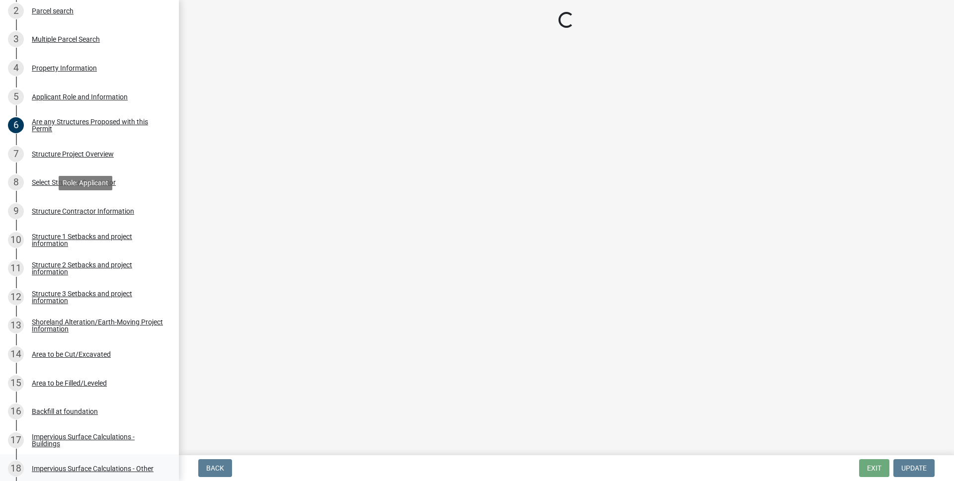
scroll to position [281, 0]
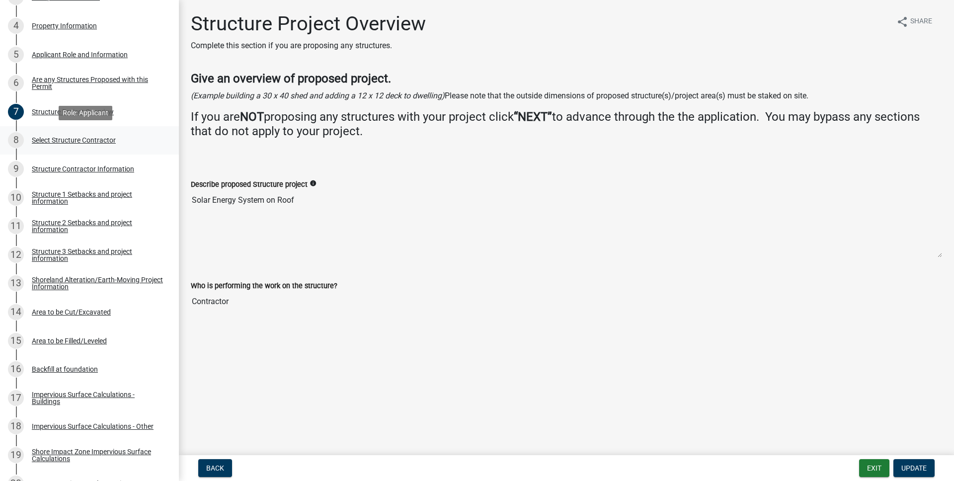
click at [139, 143] on div "8 Select Structure Contractor" at bounding box center [85, 140] width 155 height 16
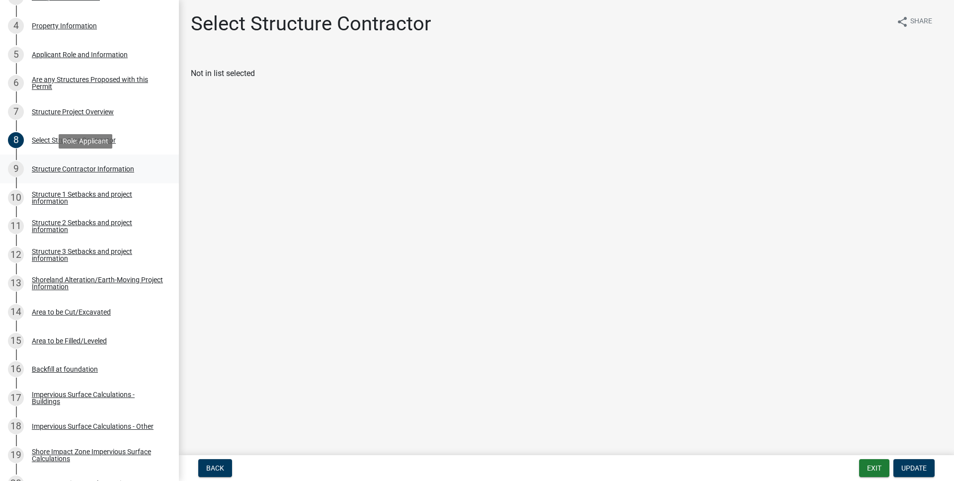
click at [150, 168] on div "9 Structure Contractor Information" at bounding box center [85, 169] width 155 height 16
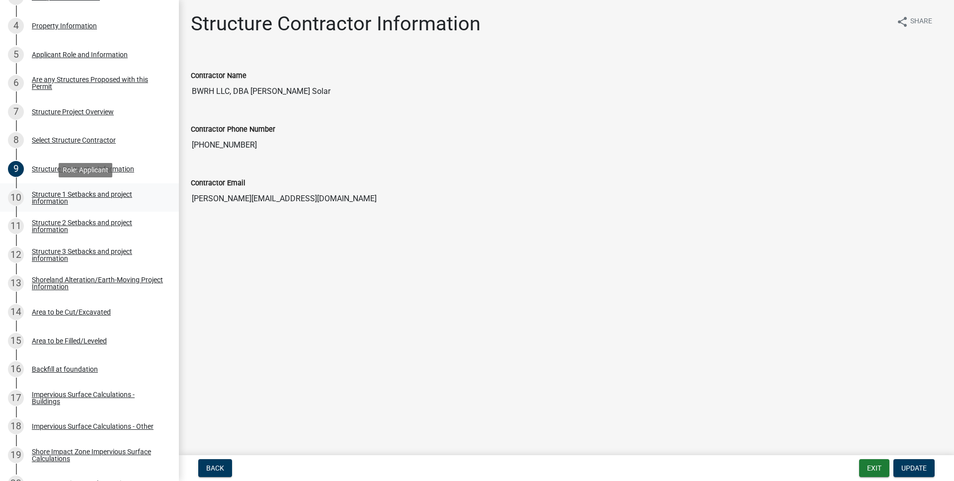
click at [152, 198] on div "Structure 1 Setbacks and project information" at bounding box center [97, 198] width 131 height 14
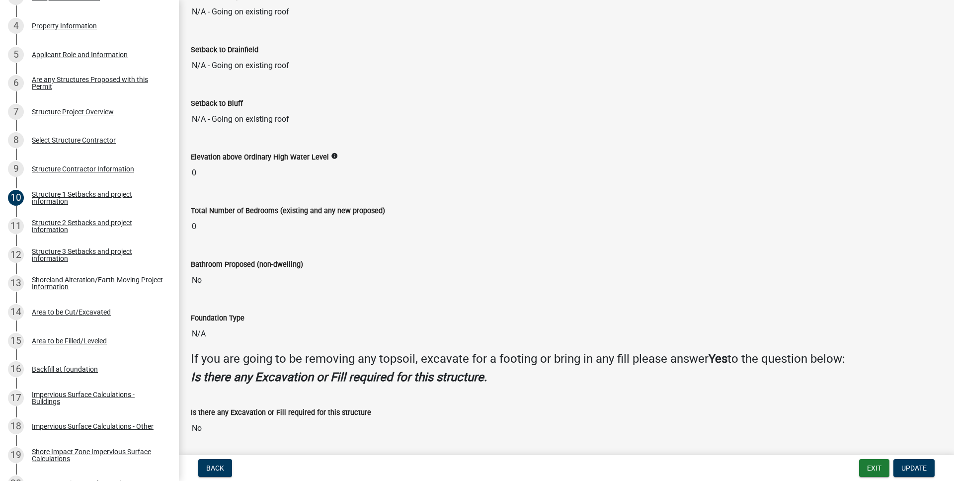
scroll to position [880, 0]
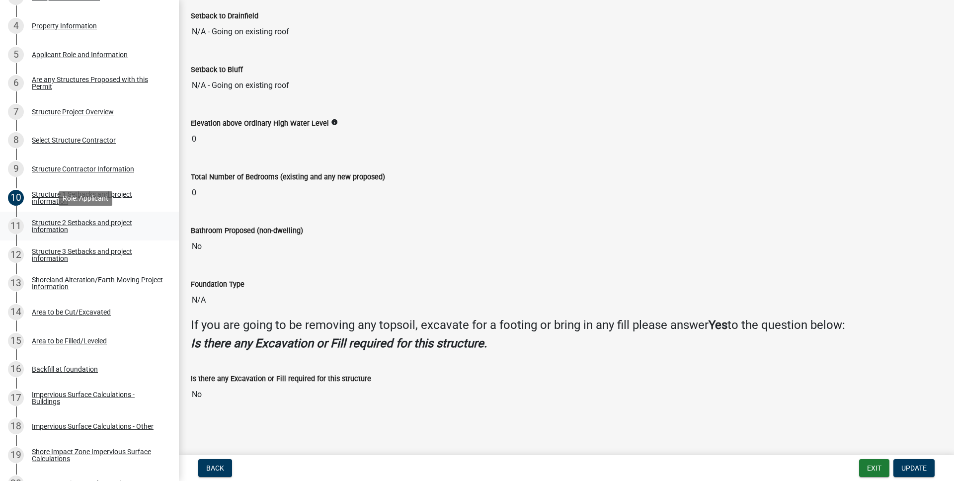
click at [149, 225] on div "Structure 2 Setbacks and project information" at bounding box center [97, 226] width 131 height 14
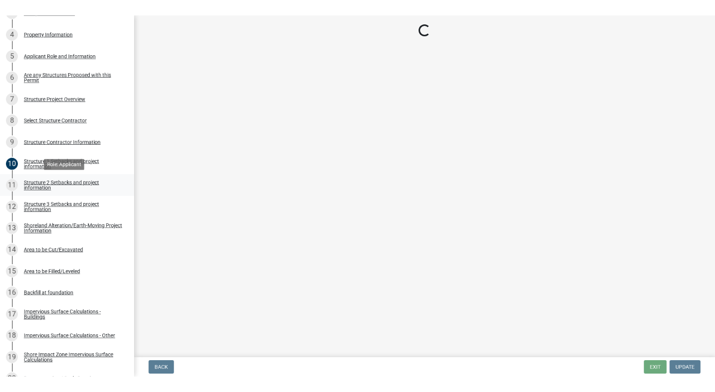
scroll to position [0, 0]
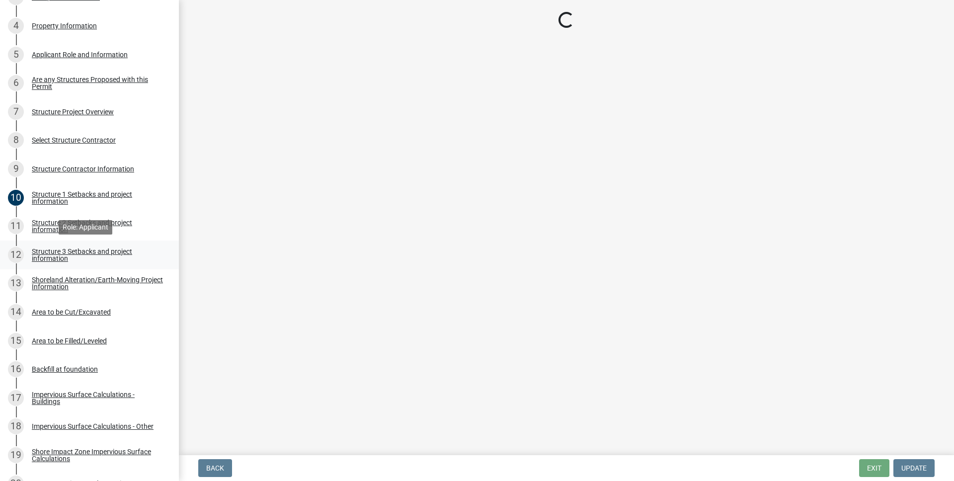
click at [143, 253] on div "Structure 3 Setbacks and project information" at bounding box center [97, 255] width 131 height 14
click at [147, 294] on link "13 Shoreland Alteration/Earth-Moving Project Information" at bounding box center [89, 283] width 179 height 29
click at [148, 287] on div "Shoreland Alteration/Earth-Moving Project Information" at bounding box center [97, 283] width 131 height 14
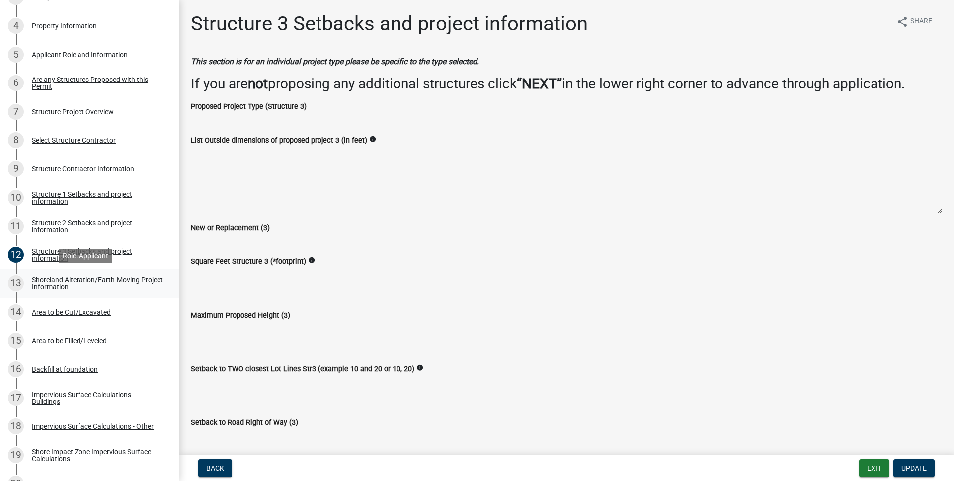
click at [145, 284] on div "Shoreland Alteration/Earth-Moving Project Information" at bounding box center [97, 283] width 131 height 14
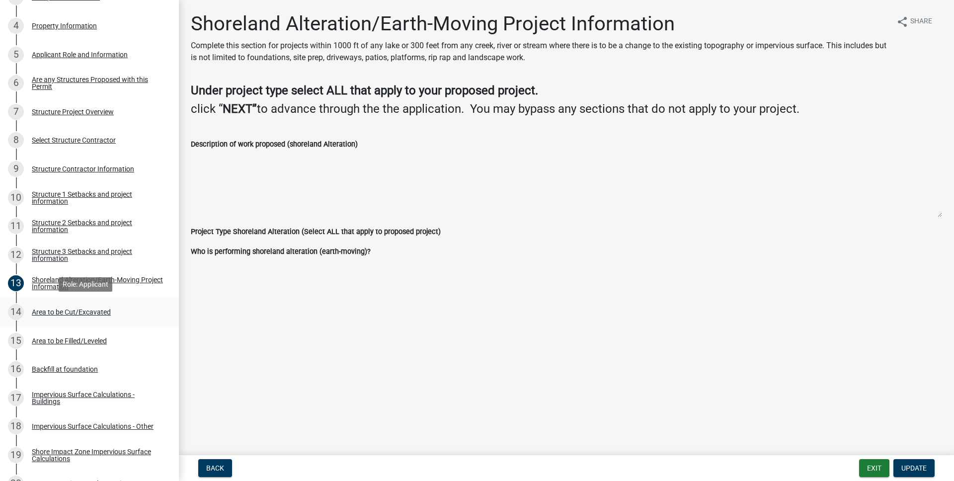
click at [151, 316] on div "14 Area to be Cut/Excavated" at bounding box center [85, 312] width 155 height 16
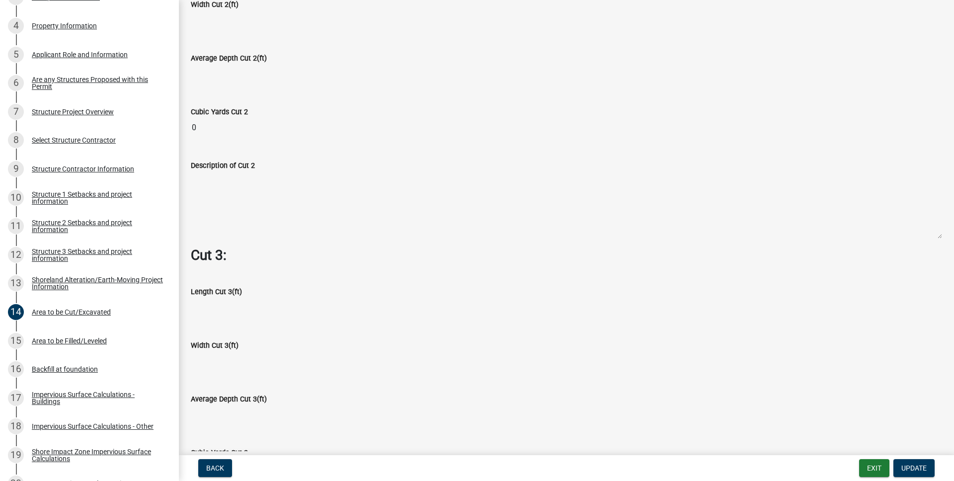
scroll to position [1145, 0]
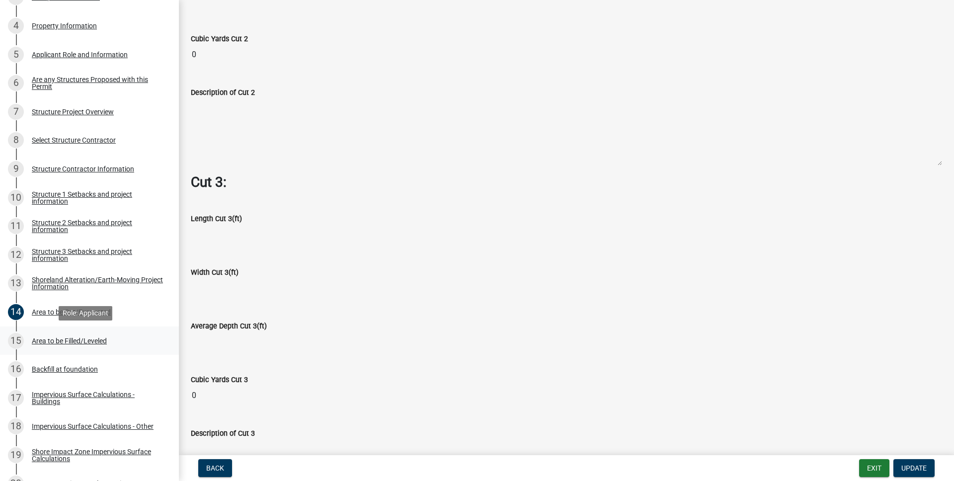
click at [68, 344] on div "Area to be Filled/Leveled" at bounding box center [69, 340] width 75 height 7
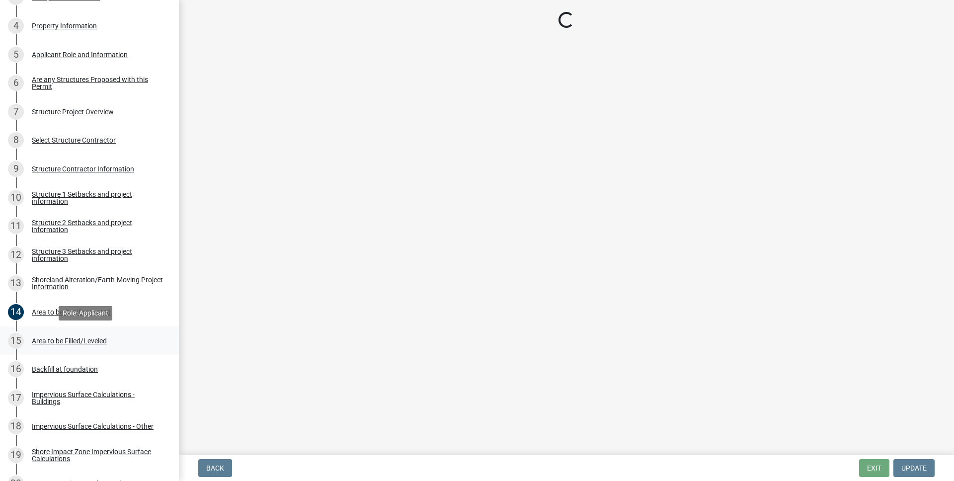
scroll to position [0, 0]
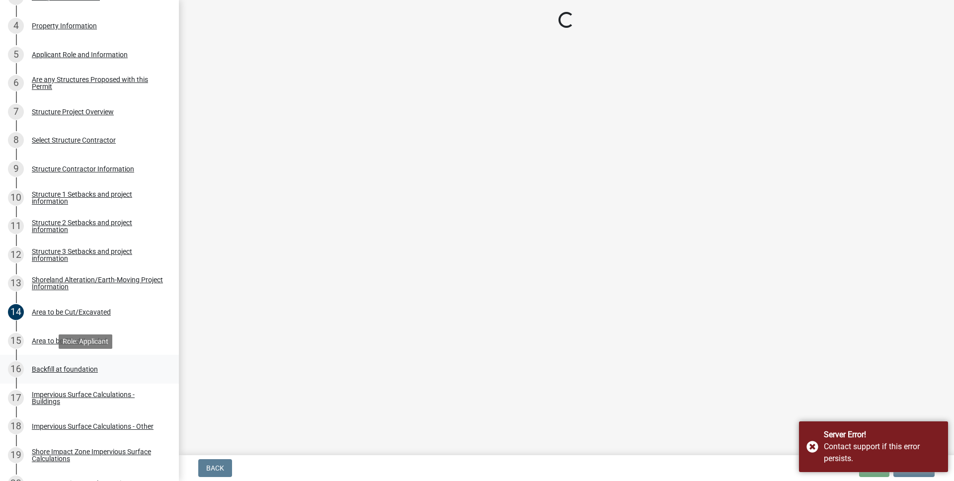
click at [79, 371] on div "Backfill at foundation" at bounding box center [65, 369] width 66 height 7
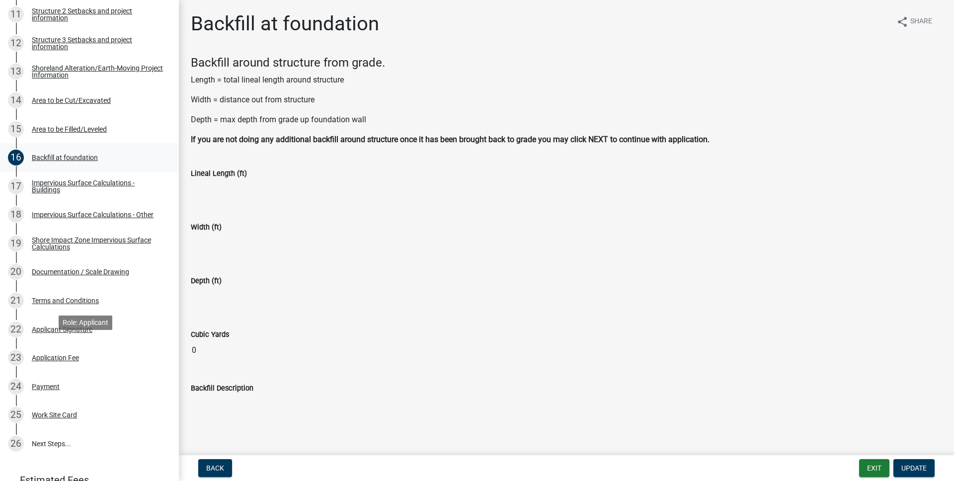
scroll to position [548, 0]
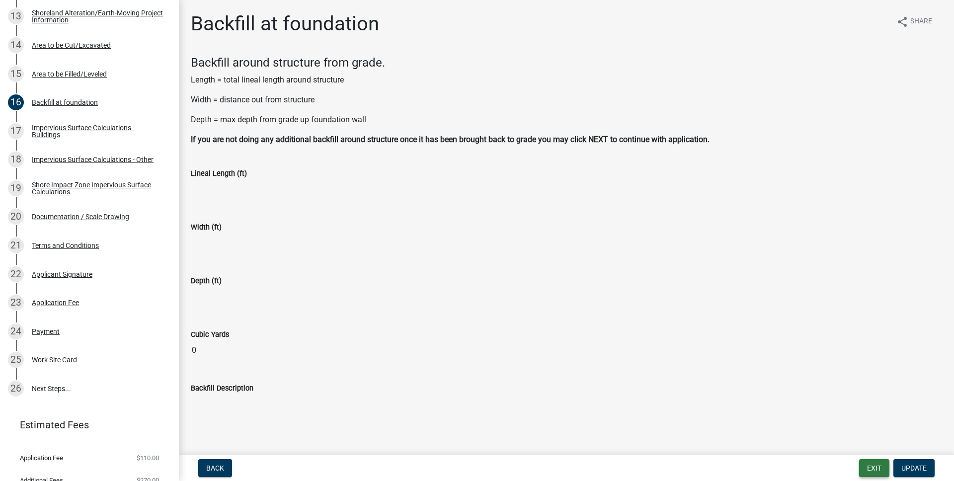
click at [863, 469] on button "Exit" at bounding box center [874, 468] width 30 height 18
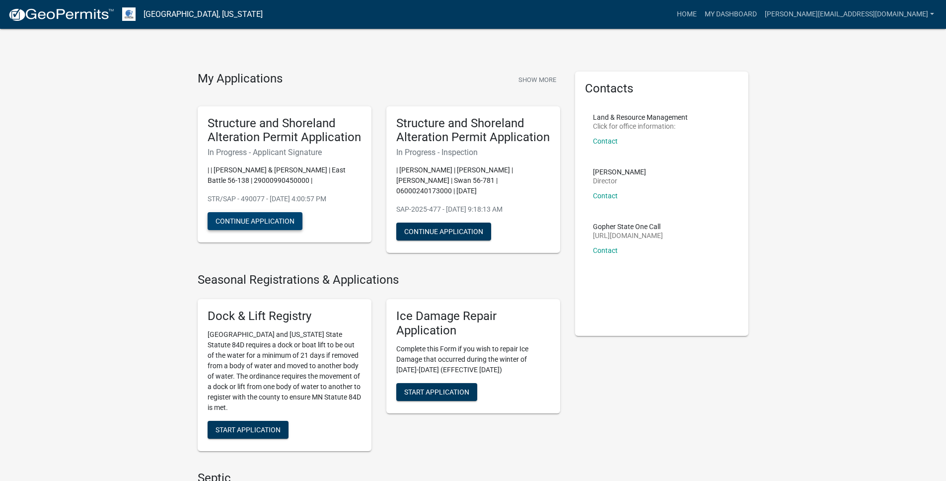
click at [278, 219] on button "Continue Application" at bounding box center [255, 221] width 95 height 18
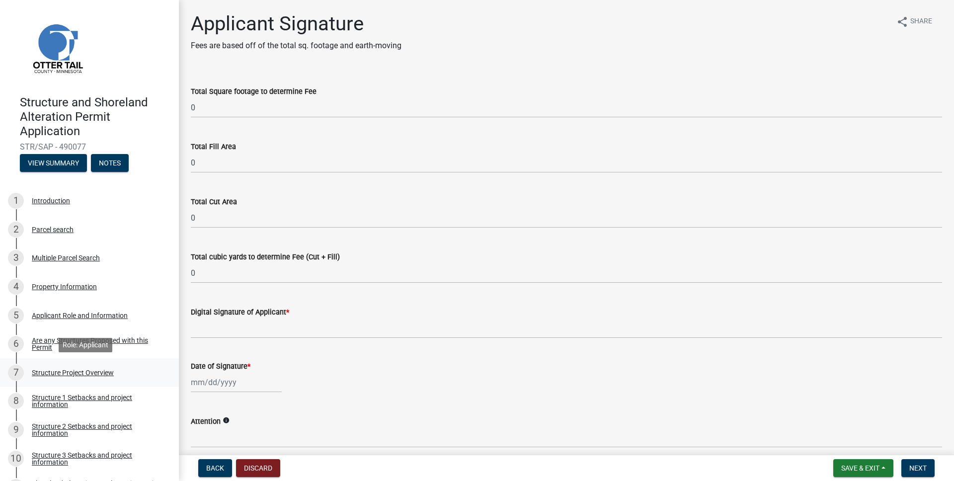
click at [75, 373] on div "Structure Project Overview" at bounding box center [73, 372] width 82 height 7
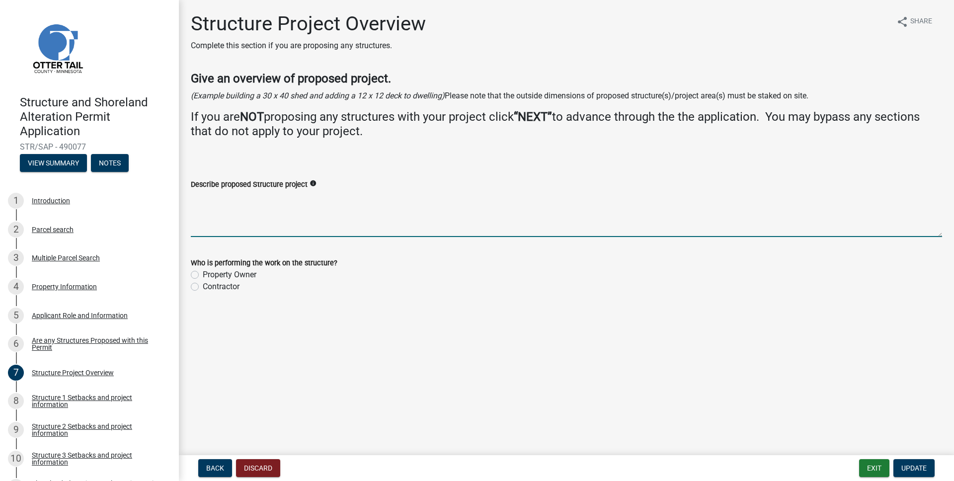
click at [293, 224] on textarea "Describe proposed Structure project" at bounding box center [566, 213] width 751 height 47
type textarea "Solar Energy System on Roof Installation"
click at [224, 283] on label "Contractor" at bounding box center [221, 287] width 37 height 12
click at [209, 283] on input "Contractor" at bounding box center [206, 284] width 6 height 6
radio input "true"
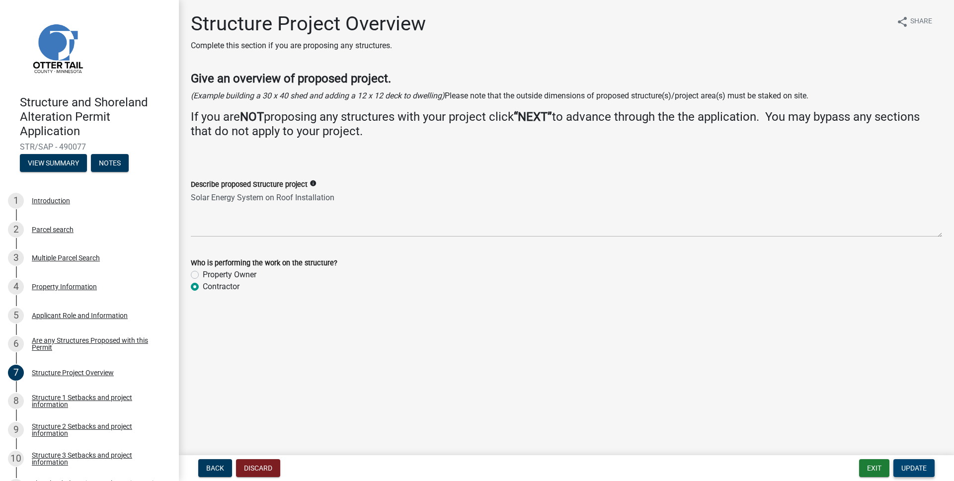
click at [917, 470] on span "Update" at bounding box center [913, 468] width 25 height 8
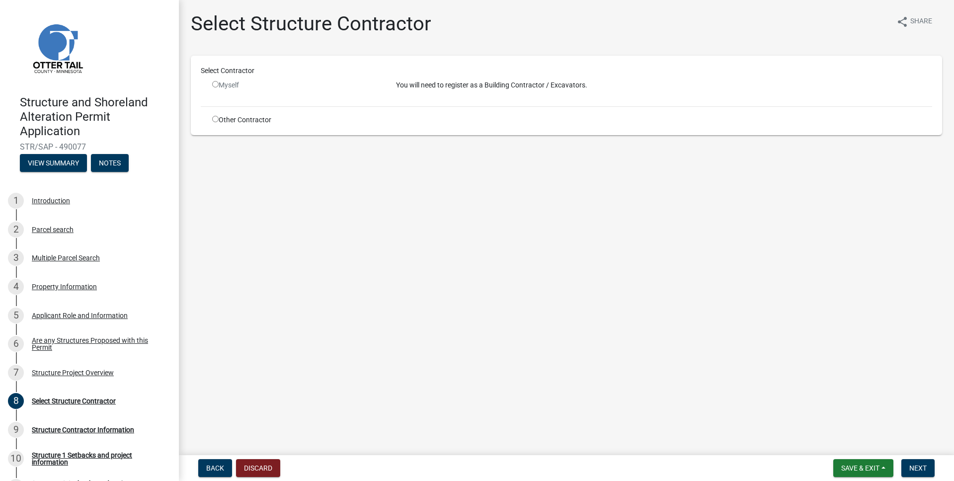
click at [212, 118] on input "radio" at bounding box center [215, 119] width 6 height 6
radio input "true"
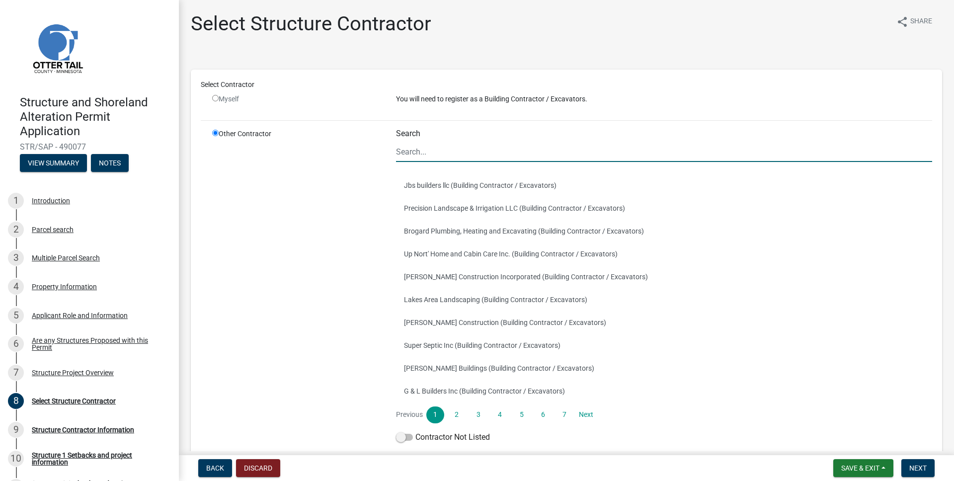
click at [468, 154] on input "Search" at bounding box center [664, 152] width 536 height 20
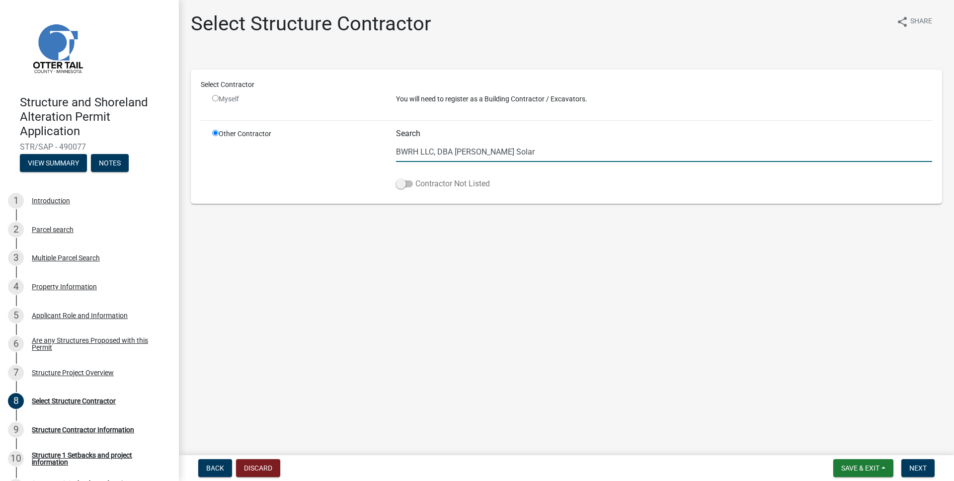
type input "BWRH LLC, DBA [PERSON_NAME] Solar"
click at [408, 186] on span at bounding box center [404, 183] width 17 height 7
click at [415, 178] on input "Contractor Not Listed" at bounding box center [415, 178] width 0 height 0
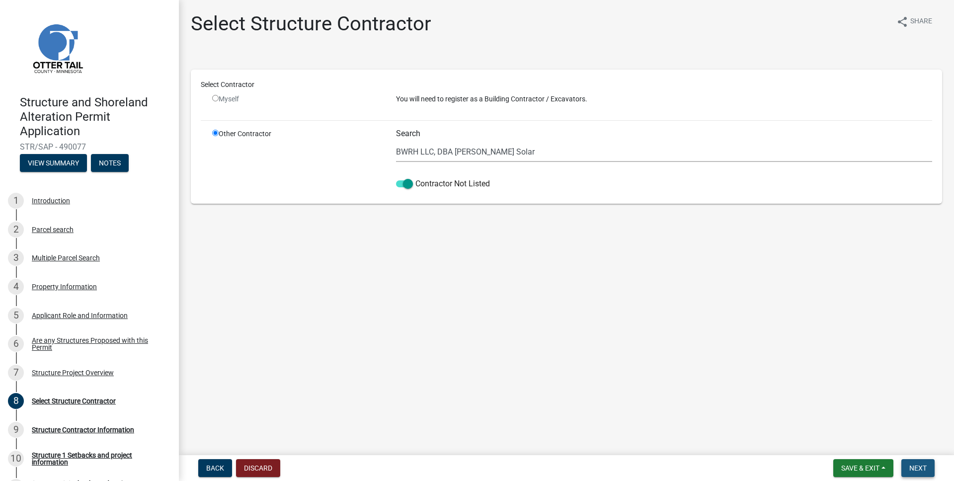
click at [911, 473] on button "Next" at bounding box center [917, 468] width 33 height 18
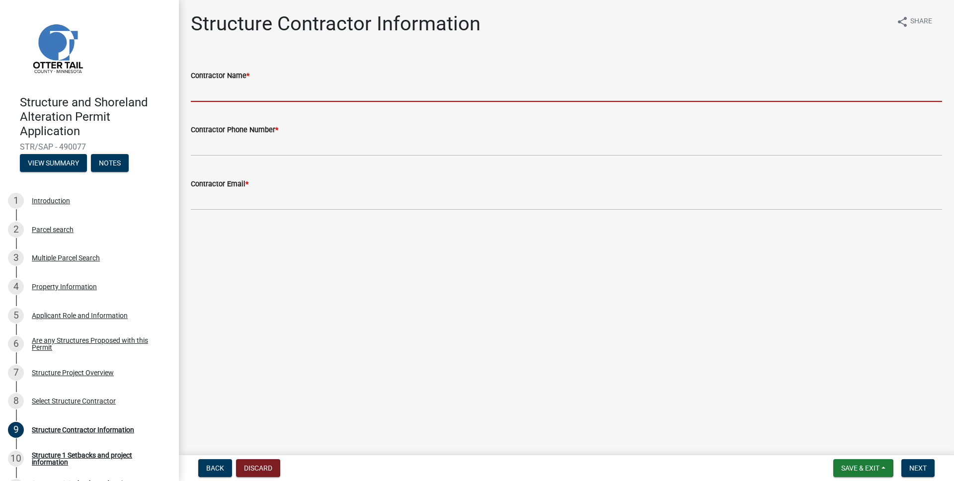
click at [252, 82] on input "Contractor Name *" at bounding box center [566, 91] width 751 height 20
type input "BWRH LLC, DBA [PERSON_NAME] Solar"
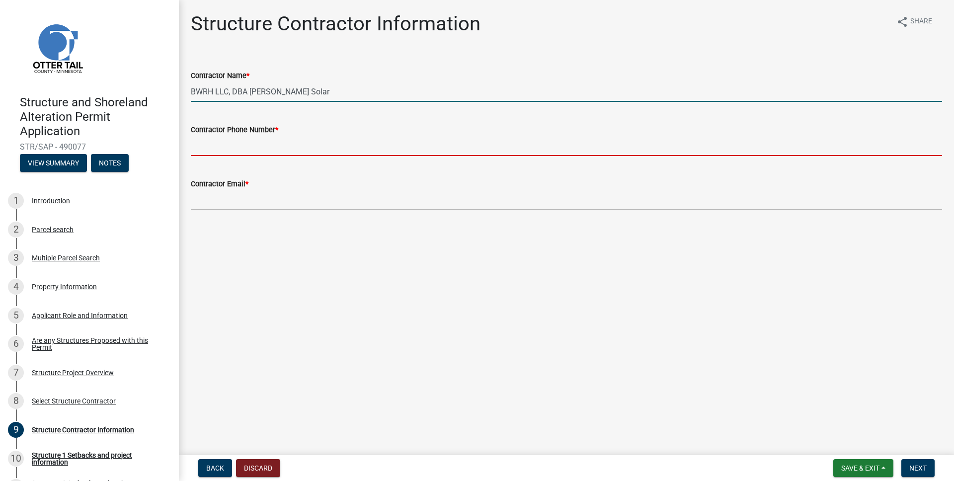
click at [257, 149] on input "Contractor Phone Number *" at bounding box center [566, 146] width 751 height 20
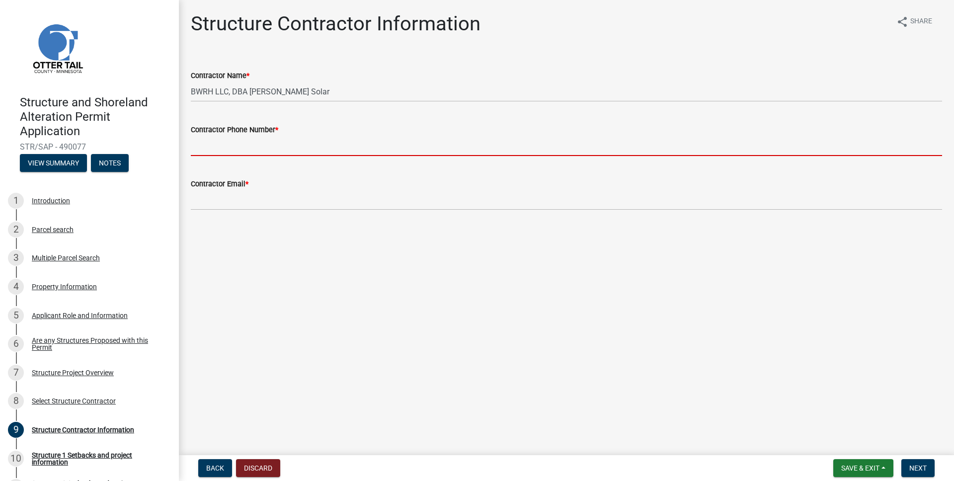
type input "[PHONE_NUMBER]"
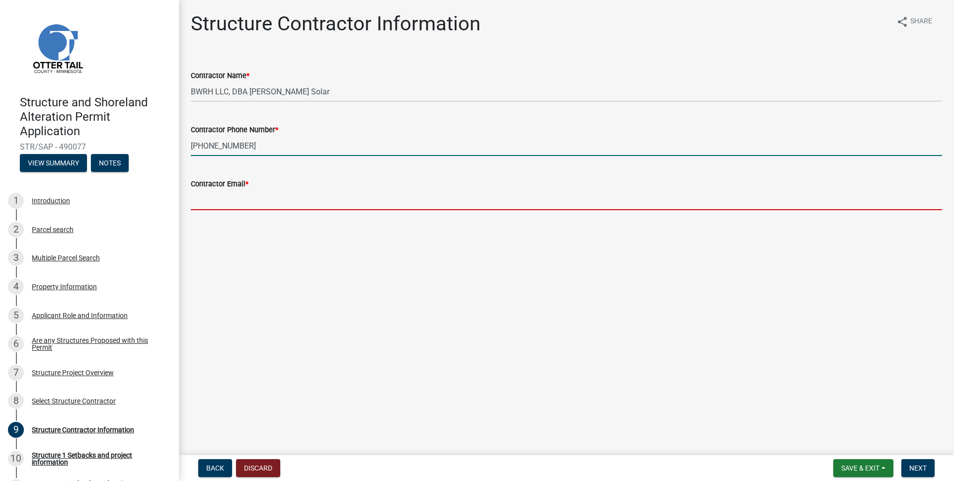
click at [257, 198] on input "Contractor Email *" at bounding box center [566, 200] width 751 height 20
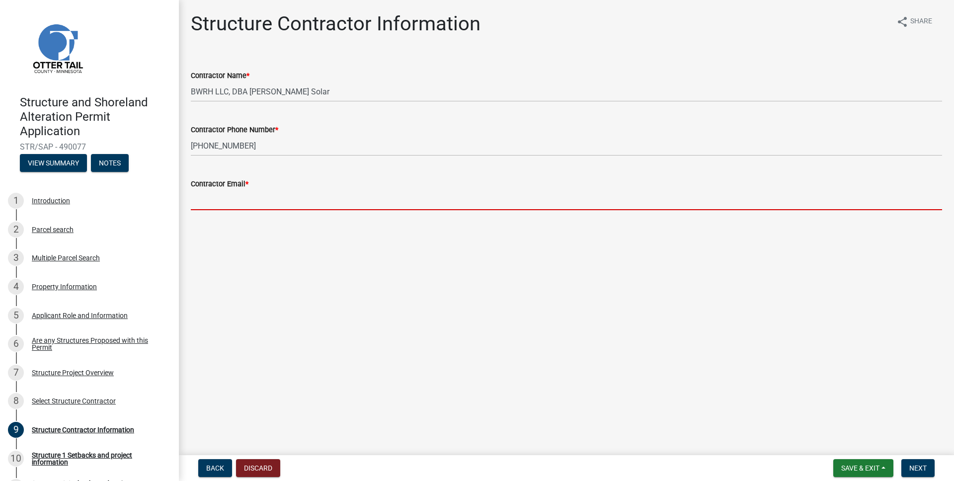
type input "[PERSON_NAME][EMAIL_ADDRESS][DOMAIN_NAME]"
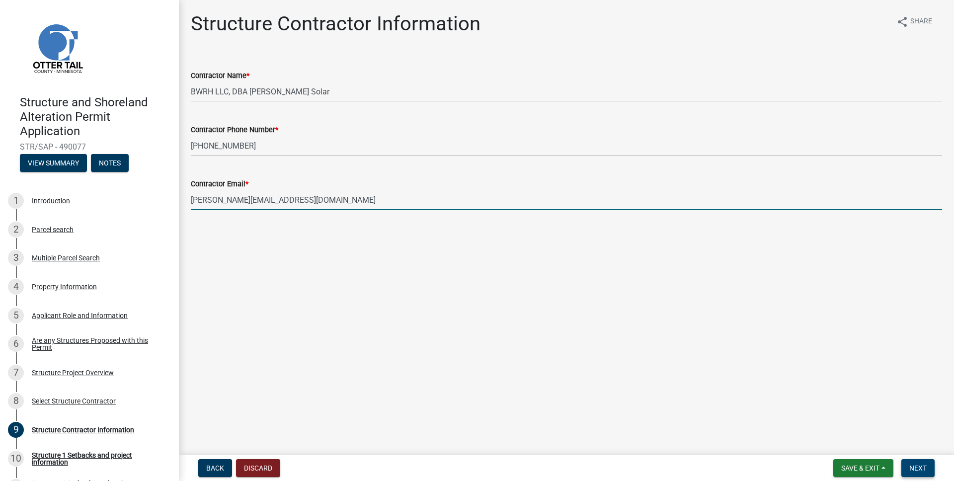
click at [919, 469] on span "Next" at bounding box center [917, 468] width 17 height 8
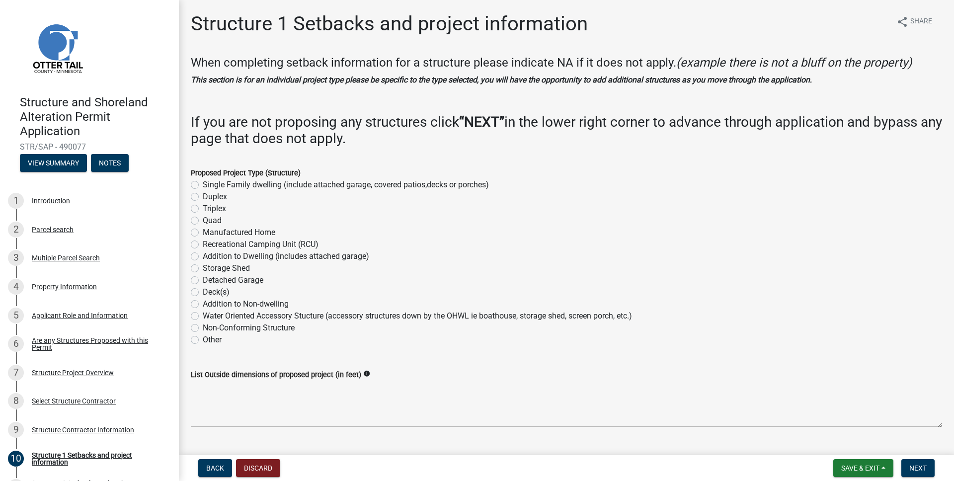
click at [207, 340] on label "Other" at bounding box center [212, 340] width 19 height 12
click at [207, 340] on input "Other" at bounding box center [206, 337] width 6 height 6
radio input "true"
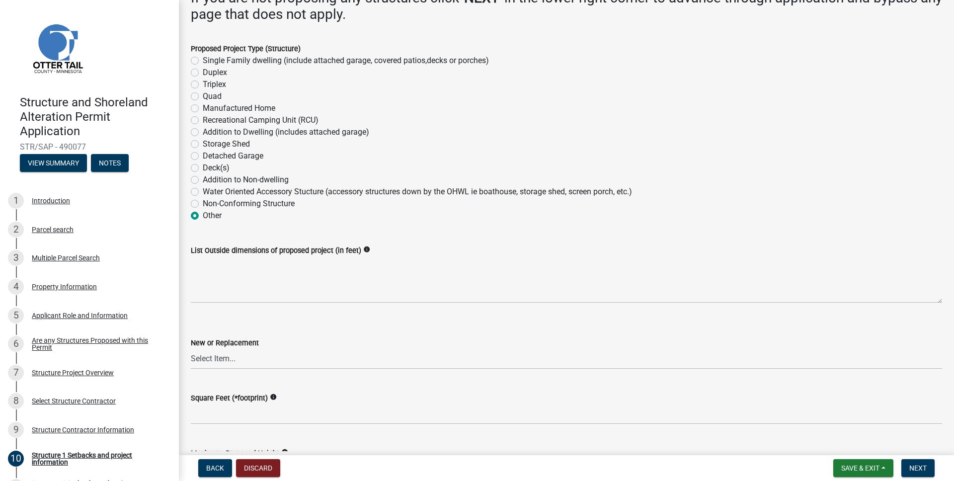
scroll to position [168, 0]
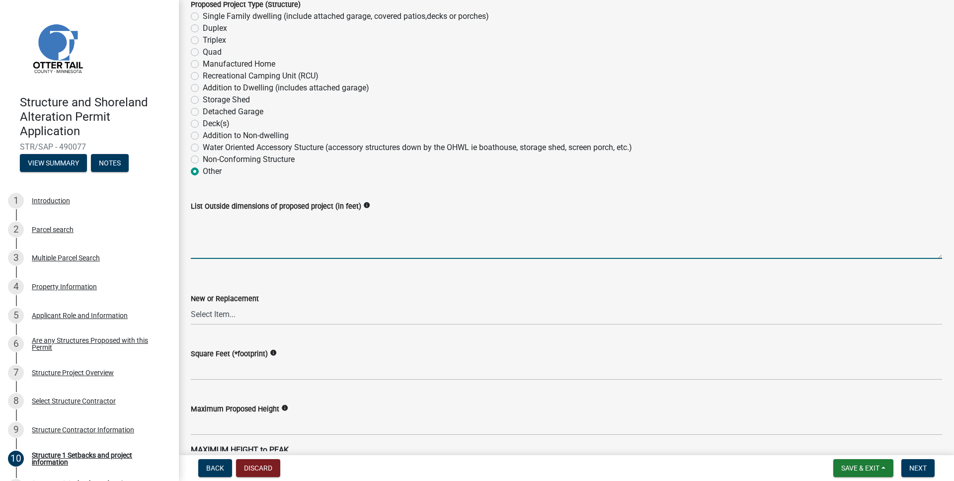
click at [286, 237] on textarea "List Outside dimensions of proposed project (in feet)" at bounding box center [566, 235] width 751 height 47
click at [304, 233] on textarea "List Outside dimensions of proposed project (in feet)" at bounding box center [566, 235] width 751 height 47
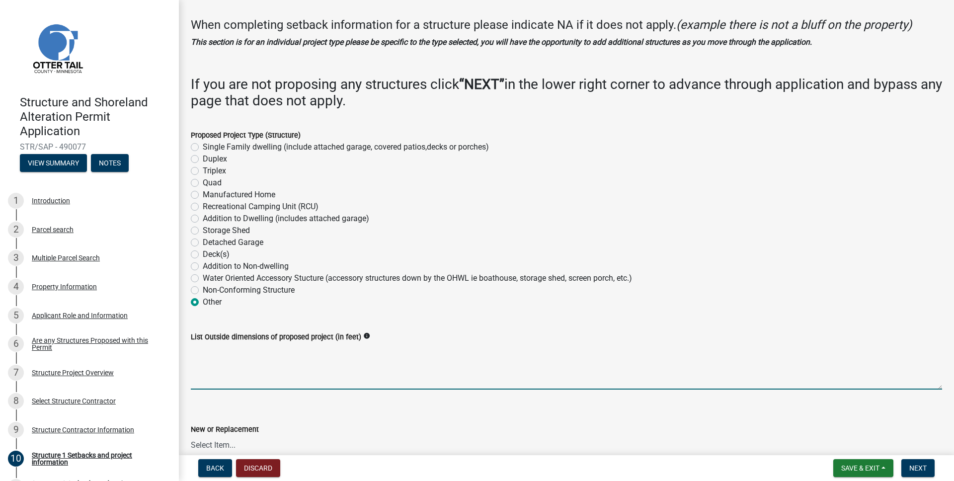
scroll to position [0, 0]
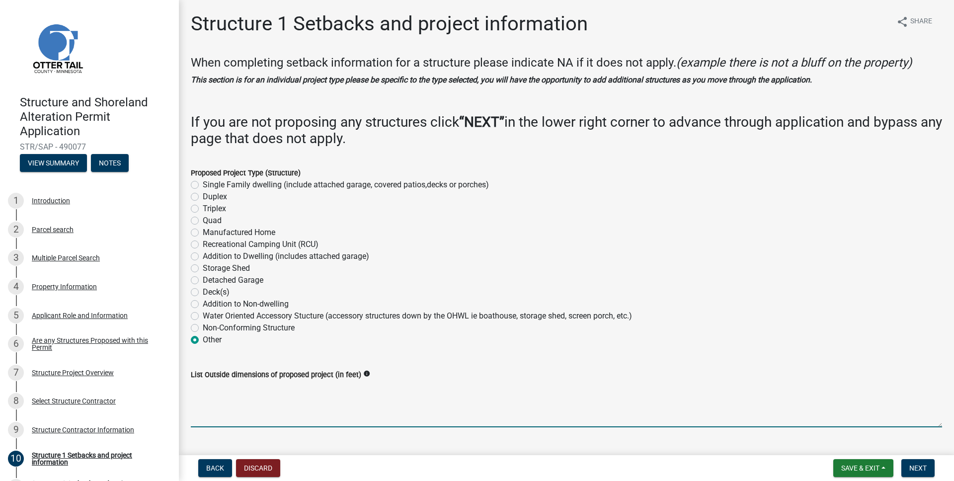
click at [271, 388] on textarea "List Outside dimensions of proposed project (in feet)" at bounding box center [566, 404] width 751 height 47
type textarea "S"
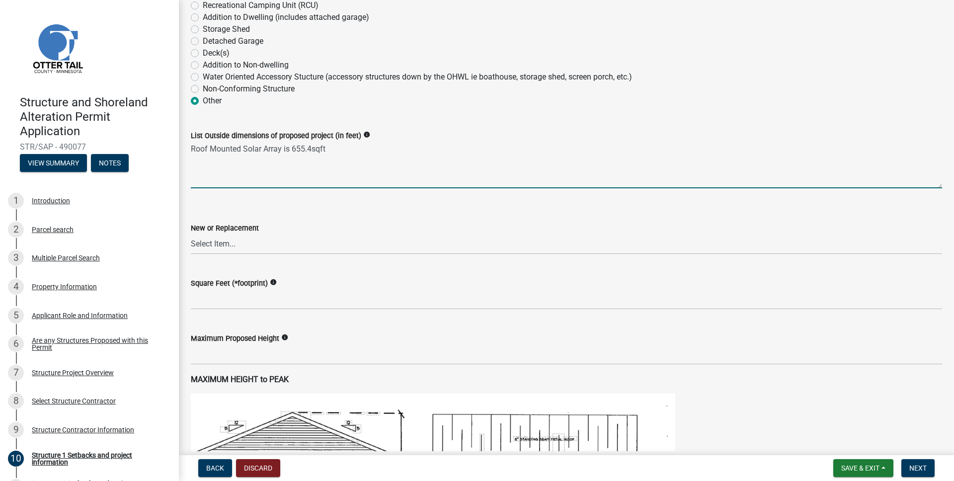
scroll to position [255, 0]
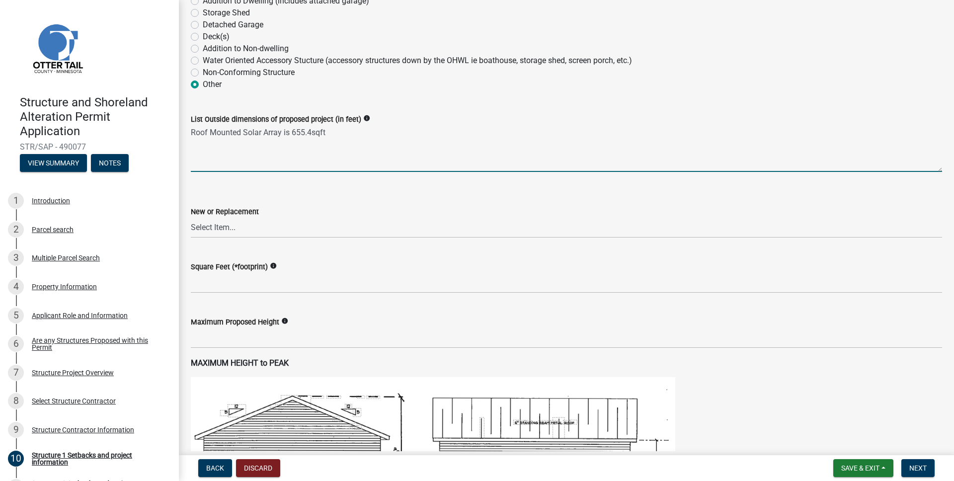
drag, startPoint x: 353, startPoint y: 135, endPoint x: 147, endPoint y: 130, distance: 206.2
click at [120, 129] on div "Structure and Shoreland Alteration Permit Application STR/SAP - 490077 View Sum…" at bounding box center [477, 240] width 954 height 481
click at [310, 147] on textarea "Roof Mounted Solar Array is 655.4sqft" at bounding box center [566, 148] width 751 height 47
drag, startPoint x: 333, startPoint y: 133, endPoint x: 293, endPoint y: 135, distance: 40.8
click at [293, 135] on textarea "Roof Mounted Solar Array is 655.4sqft" at bounding box center [566, 148] width 751 height 47
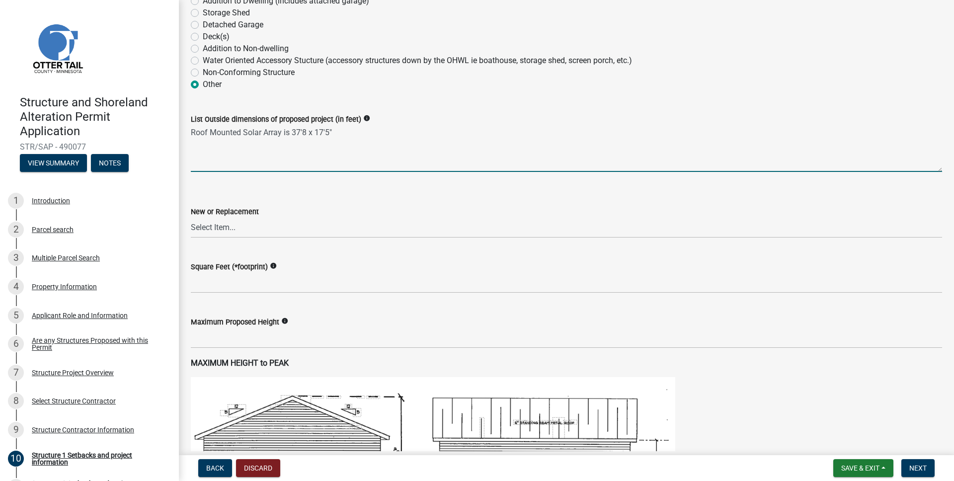
click at [307, 132] on textarea "Roof Mounted Solar Array is 37'8 x 17'5"" at bounding box center [566, 148] width 751 height 47
type textarea "Roof Mounted Solar Array is 37'8" x 17'5""
click at [308, 224] on select "Select Item... New Replacement" at bounding box center [566, 228] width 751 height 20
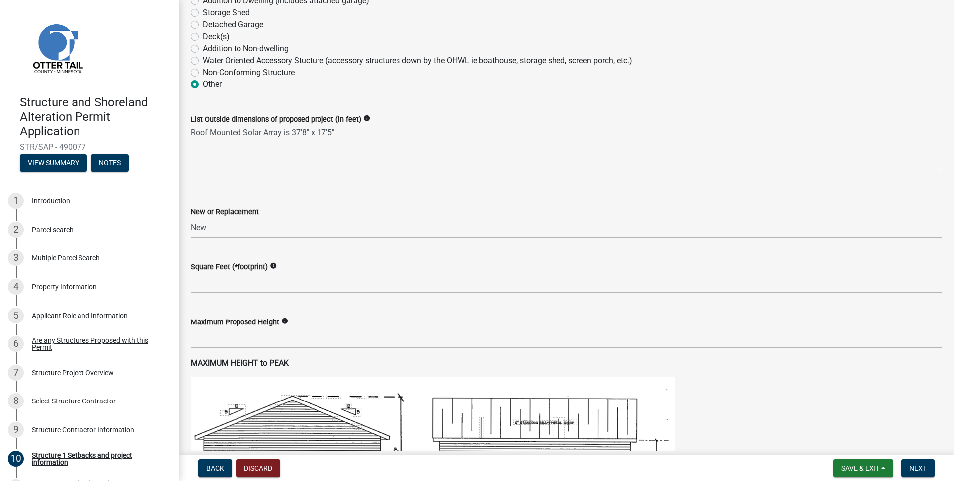
select select "c185e313-3403-4239-bd61-bb563c58a77a"
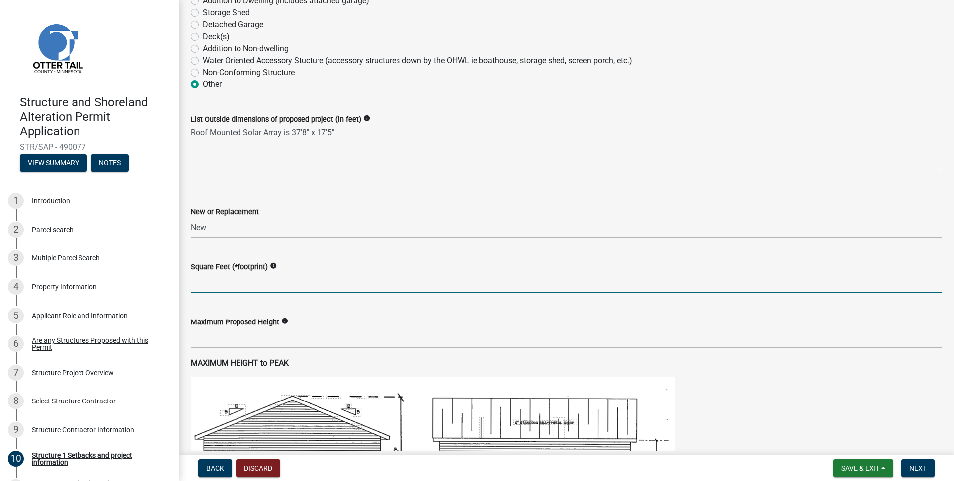
click at [294, 282] on input "text" at bounding box center [566, 283] width 751 height 20
click at [376, 278] on input "text" at bounding box center [566, 283] width 751 height 20
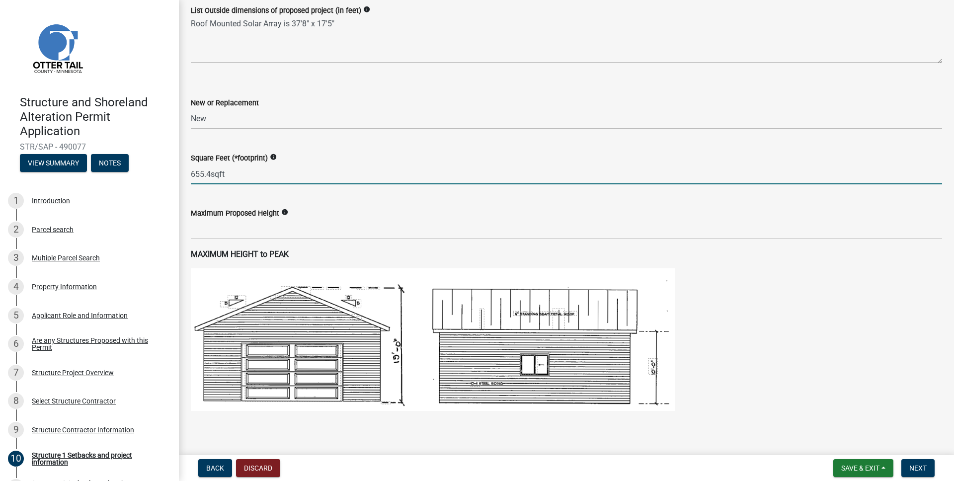
scroll to position [373, 0]
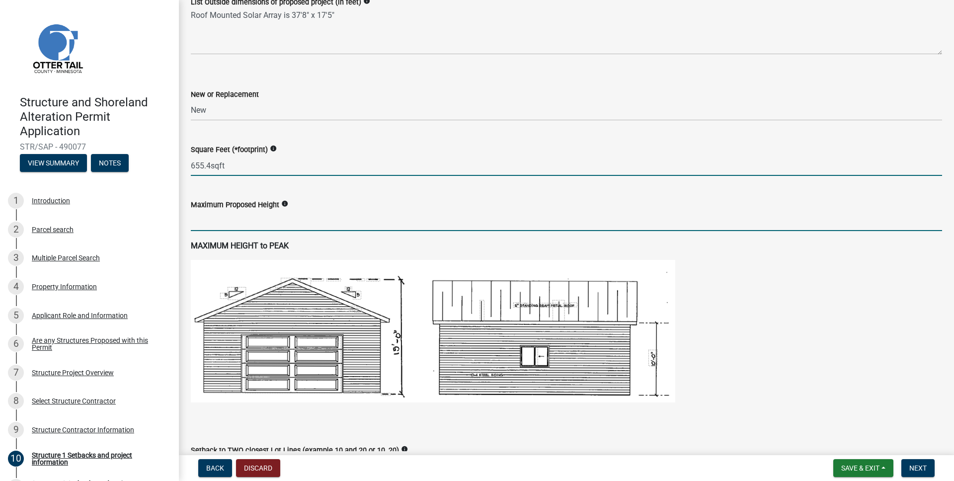
type input "655.4"
click at [226, 224] on input "text" at bounding box center [566, 221] width 751 height 20
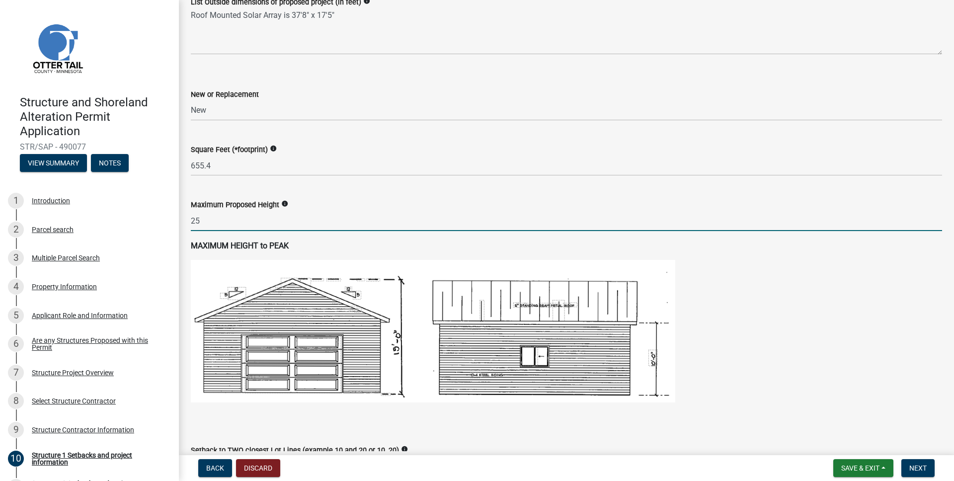
type input "2"
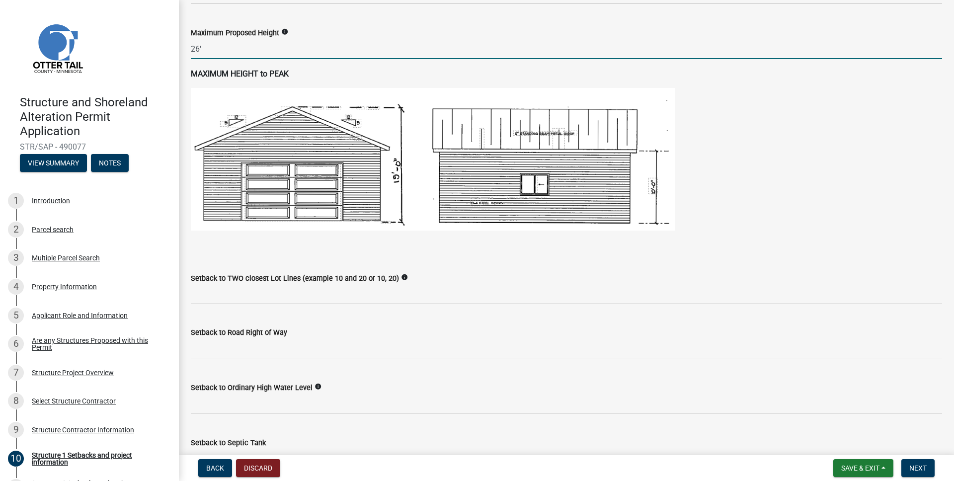
scroll to position [545, 0]
type input "26"
click at [401, 277] on icon "info" at bounding box center [404, 276] width 7 height 7
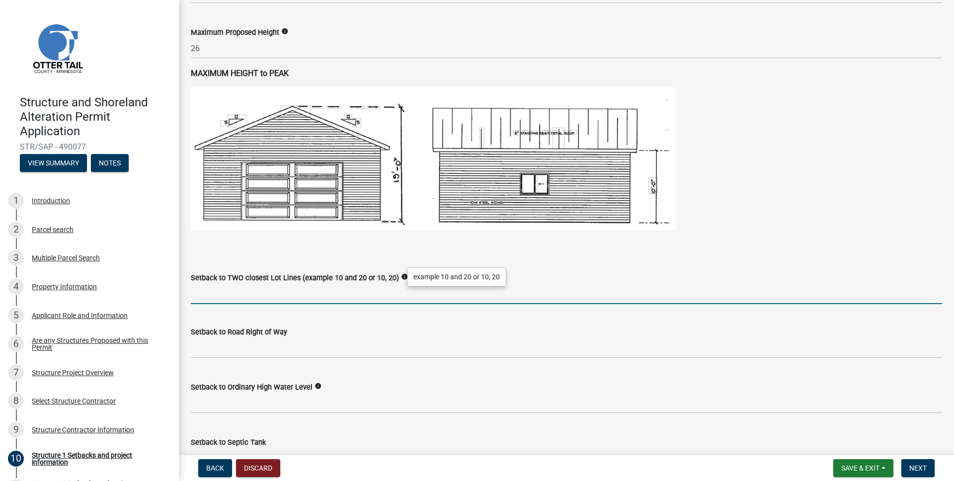
click at [388, 300] on input "Setback to TWO closest Lot Lines (example 10 and 20 or 10, 20)" at bounding box center [566, 294] width 751 height 20
type input "N/A - Going on existing roof"
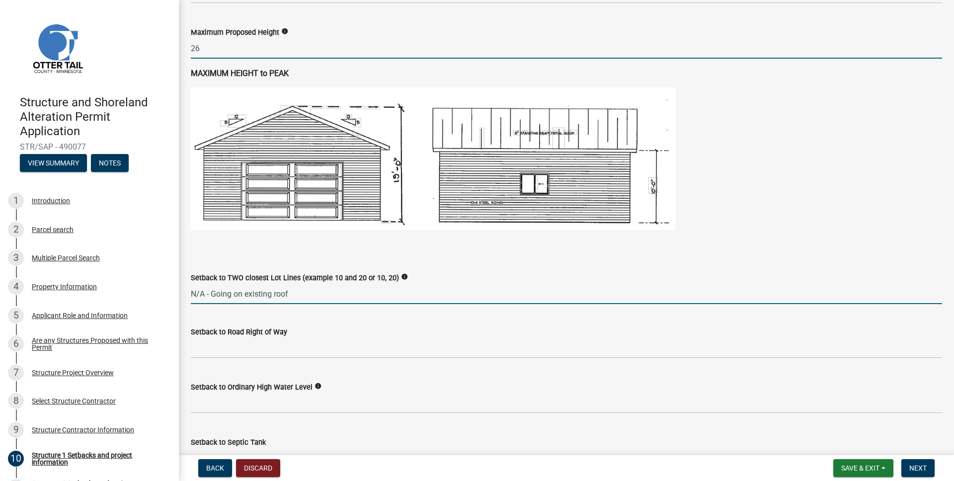
click at [264, 45] on input "26" at bounding box center [566, 48] width 751 height 20
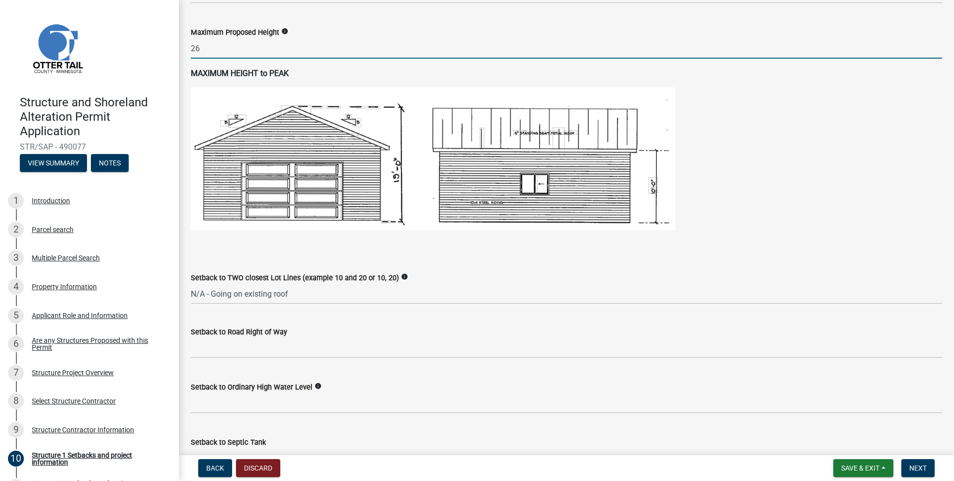
drag, startPoint x: 242, startPoint y: 47, endPoint x: 163, endPoint y: 40, distance: 79.3
click at [163, 40] on div "Structure and Shoreland Alteration Permit Application STR/SAP - 490077 View Sum…" at bounding box center [477, 240] width 954 height 481
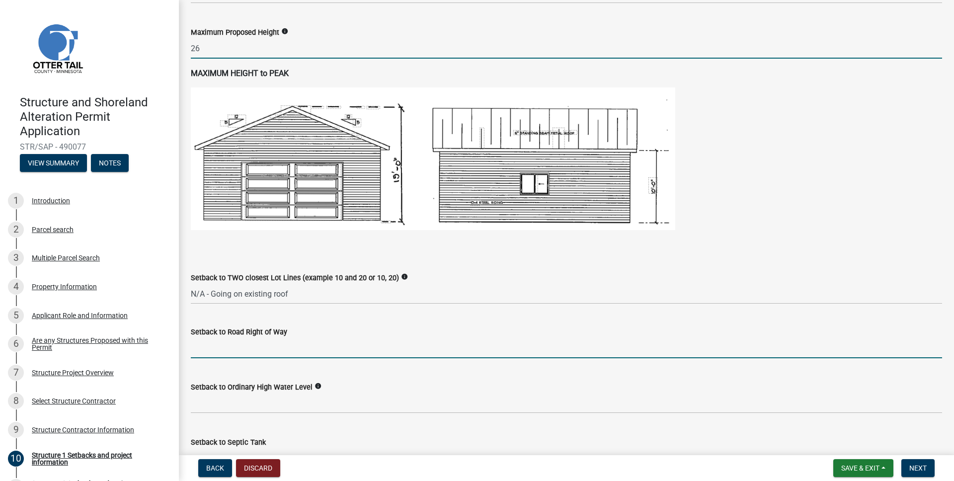
click at [286, 352] on input "text" at bounding box center [566, 348] width 751 height 20
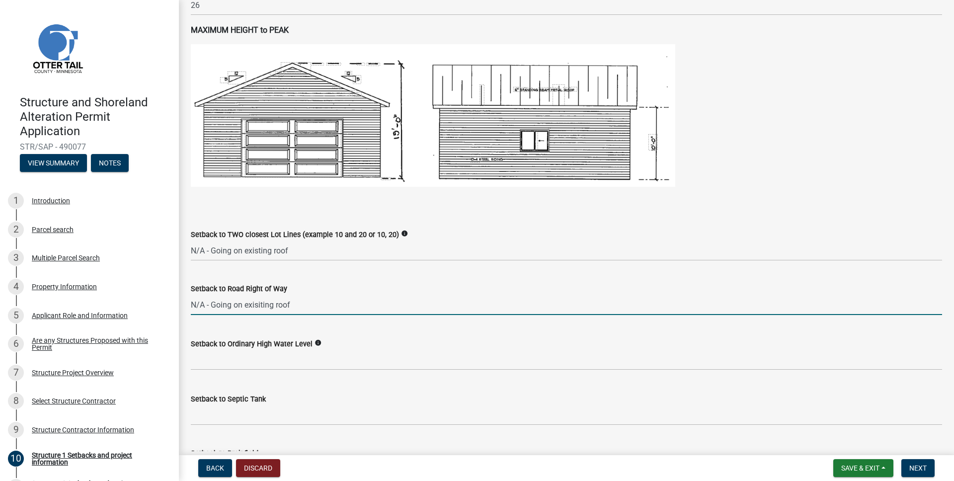
scroll to position [629, 0]
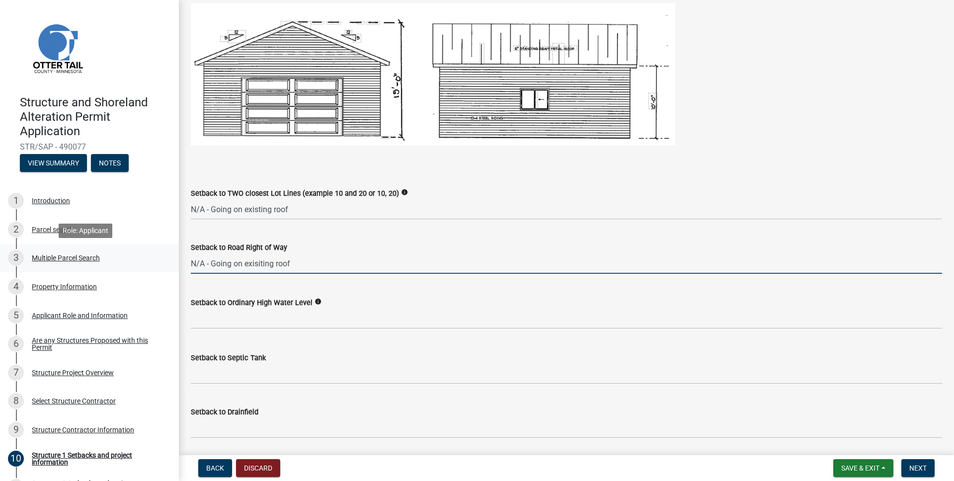
drag, startPoint x: 174, startPoint y: 262, endPoint x: 132, endPoint y: 260, distance: 42.3
click at [132, 260] on div "Structure and Shoreland Alteration Permit Application STR/SAP - 490077 View Sum…" at bounding box center [477, 240] width 954 height 481
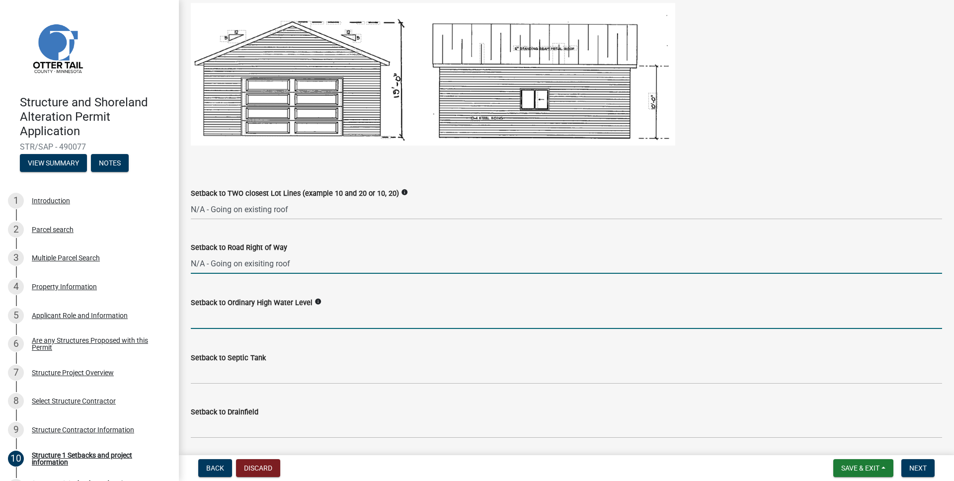
type input "0"
click at [221, 324] on input "text" at bounding box center [566, 319] width 751 height 20
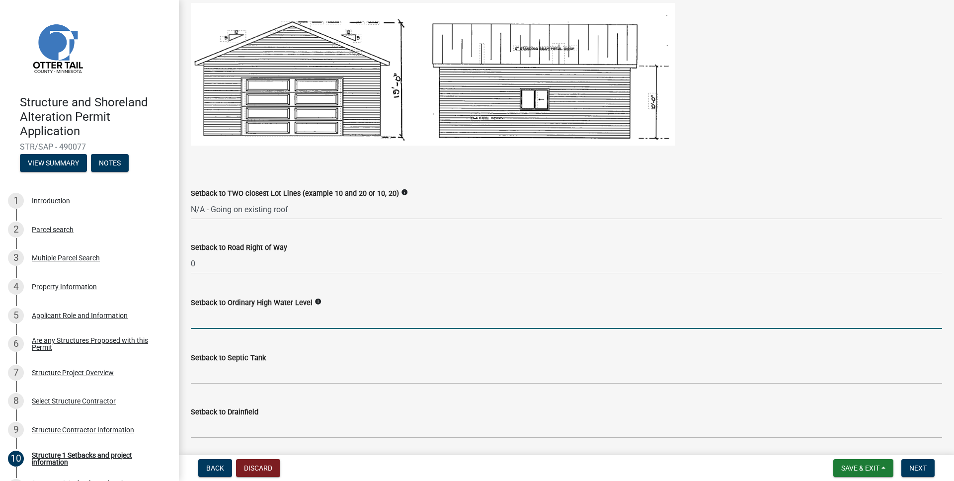
paste input "N/A - Going on exisiting roof"
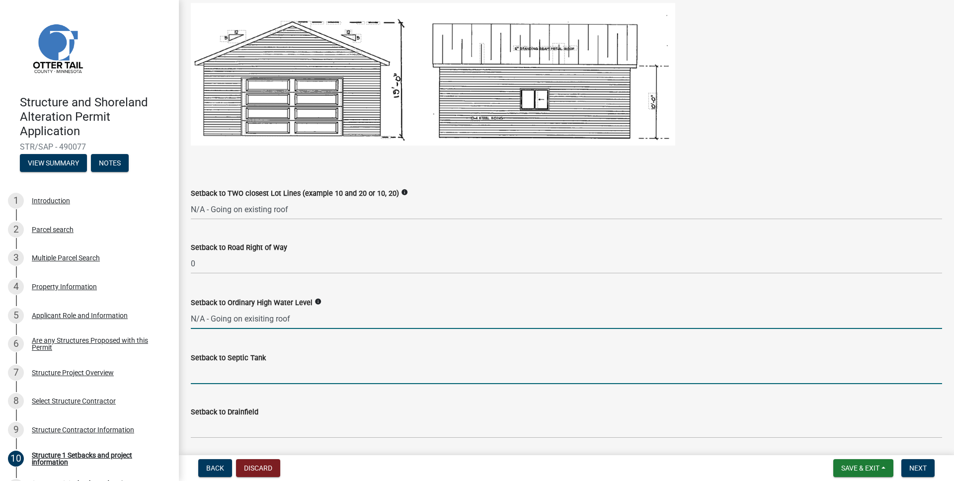
type input "0"
click at [239, 374] on input "Setback to Septic Tank" at bounding box center [566, 374] width 751 height 20
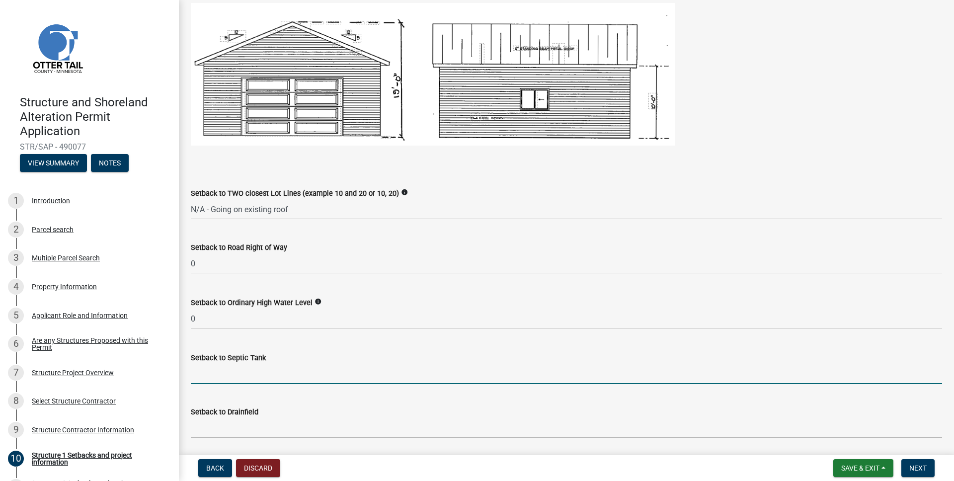
paste input "N/A - Going on exisiting roof"
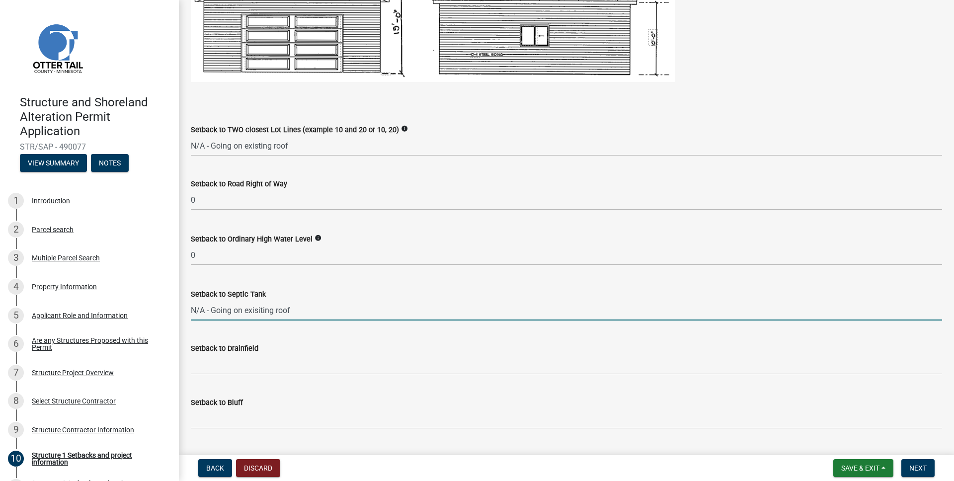
scroll to position [859, 0]
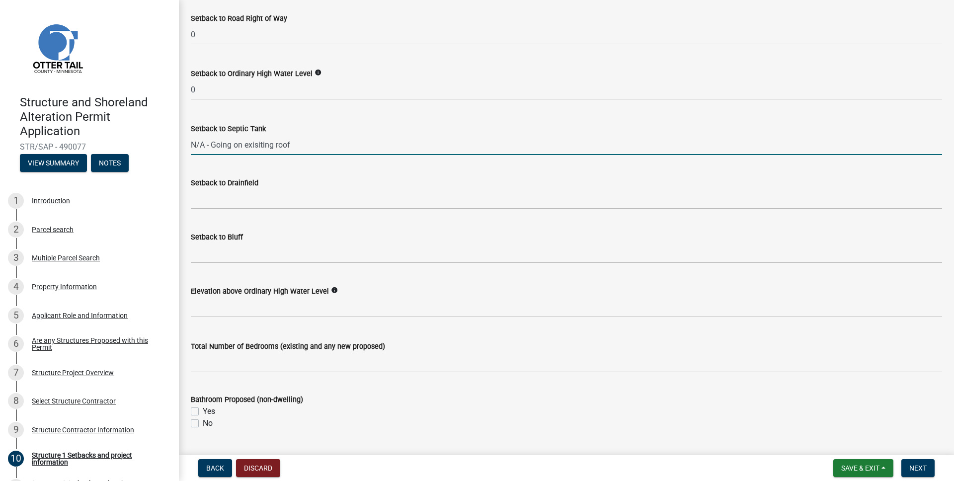
type input "N/A - Going on exisiting roof"
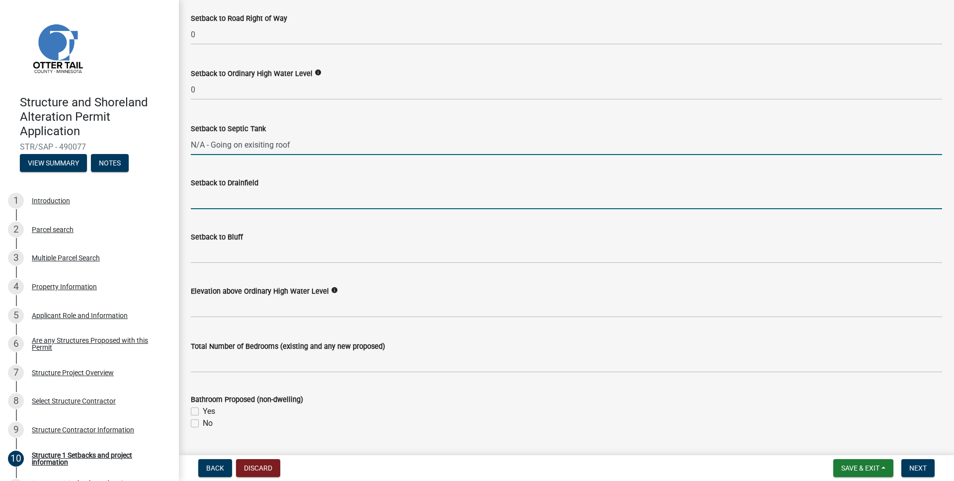
click at [232, 200] on input "Setback to Drainfield" at bounding box center [566, 199] width 751 height 20
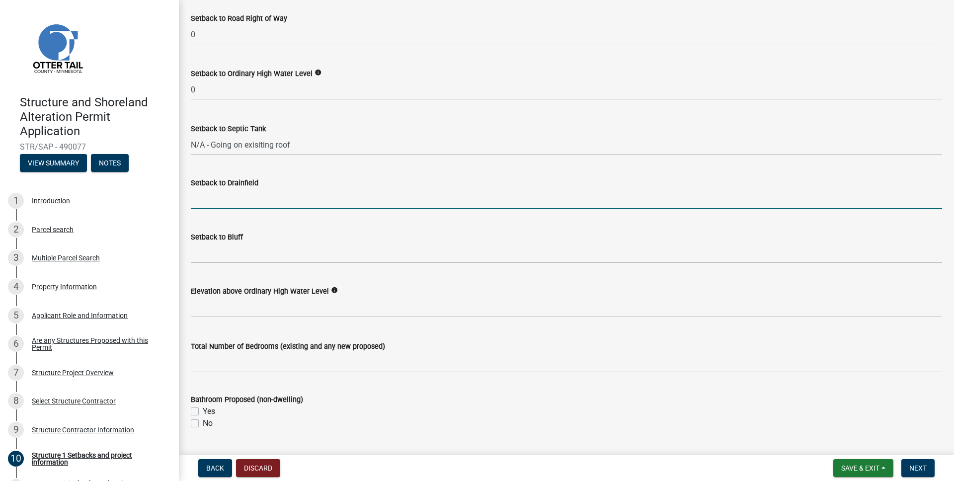
paste input "N/A - Going on exisiting roof"
type input "N/A - Going on exisiting roof"
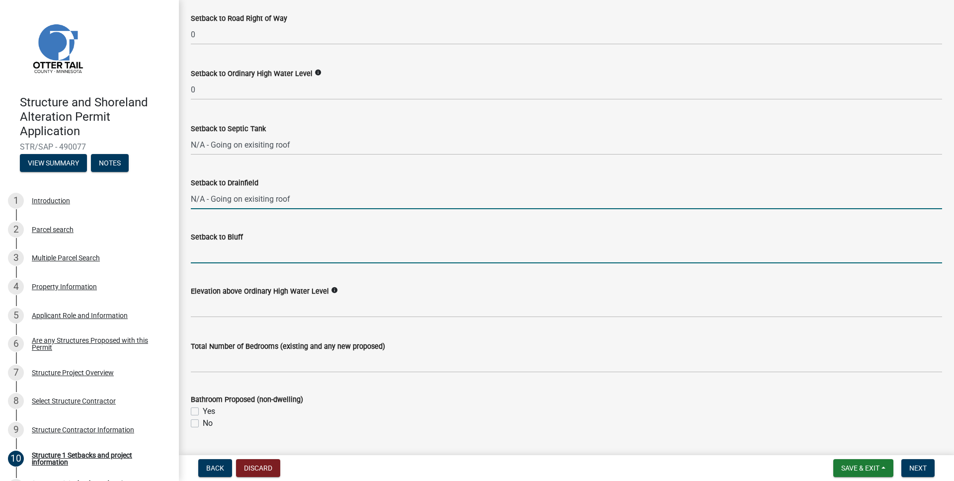
click at [235, 260] on input "Setback to Bluff" at bounding box center [566, 253] width 751 height 20
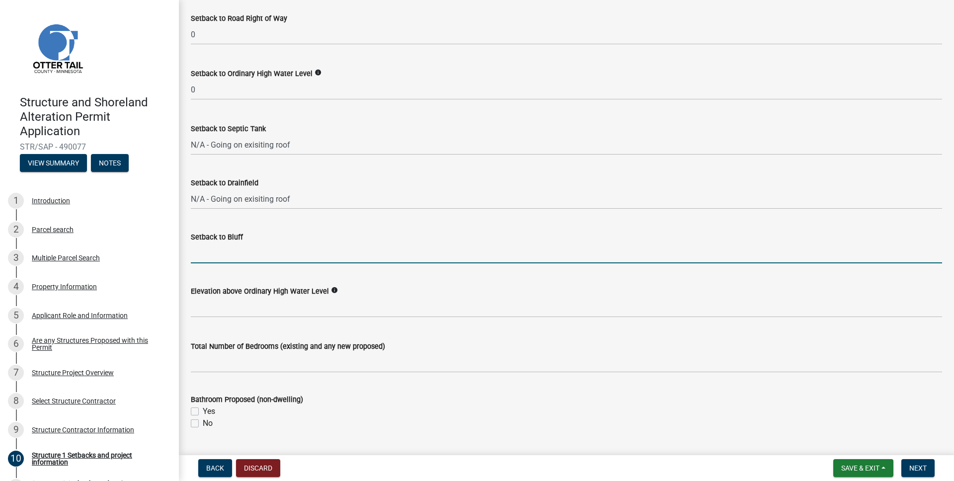
paste input "N/A - Going on exisiting roof"
type input "N/A - Going on exisiting roof"
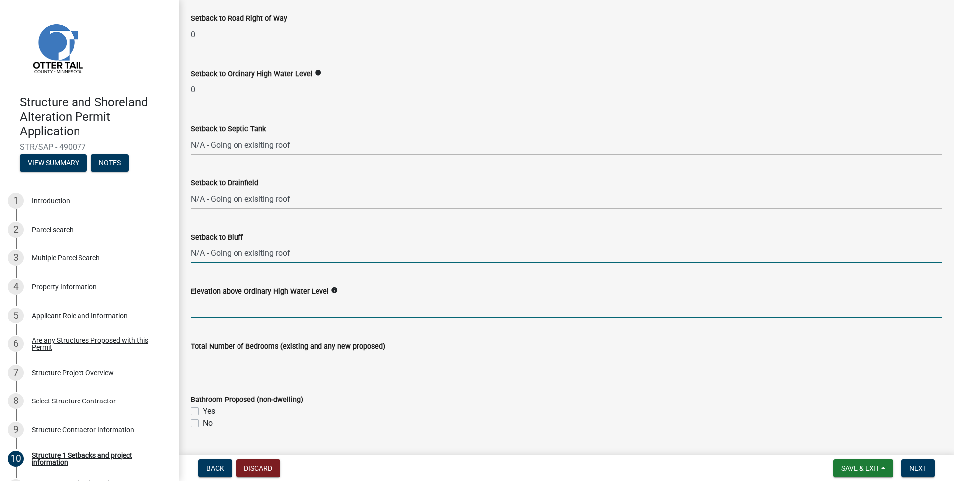
click at [236, 313] on input "text" at bounding box center [566, 307] width 751 height 20
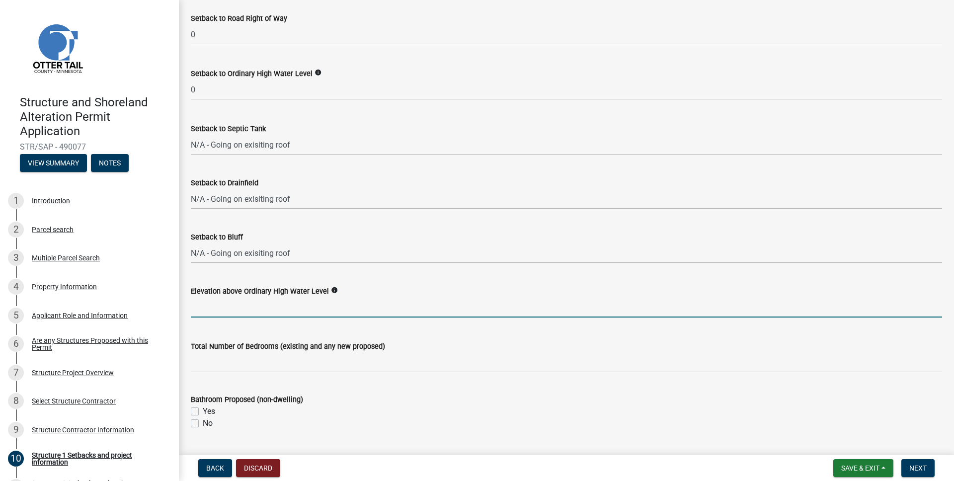
paste input "N/A - Going on exisiting roof"
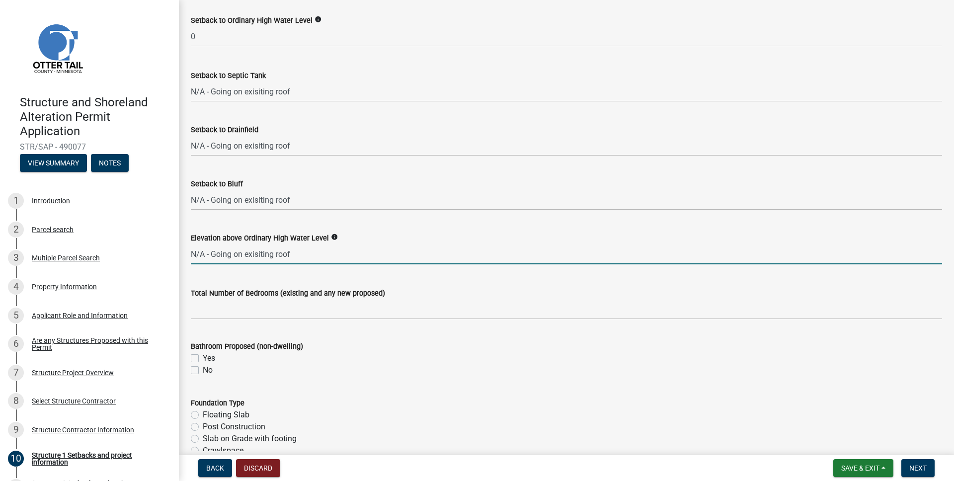
scroll to position [949, 0]
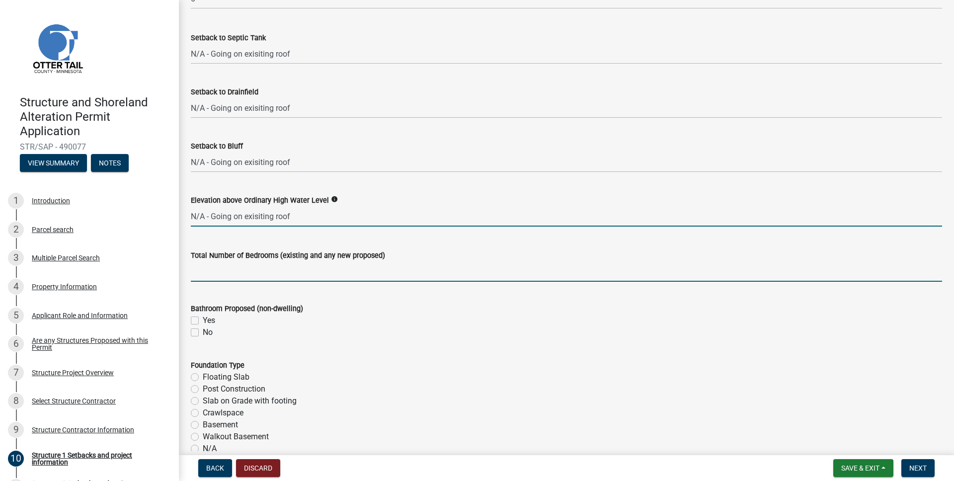
type input "0"
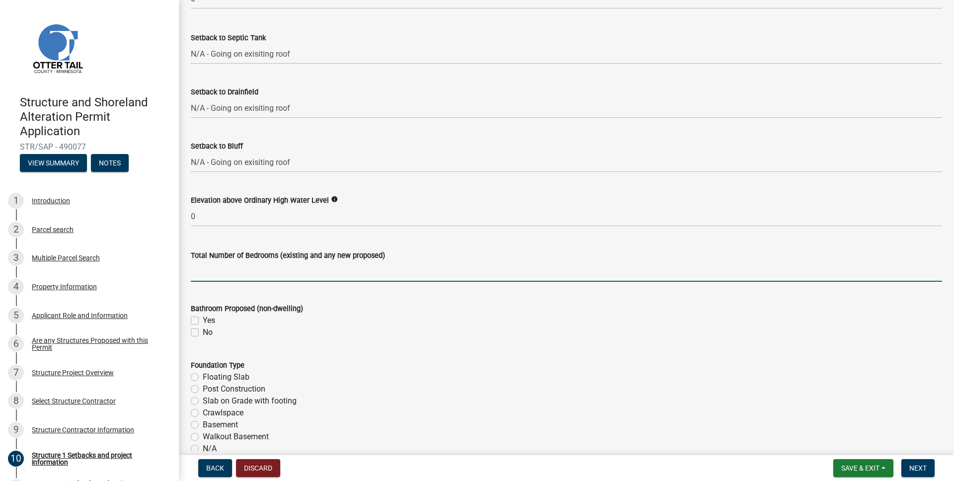
click at [251, 276] on input "text" at bounding box center [566, 271] width 751 height 20
paste input "N/A - Going on exisiting roof"
drag, startPoint x: 294, startPoint y: 272, endPoint x: 207, endPoint y: 270, distance: 87.5
click at [207, 270] on input "N/A - Going on exisiting roof" at bounding box center [566, 271] width 751 height 20
type input "0"
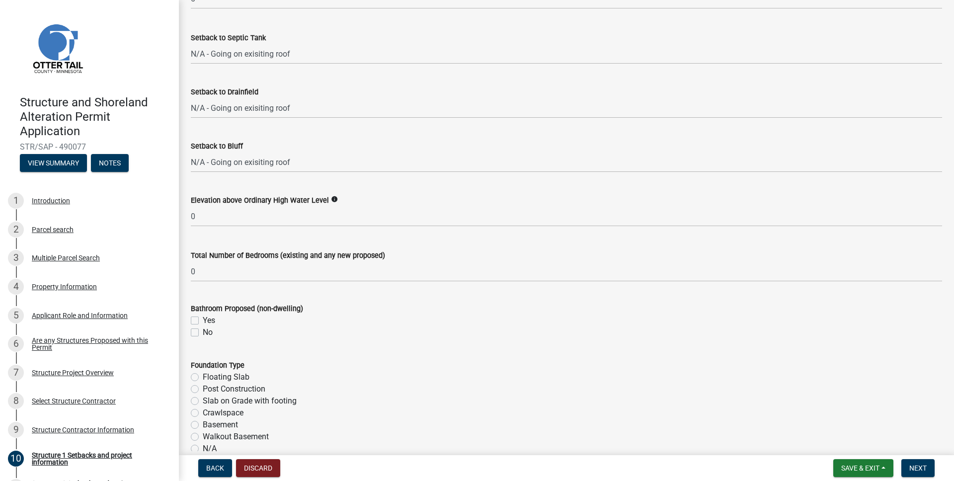
click at [203, 333] on label "No" at bounding box center [208, 332] width 10 height 12
click at [203, 333] on input "No" at bounding box center [206, 329] width 6 height 6
checkbox input "true"
checkbox input "false"
checkbox input "true"
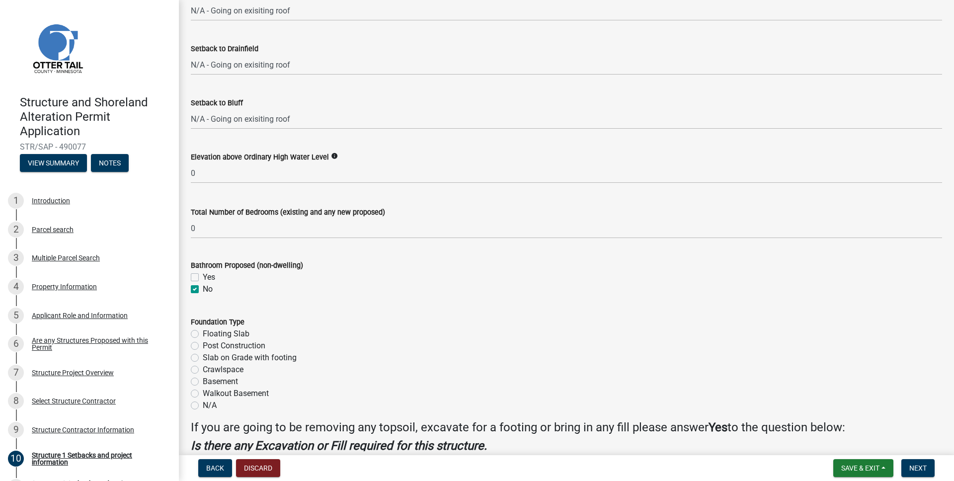
scroll to position [1098, 0]
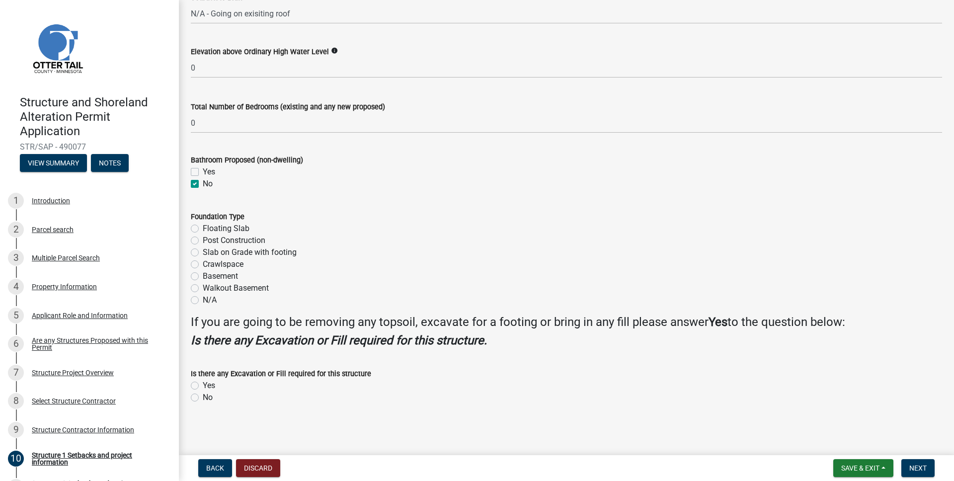
click at [203, 300] on label "N/A" at bounding box center [210, 300] width 14 height 12
click at [203, 300] on input "N/A" at bounding box center [206, 297] width 6 height 6
radio input "true"
click at [192, 401] on div "No" at bounding box center [566, 398] width 751 height 12
click at [203, 396] on label "No" at bounding box center [208, 398] width 10 height 12
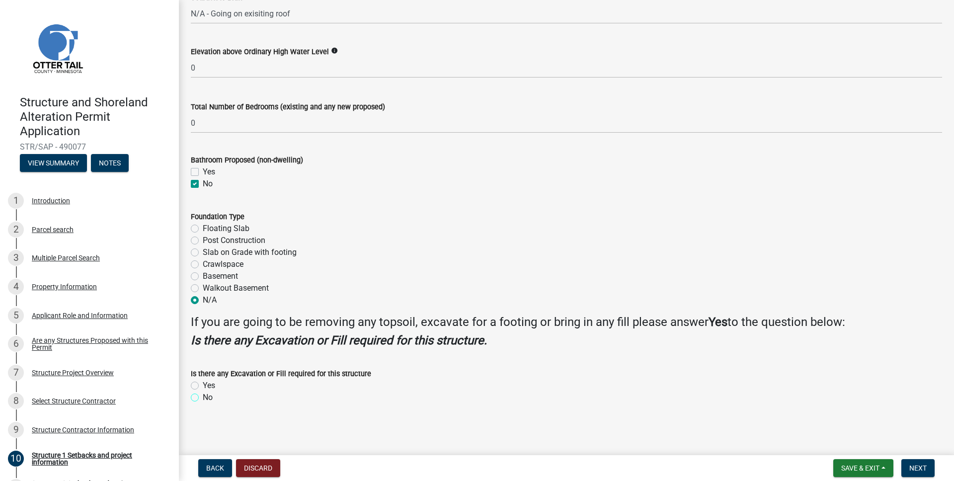
click at [203, 396] on input "No" at bounding box center [206, 395] width 6 height 6
radio input "true"
click at [927, 468] on button "Next" at bounding box center [917, 468] width 33 height 18
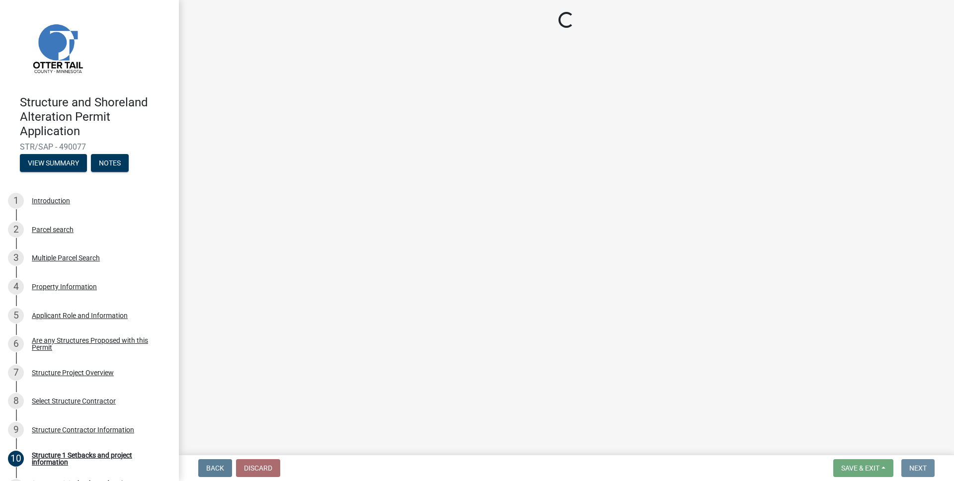
scroll to position [0, 0]
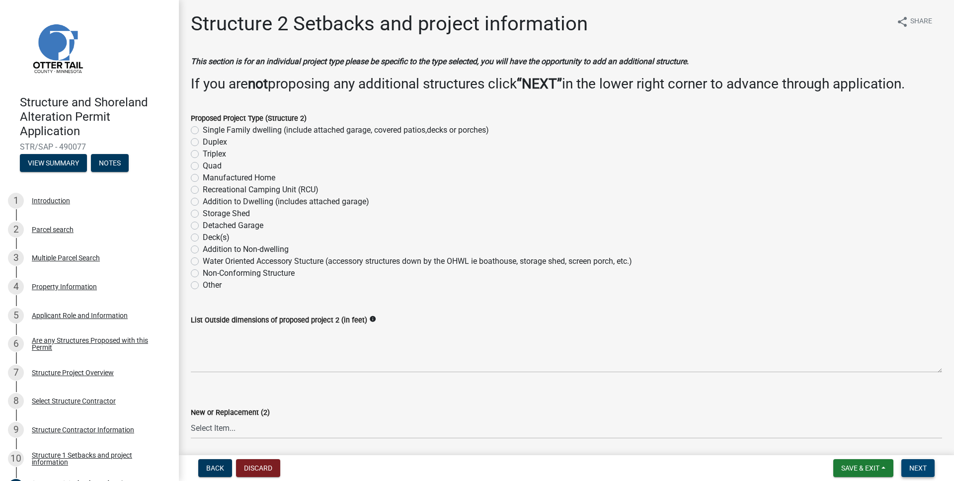
click at [912, 464] on span "Next" at bounding box center [917, 468] width 17 height 8
click at [916, 468] on span "Next" at bounding box center [917, 468] width 17 height 8
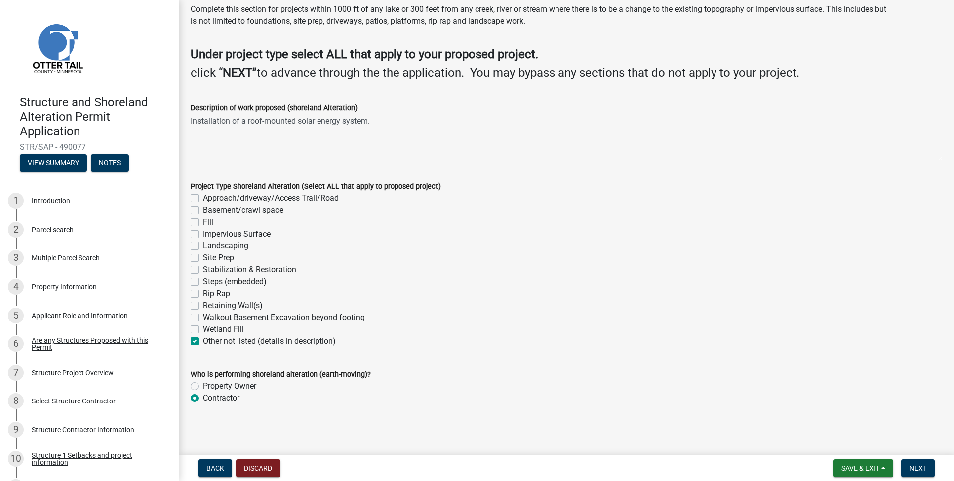
scroll to position [37, 0]
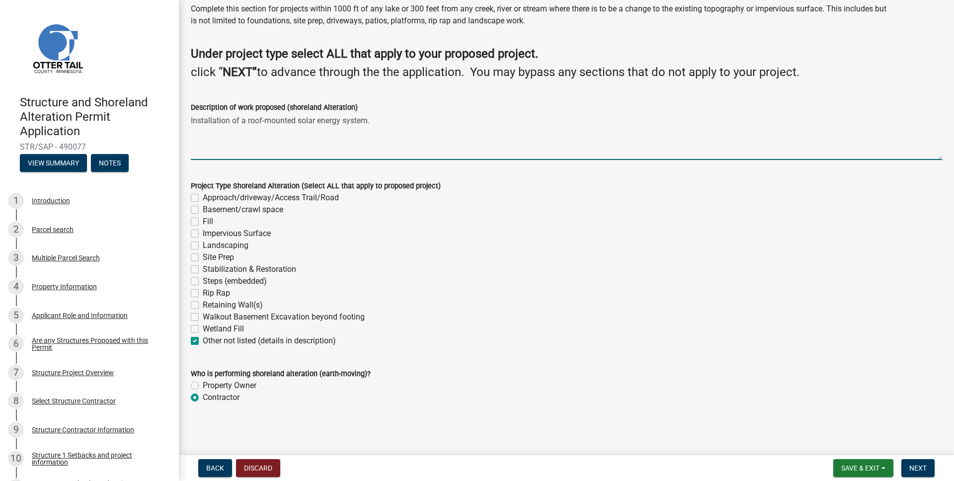
click at [392, 121] on textarea "Installation of a roof-mounted solar energy system." at bounding box center [566, 136] width 751 height 47
type textarea "Installation of a roof-mounted solar energy system."
click at [921, 474] on button "Next" at bounding box center [917, 468] width 33 height 18
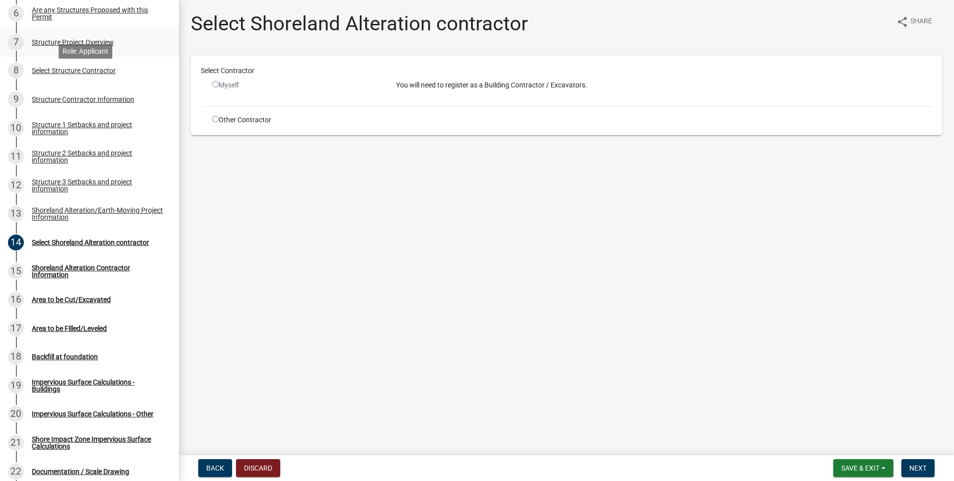
scroll to position [359, 0]
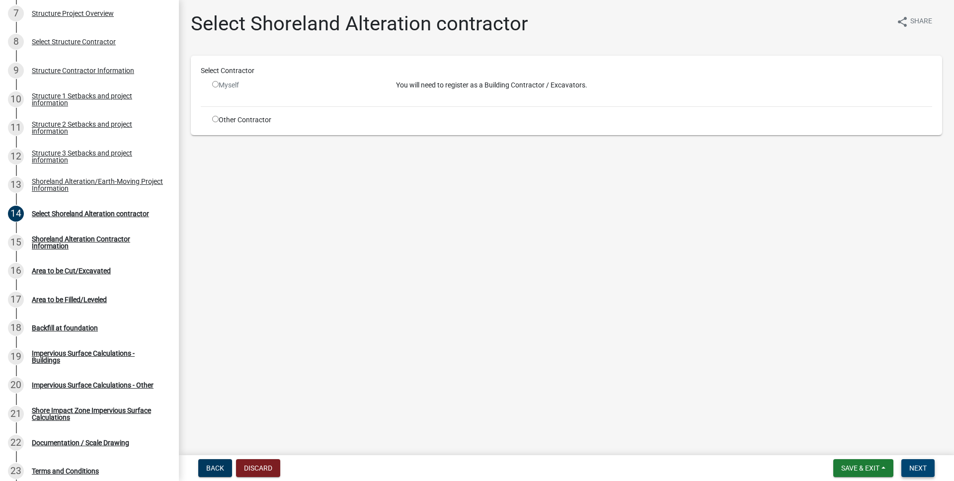
click at [919, 470] on span "Next" at bounding box center [917, 468] width 17 height 8
click at [232, 121] on div "Other Contractor" at bounding box center [297, 120] width 184 height 10
click at [214, 121] on input "radio" at bounding box center [215, 119] width 6 height 6
radio input "true"
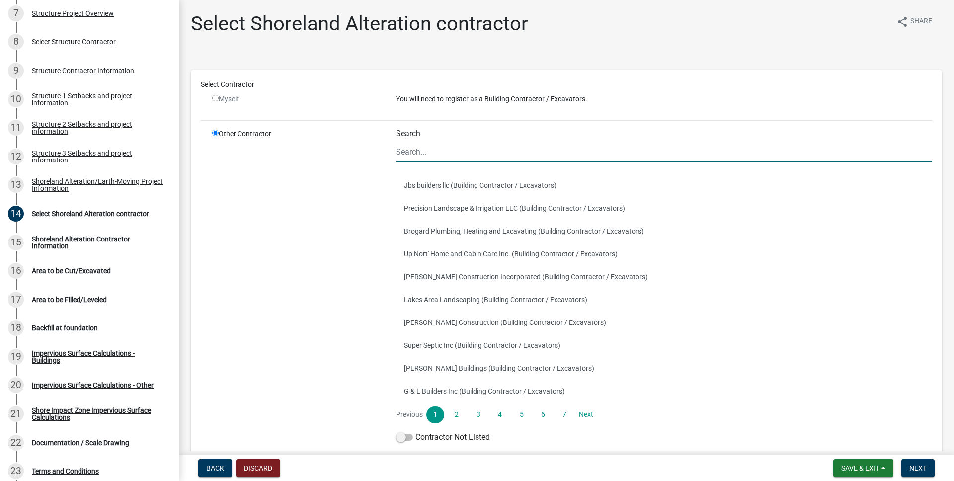
click at [419, 150] on input "Search" at bounding box center [664, 152] width 536 height 20
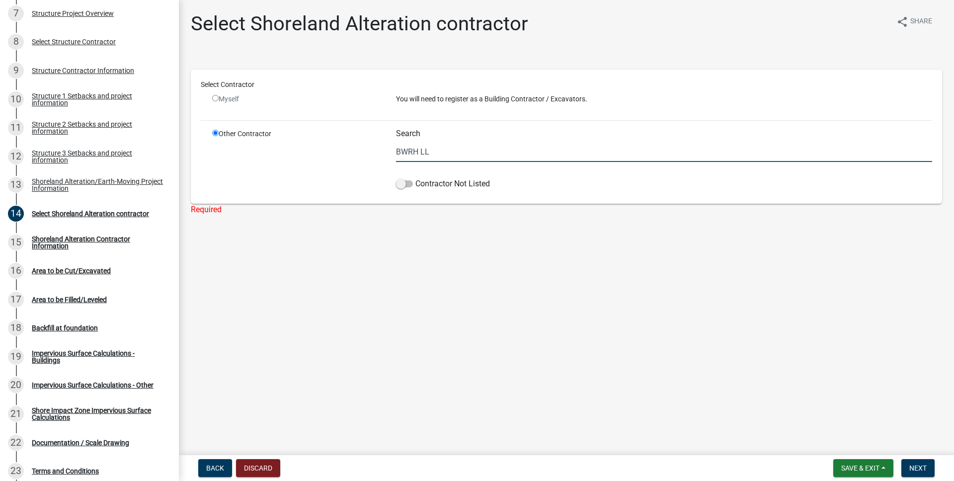
type input "BWRH LLC, DBA [PERSON_NAME] Solar"
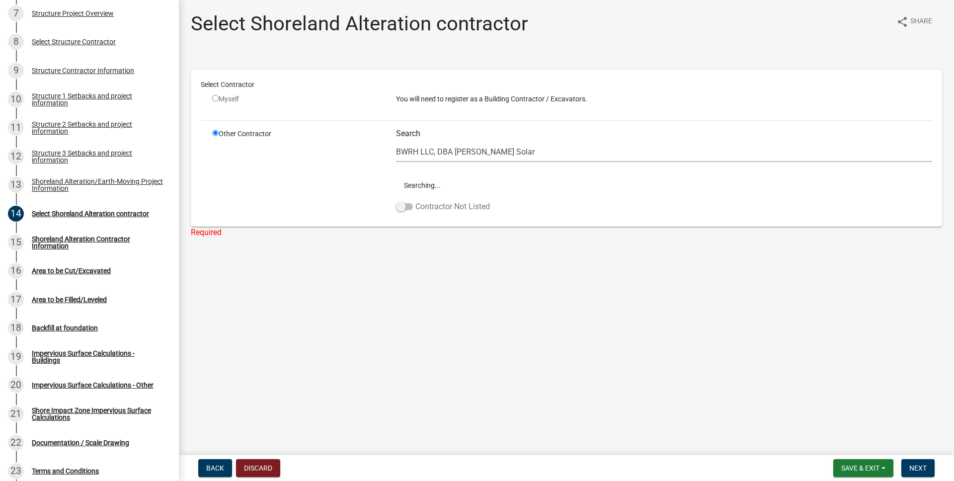
click at [403, 203] on span at bounding box center [404, 206] width 17 height 7
click at [415, 201] on input "Contractor Not Listed" at bounding box center [415, 201] width 0 height 0
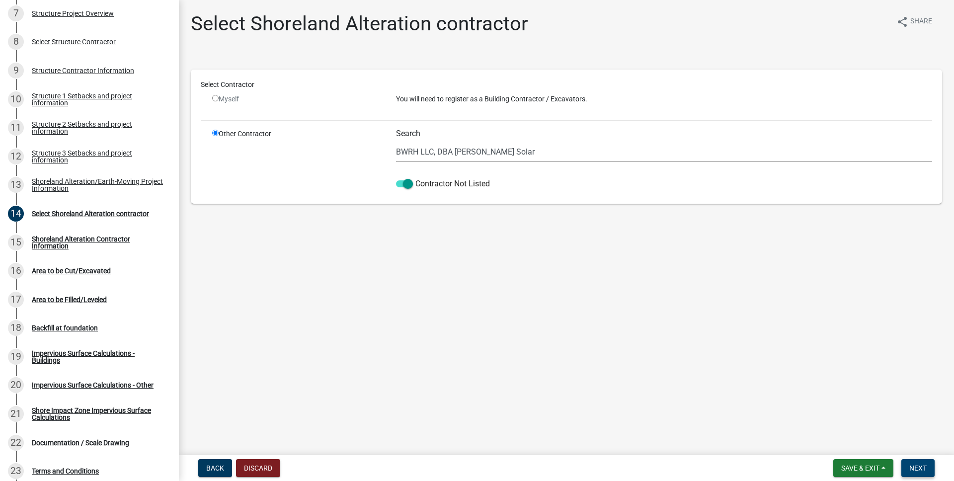
click at [929, 466] on button "Next" at bounding box center [917, 468] width 33 height 18
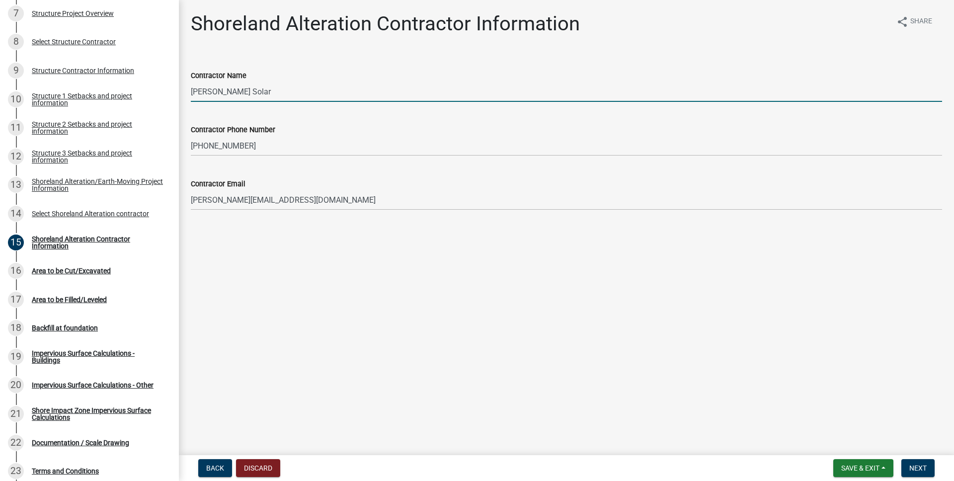
click at [191, 89] on input "[PERSON_NAME] Solar" at bounding box center [566, 91] width 751 height 20
type input "BWRH LLC, DBA [PERSON_NAME] Solar"
click at [916, 468] on span "Next" at bounding box center [917, 468] width 17 height 8
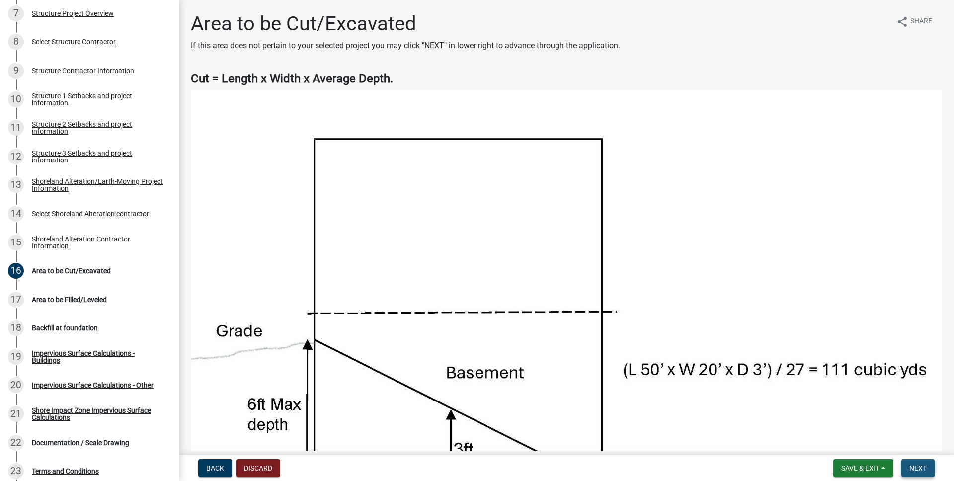
click at [911, 461] on button "Next" at bounding box center [917, 468] width 33 height 18
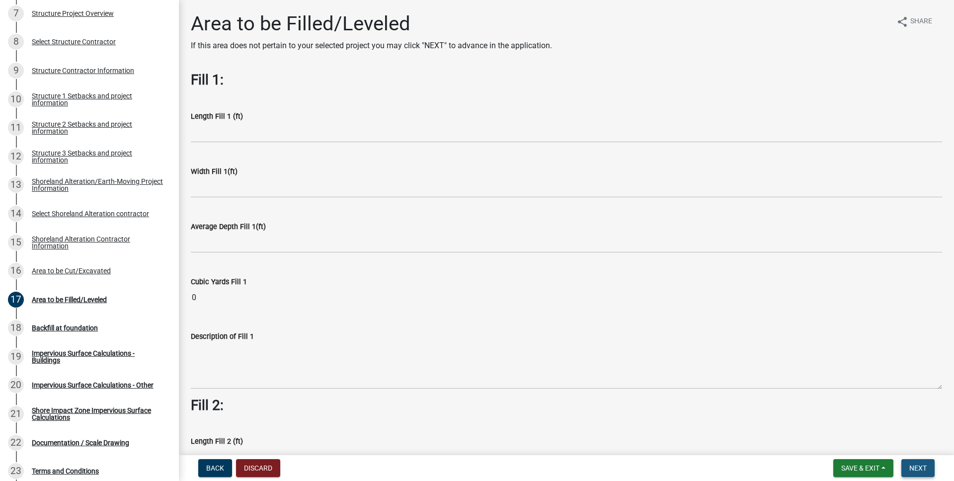
click at [923, 470] on span "Next" at bounding box center [917, 468] width 17 height 8
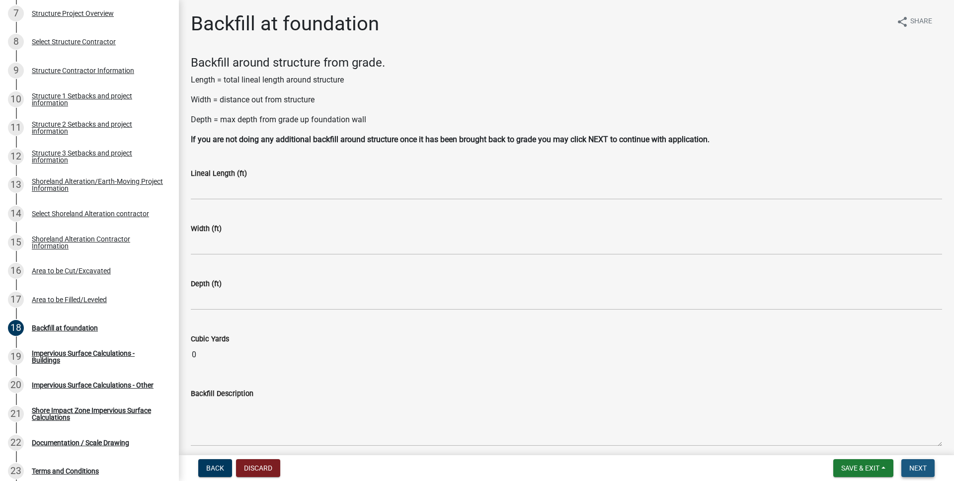
click at [923, 470] on span "Next" at bounding box center [917, 468] width 17 height 8
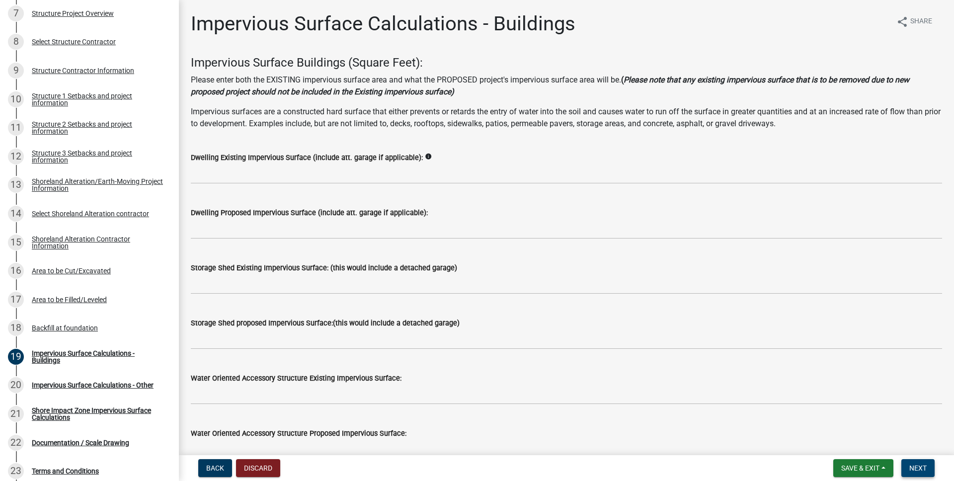
click at [923, 470] on span "Next" at bounding box center [917, 468] width 17 height 8
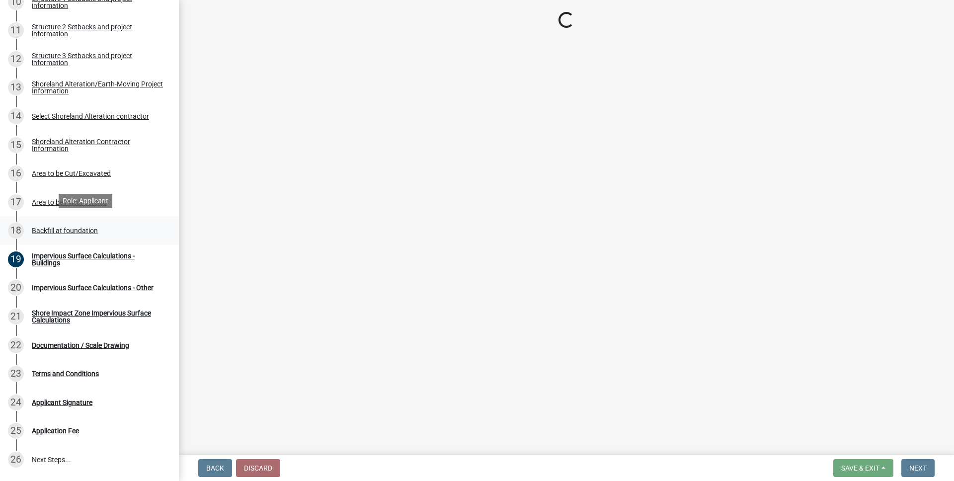
scroll to position [477, 0]
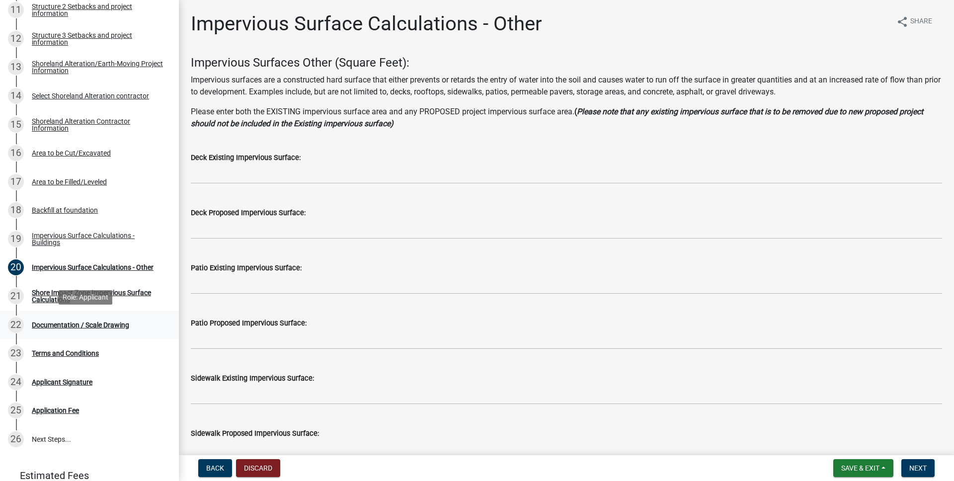
click at [89, 325] on div "Documentation / Scale Drawing" at bounding box center [80, 324] width 97 height 7
click at [103, 325] on div "Documentation / Scale Drawing" at bounding box center [80, 324] width 97 height 7
click at [101, 323] on div "Documentation / Scale Drawing" at bounding box center [80, 324] width 97 height 7
click at [926, 463] on button "Next" at bounding box center [917, 468] width 33 height 18
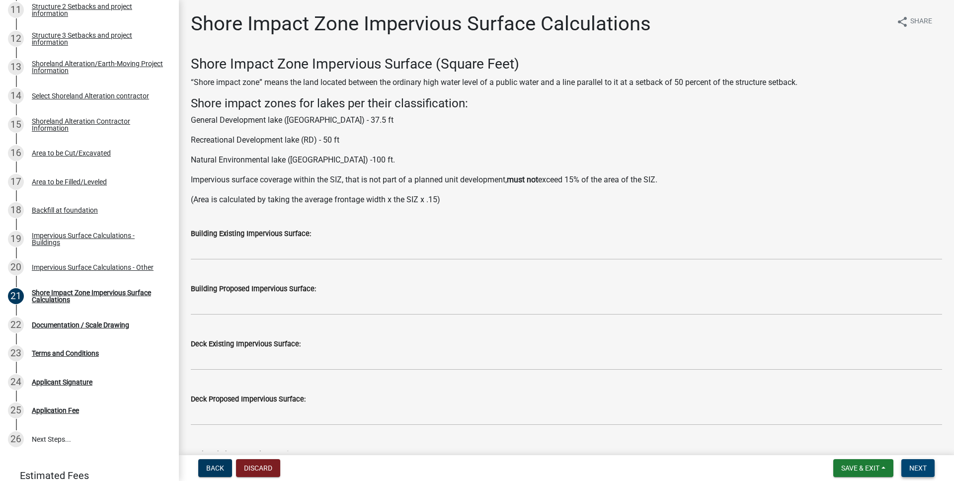
click at [917, 469] on span "Next" at bounding box center [917, 468] width 17 height 8
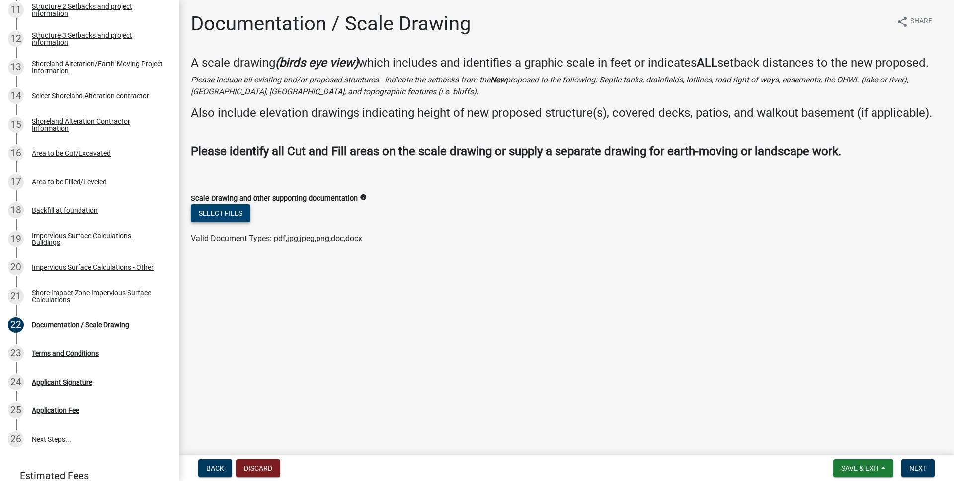
click at [233, 214] on button "Select files" at bounding box center [221, 213] width 60 height 18
click at [234, 212] on button "Select files" at bounding box center [221, 213] width 60 height 18
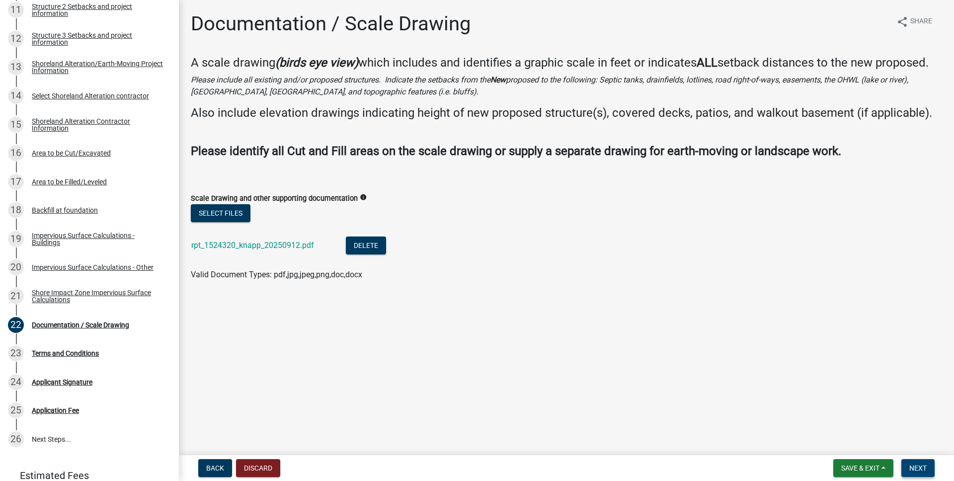
click at [918, 468] on span "Next" at bounding box center [917, 468] width 17 height 8
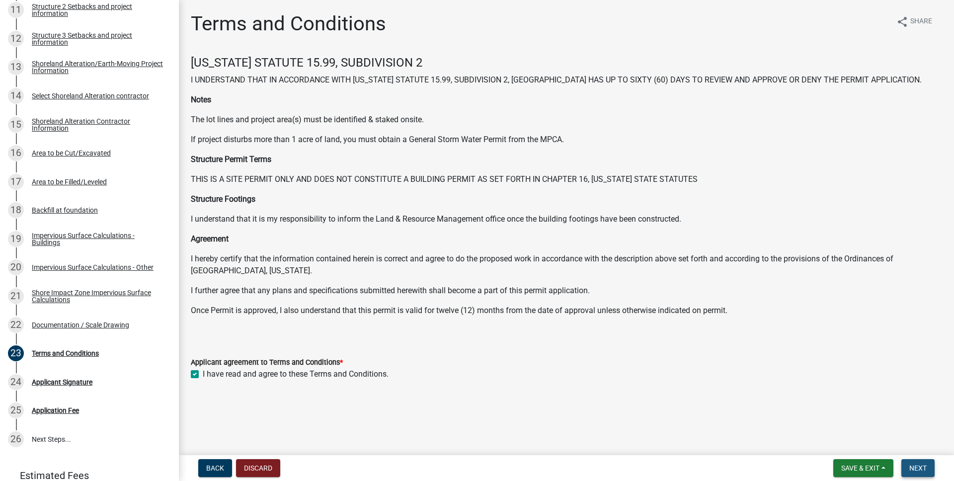
click at [916, 467] on span "Next" at bounding box center [917, 468] width 17 height 8
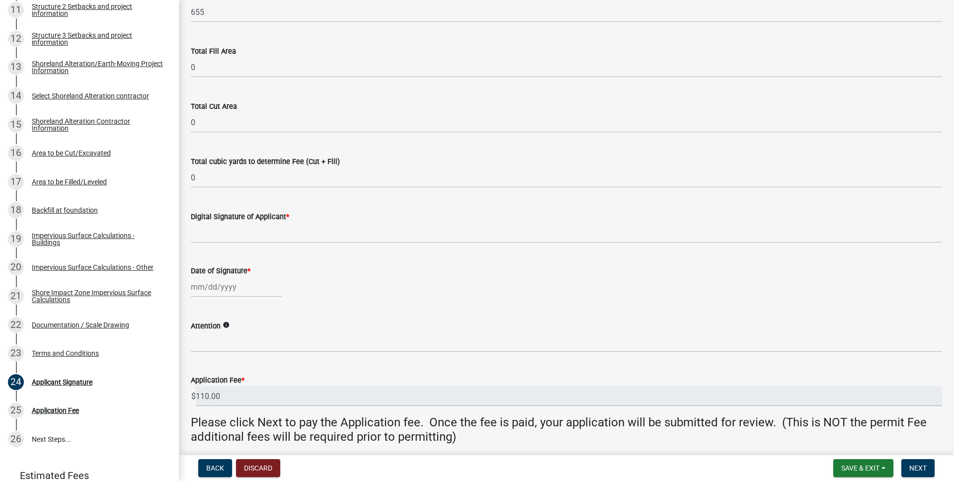
scroll to position [97, 0]
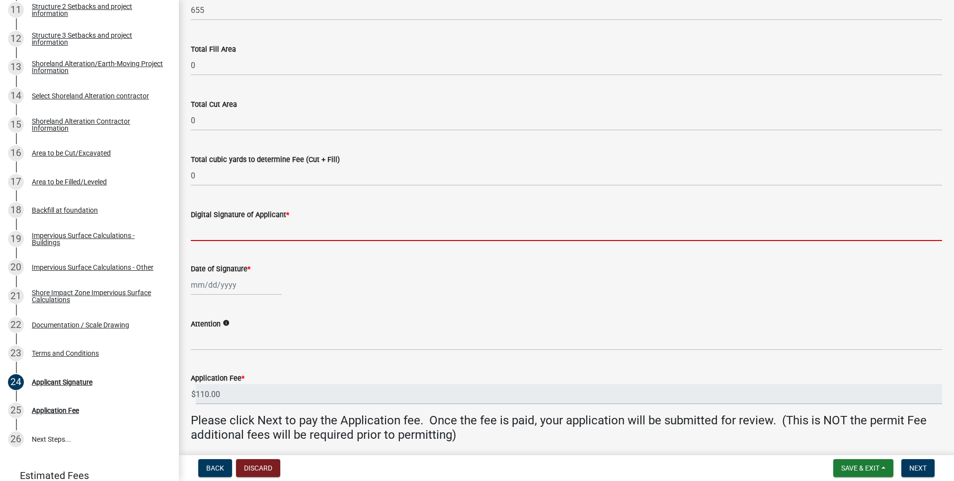
click at [432, 232] on input "Digital Signature of Applicant *" at bounding box center [566, 231] width 751 height 20
type input "[PERSON_NAME]"
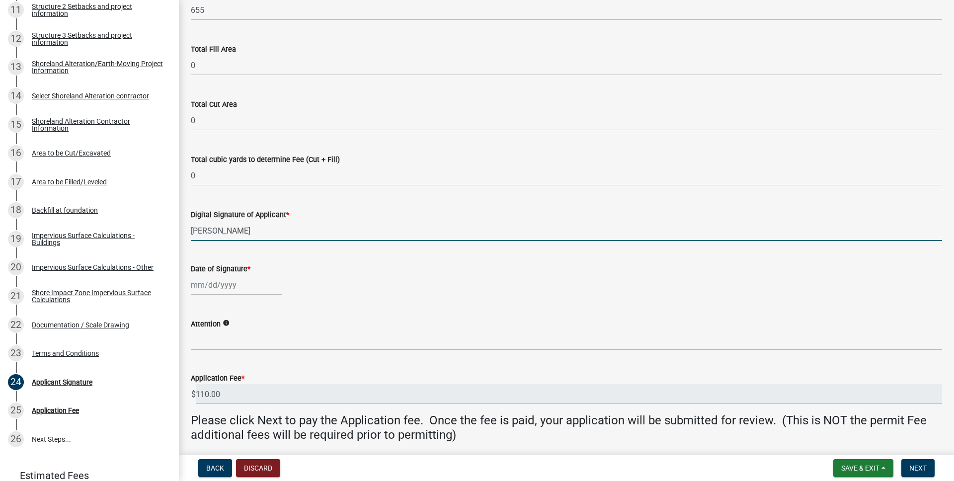
click at [242, 284] on div at bounding box center [236, 285] width 91 height 20
select select "10"
select select "2025"
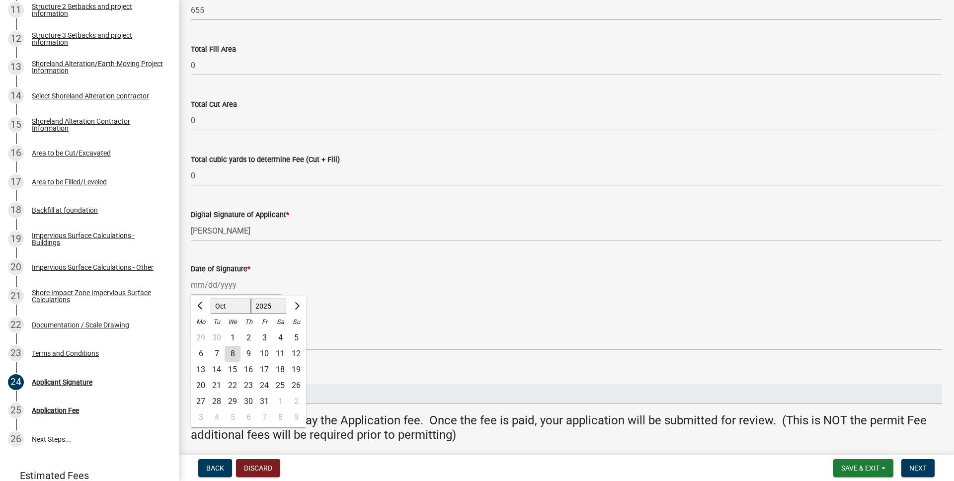
click at [232, 349] on div "8" at bounding box center [233, 354] width 16 height 16
type input "[DATE]"
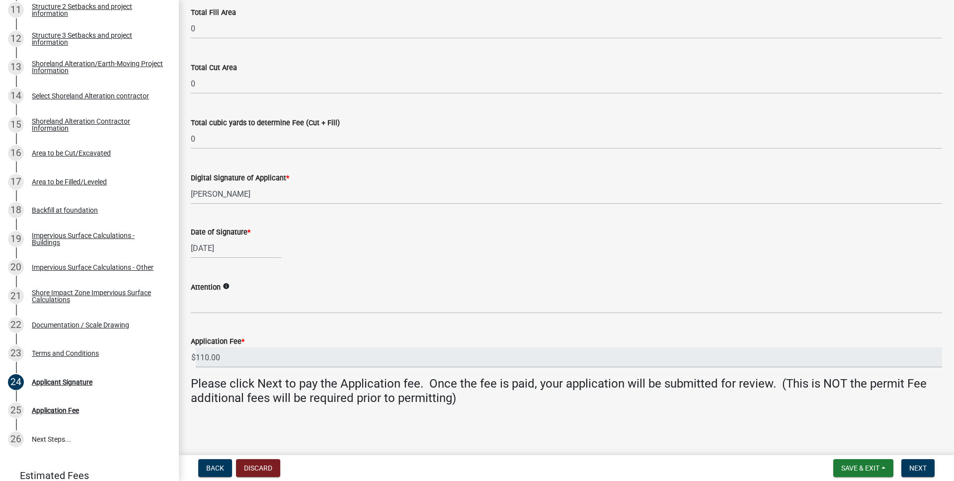
scroll to position [135, 0]
click at [919, 463] on button "Next" at bounding box center [917, 468] width 33 height 18
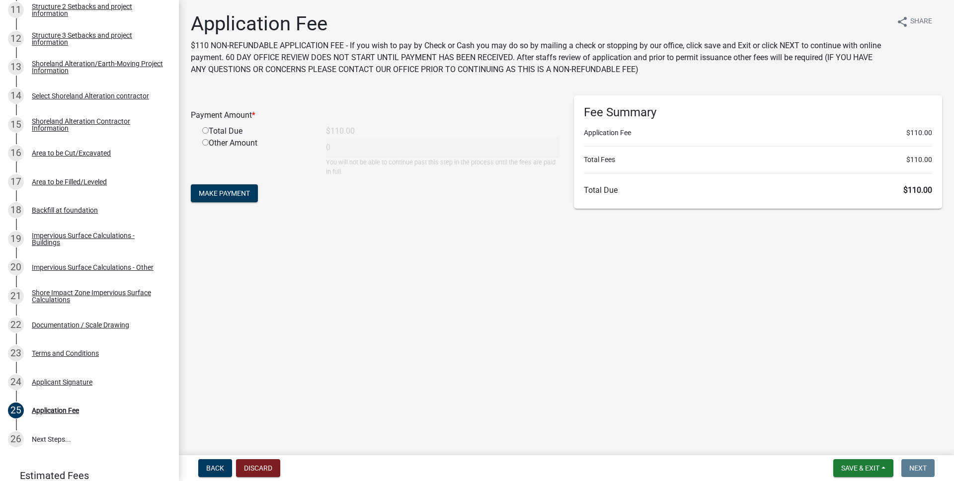
click at [206, 132] on input "radio" at bounding box center [205, 130] width 6 height 6
radio input "true"
type input "110"
click at [235, 194] on span "Make Payment" at bounding box center [224, 193] width 51 height 8
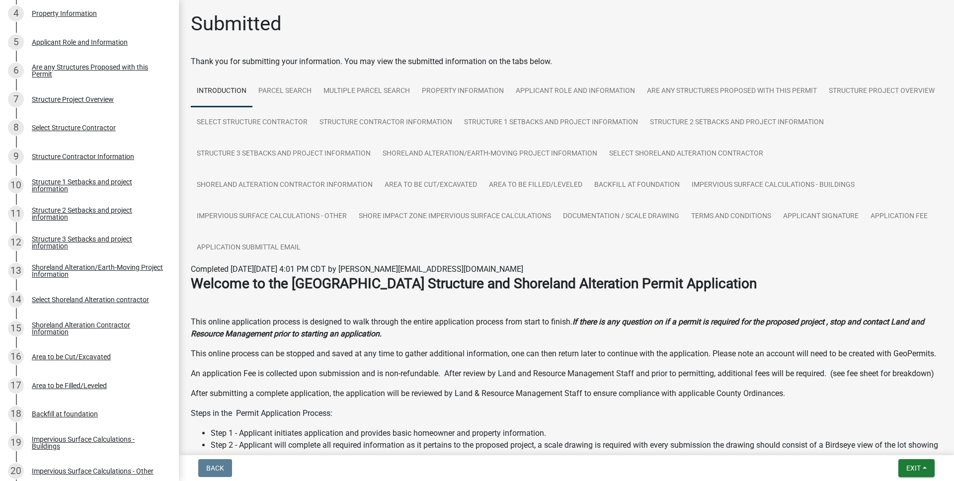
scroll to position [562, 0]
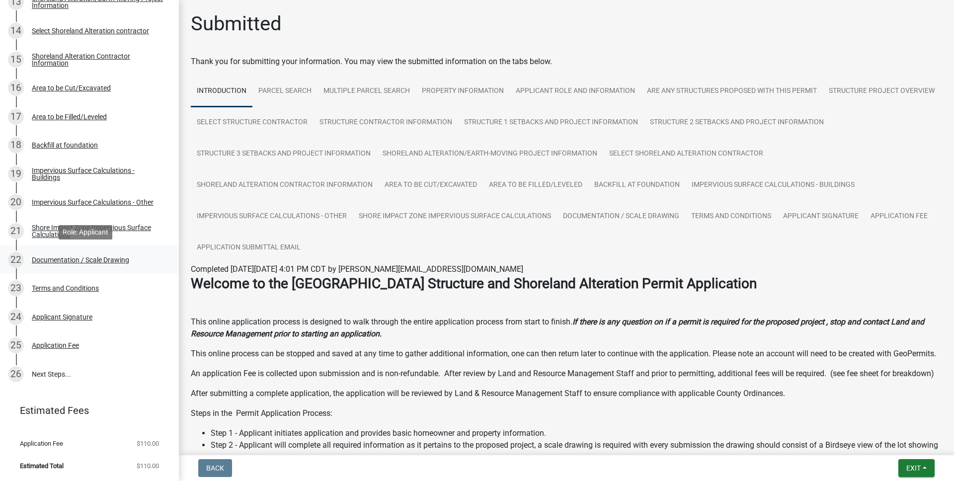
click at [71, 258] on div "Documentation / Scale Drawing" at bounding box center [80, 259] width 97 height 7
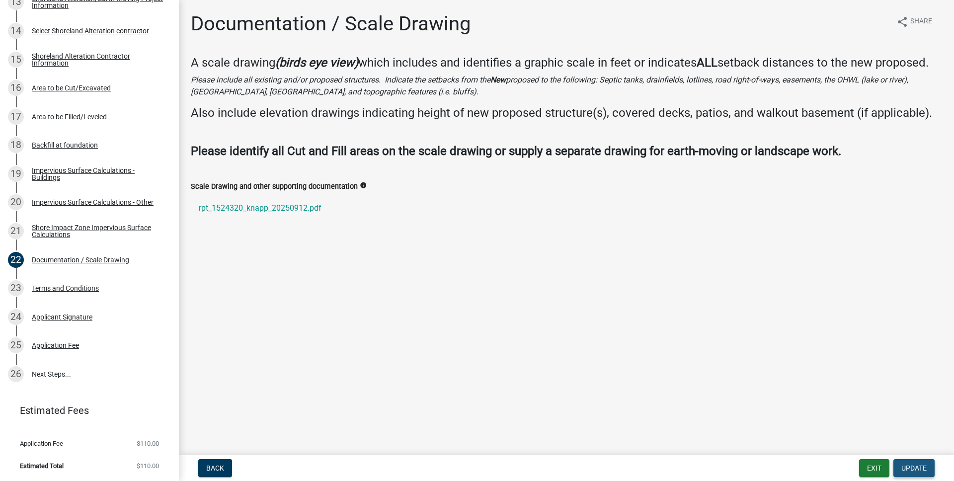
click at [916, 464] on span "Update" at bounding box center [913, 468] width 25 height 8
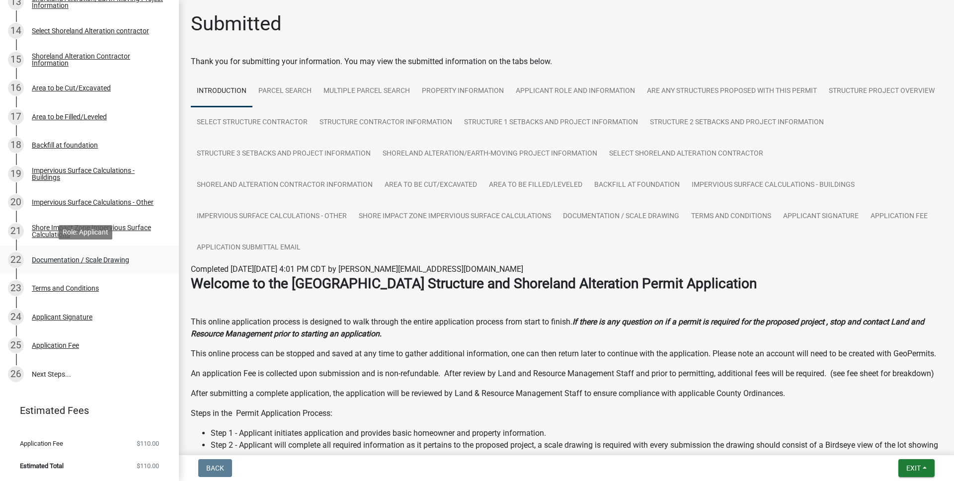
click at [60, 260] on div "Documentation / Scale Drawing" at bounding box center [80, 259] width 97 height 7
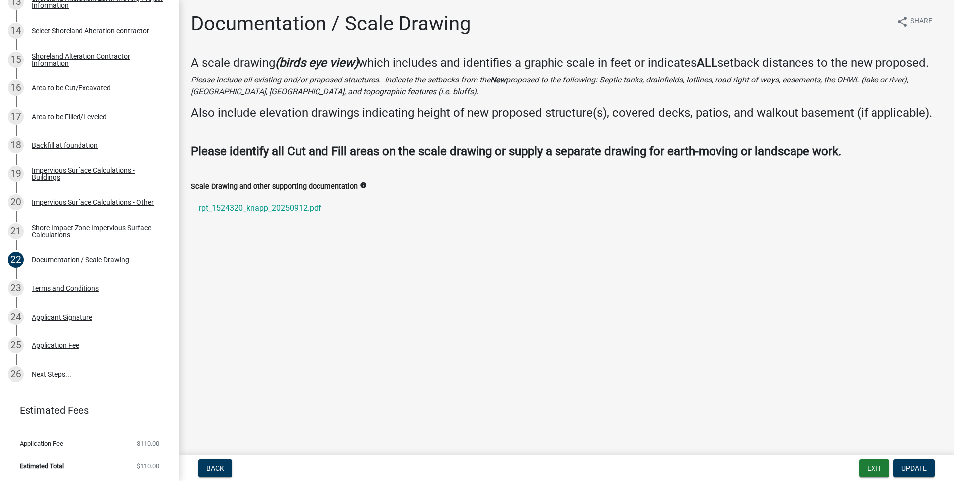
click at [329, 117] on h4 "Also include elevation drawings indicating height of new proposed structure(s),…" at bounding box center [566, 113] width 751 height 14
click at [348, 159] on h4 "Please identify all Cut and Fill areas on the scale drawing or supply a separat…" at bounding box center [566, 158] width 751 height 29
click at [338, 186] on label "Scale Drawing and other supporting documentation" at bounding box center [274, 186] width 167 height 7
click at [75, 260] on div "Documentation / Scale Drawing" at bounding box center [80, 259] width 97 height 7
click at [103, 260] on div "Documentation / Scale Drawing" at bounding box center [80, 259] width 97 height 7
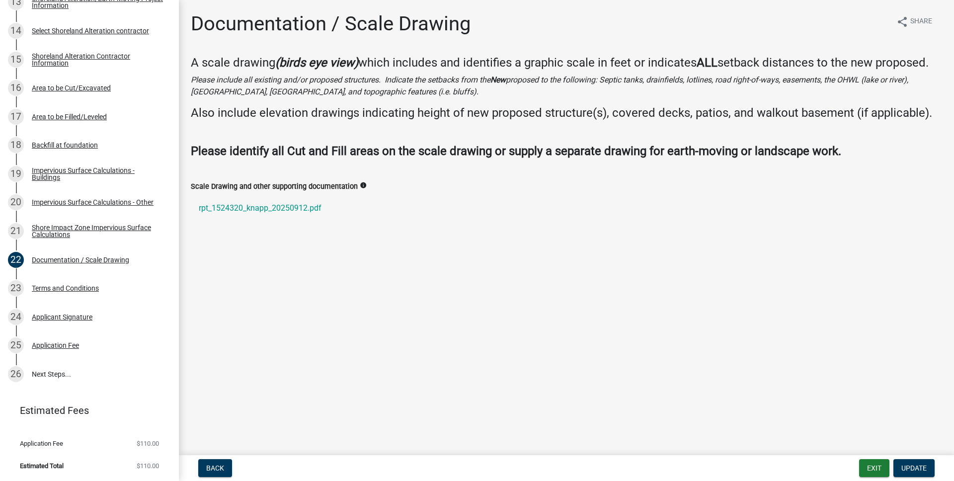
click at [361, 186] on icon "info" at bounding box center [363, 185] width 7 height 7
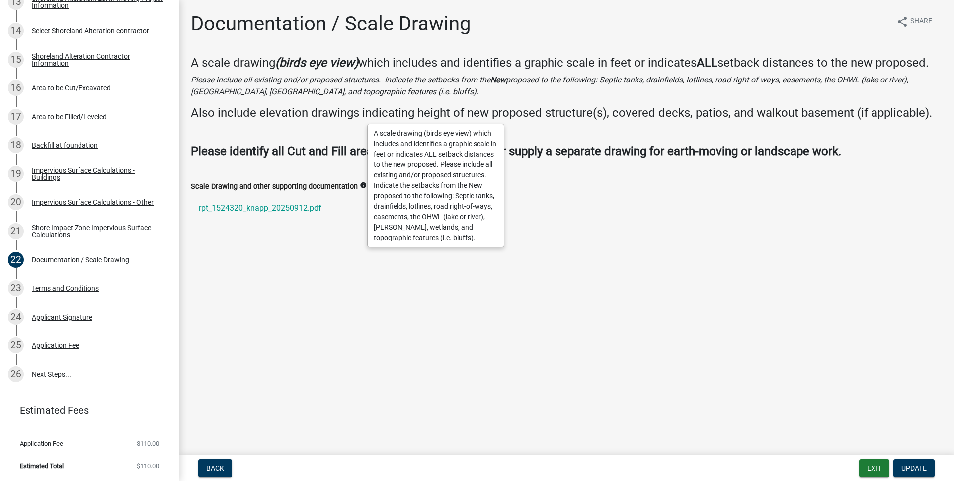
click at [355, 270] on main "Documentation / Scale Drawing share Share A scale drawing (birds eye view) whic…" at bounding box center [566, 225] width 775 height 451
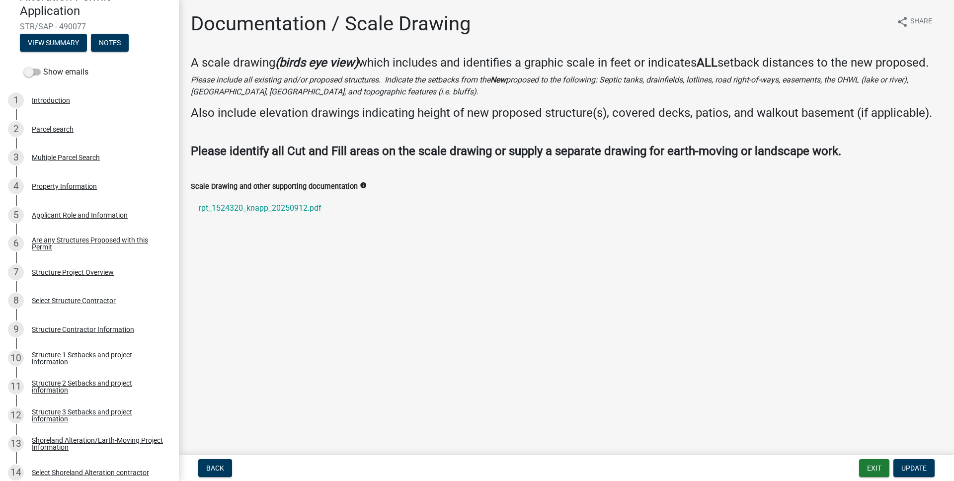
scroll to position [0, 0]
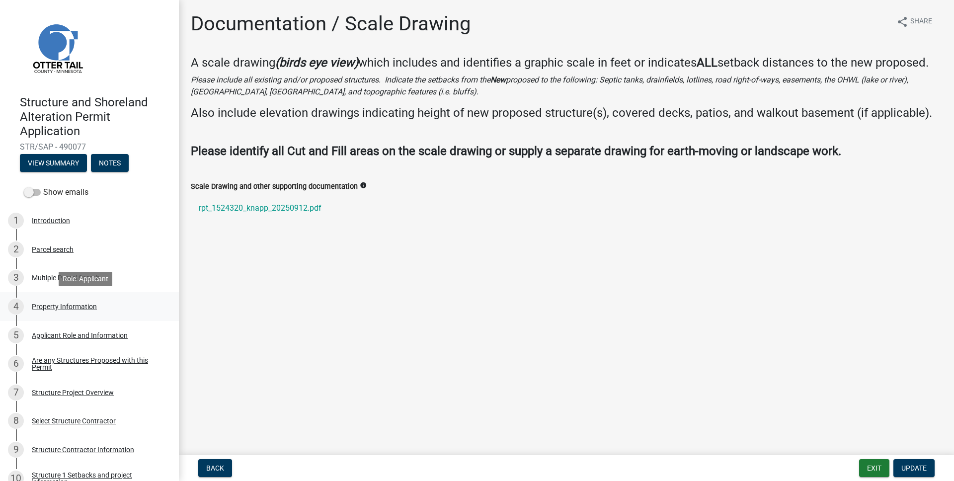
click at [70, 306] on div "Property Information" at bounding box center [64, 306] width 65 height 7
